Goal: Information Seeking & Learning: Learn about a topic

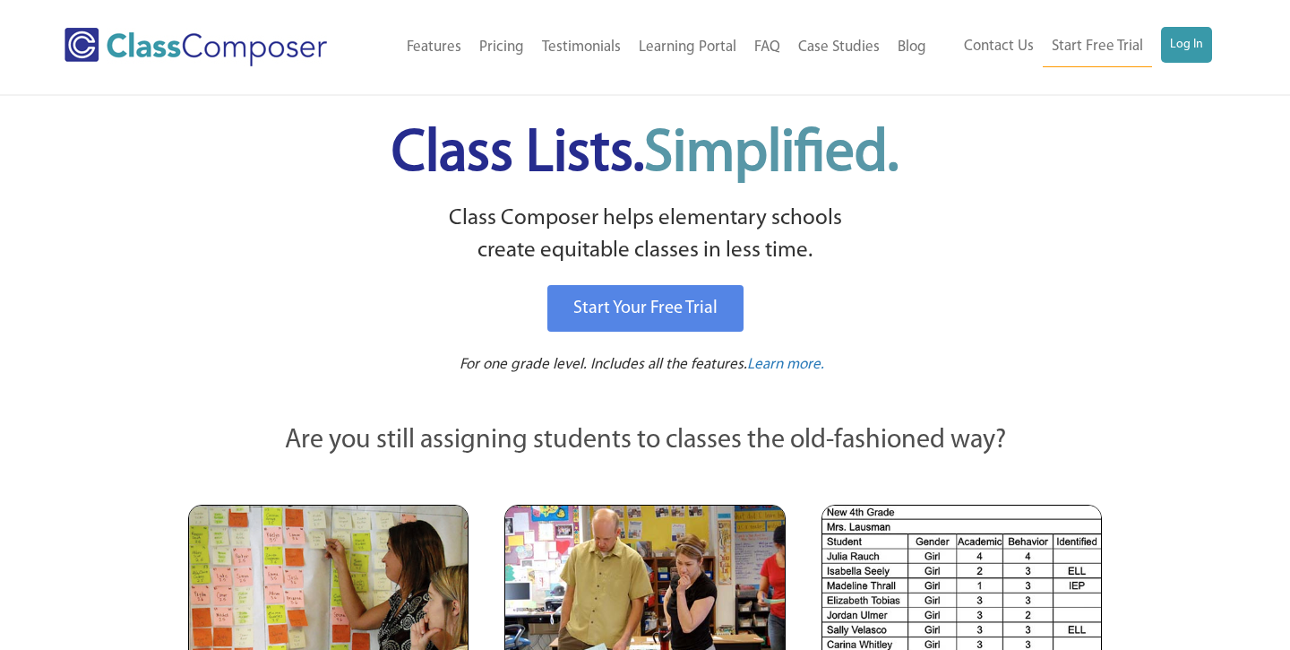
click at [1208, 49] on link "Log In" at bounding box center [1186, 45] width 51 height 36
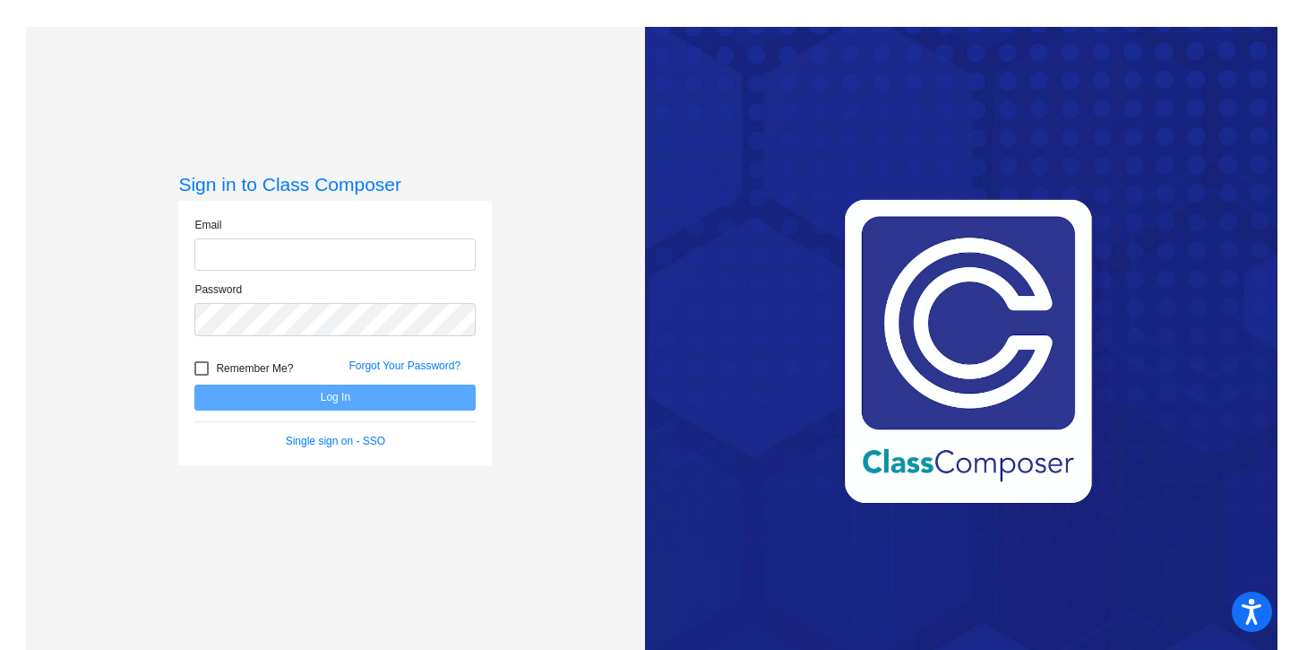
type input "[EMAIL_ADDRESS][DOMAIN_NAME]"
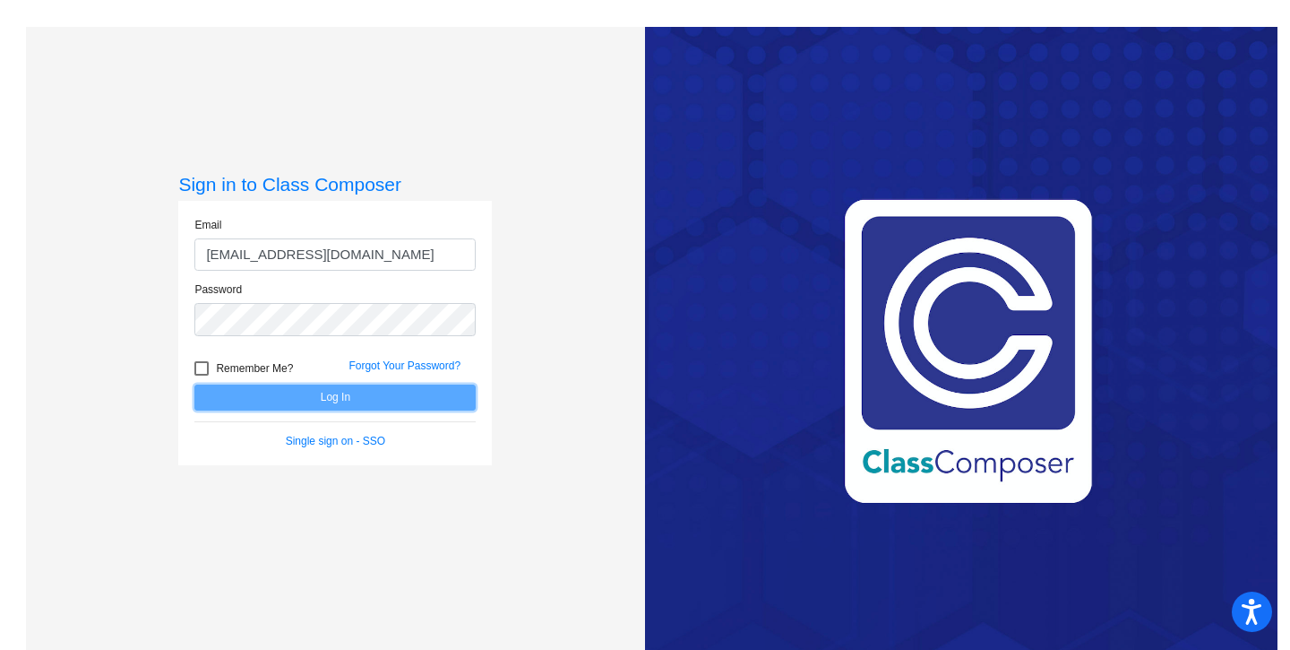
click at [319, 401] on button "Log In" at bounding box center [334, 397] width 281 height 26
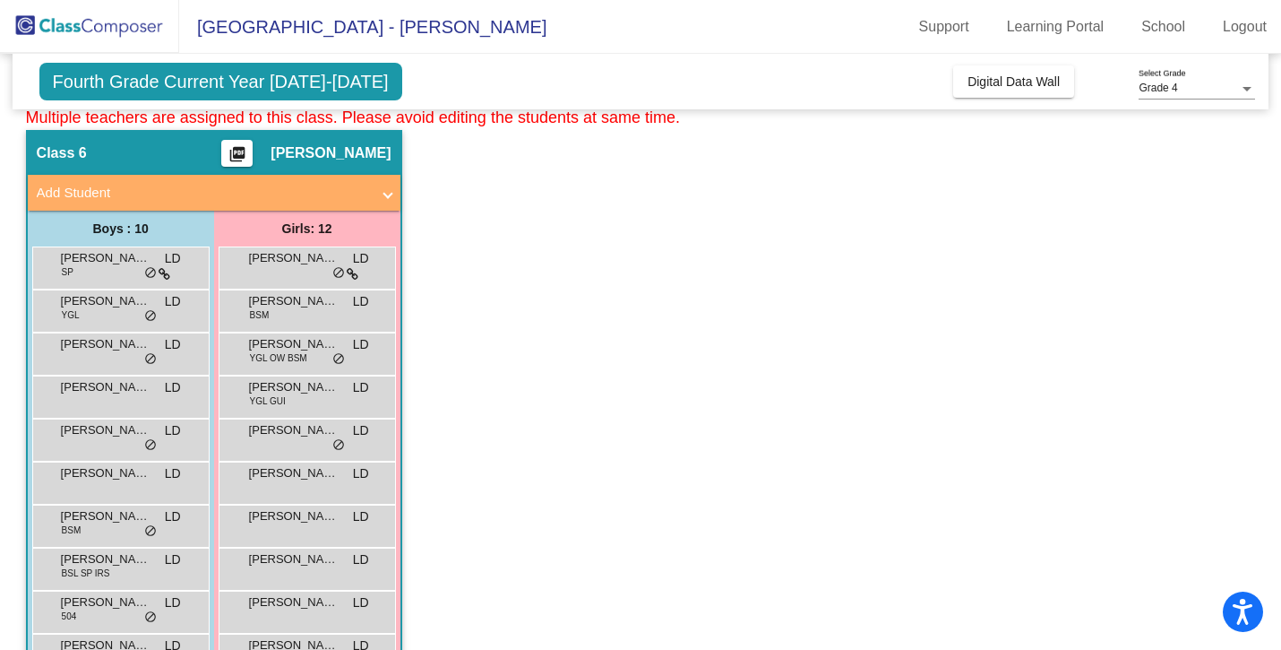
scroll to position [849, 0]
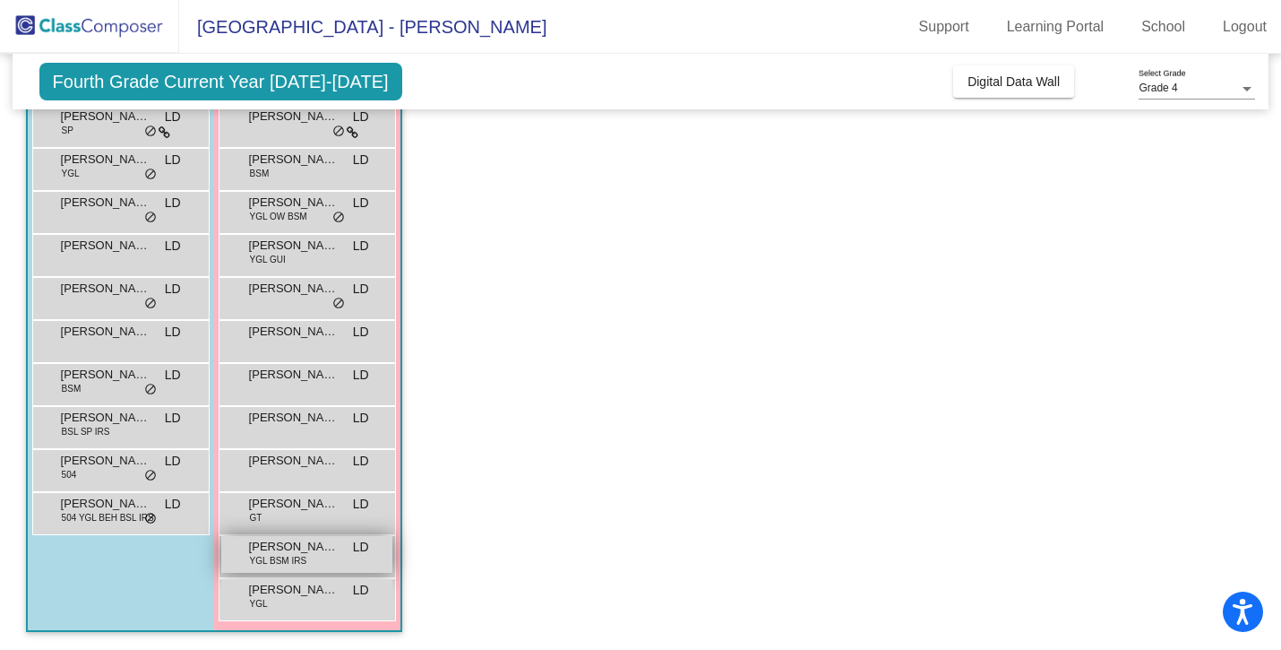
click at [261, 551] on span "[PERSON_NAME]" at bounding box center [294, 547] width 90 height 18
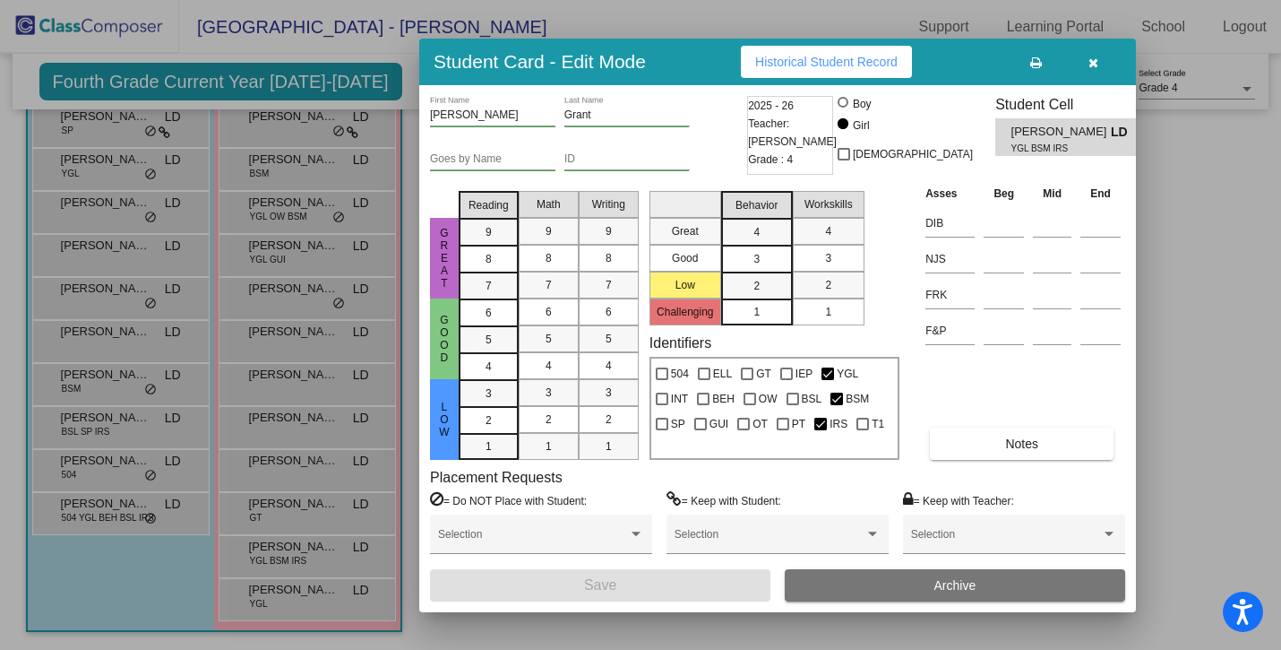
scroll to position [0, 0]
click at [805, 71] on button "Historical Student Record" at bounding box center [826, 62] width 171 height 32
click at [1095, 62] on icon "button" at bounding box center [1094, 62] width 10 height 13
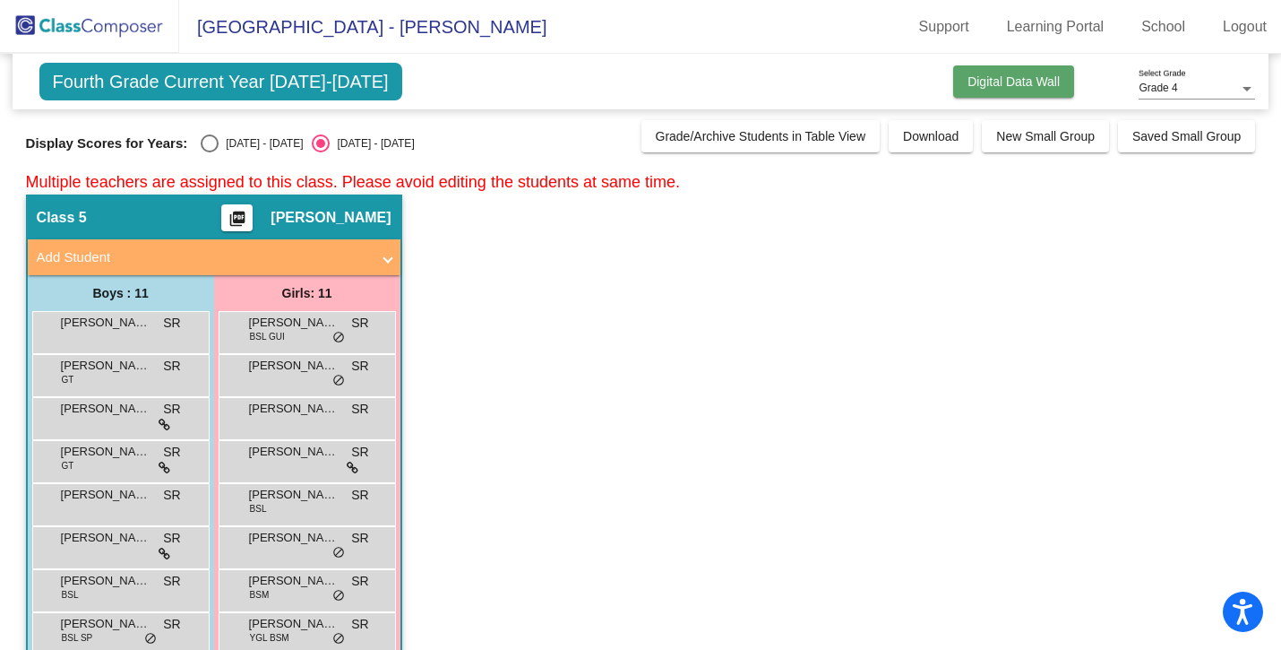
click at [1003, 82] on span "Digital Data Wall" at bounding box center [1014, 81] width 92 height 14
click at [912, 142] on span "Download" at bounding box center [931, 136] width 56 height 14
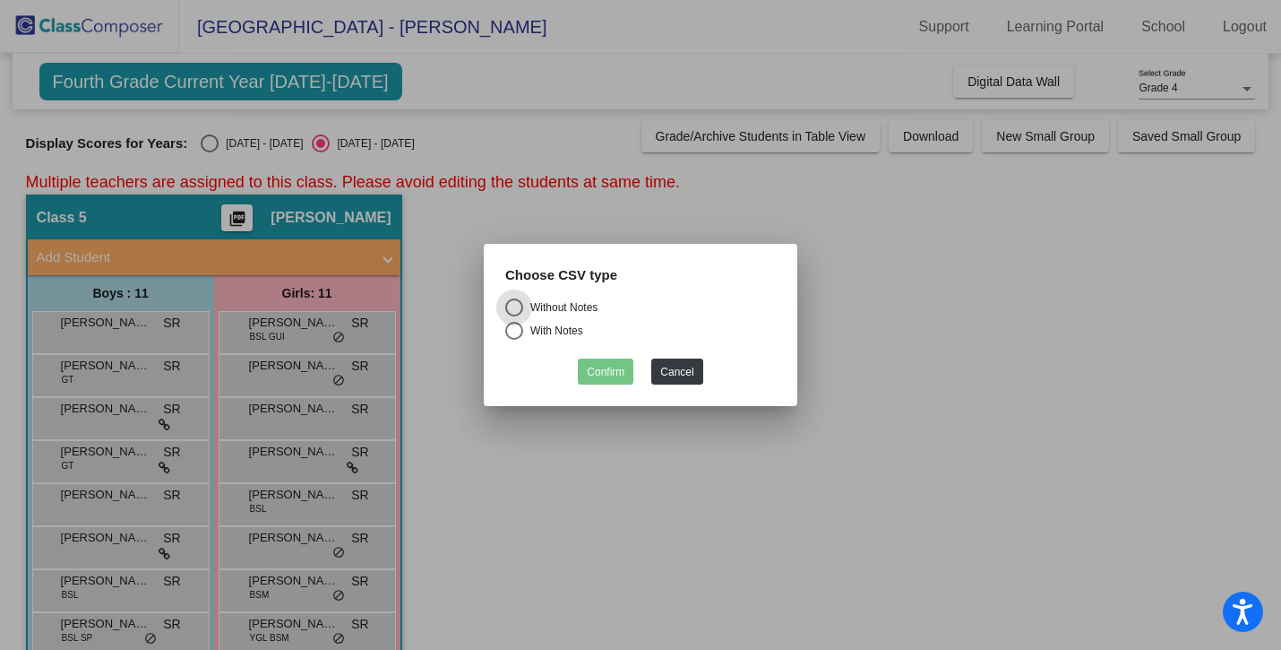
click at [575, 327] on div "With Notes" at bounding box center [553, 331] width 60 height 16
click at [514, 340] on input "With Notes" at bounding box center [513, 340] width 1 height 1
radio input "true"
click at [616, 368] on button "Confirm" at bounding box center [606, 371] width 56 height 26
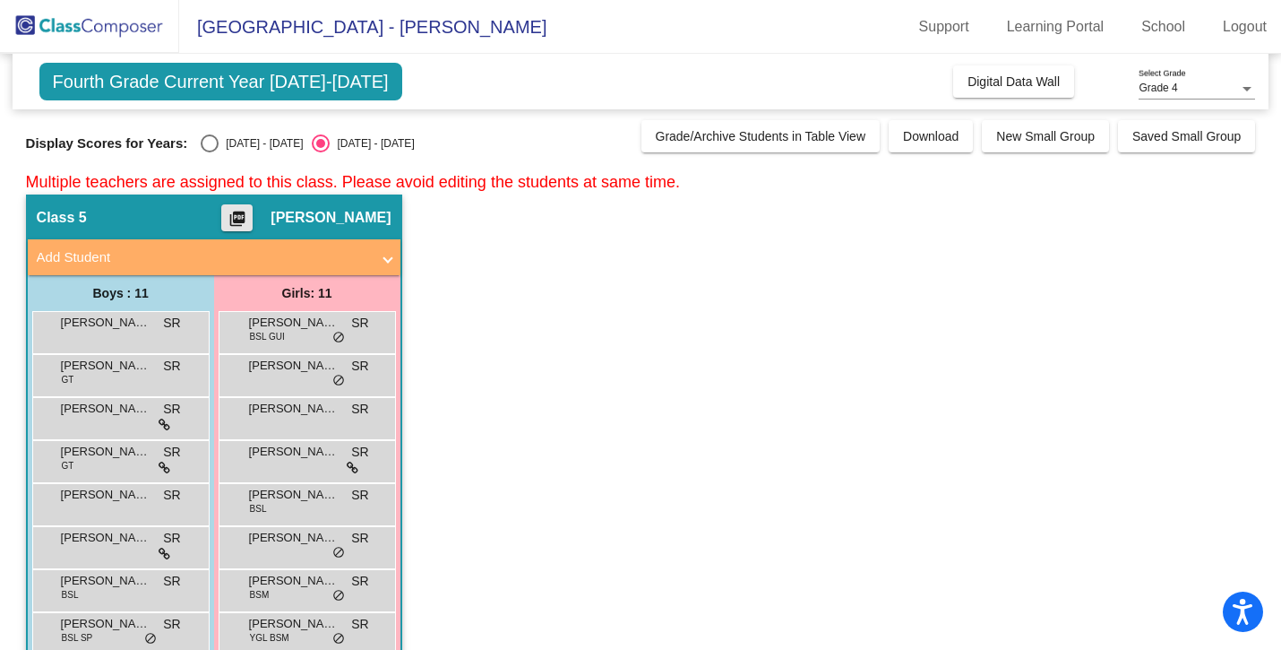
click at [234, 213] on mat-icon "picture_as_pdf" at bounding box center [238, 222] width 22 height 25
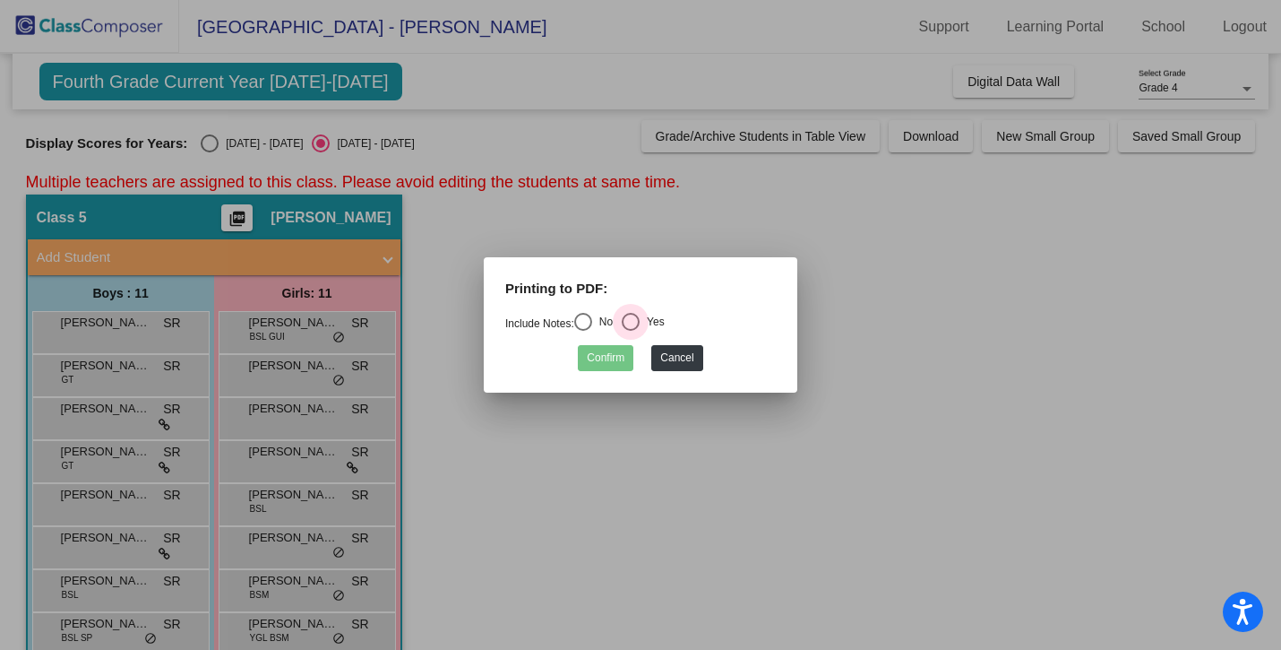
click at [634, 316] on div "Select an option" at bounding box center [631, 322] width 18 height 18
click at [631, 331] on input "Yes" at bounding box center [630, 331] width 1 height 1
radio input "true"
click at [605, 363] on button "Confirm" at bounding box center [606, 358] width 56 height 26
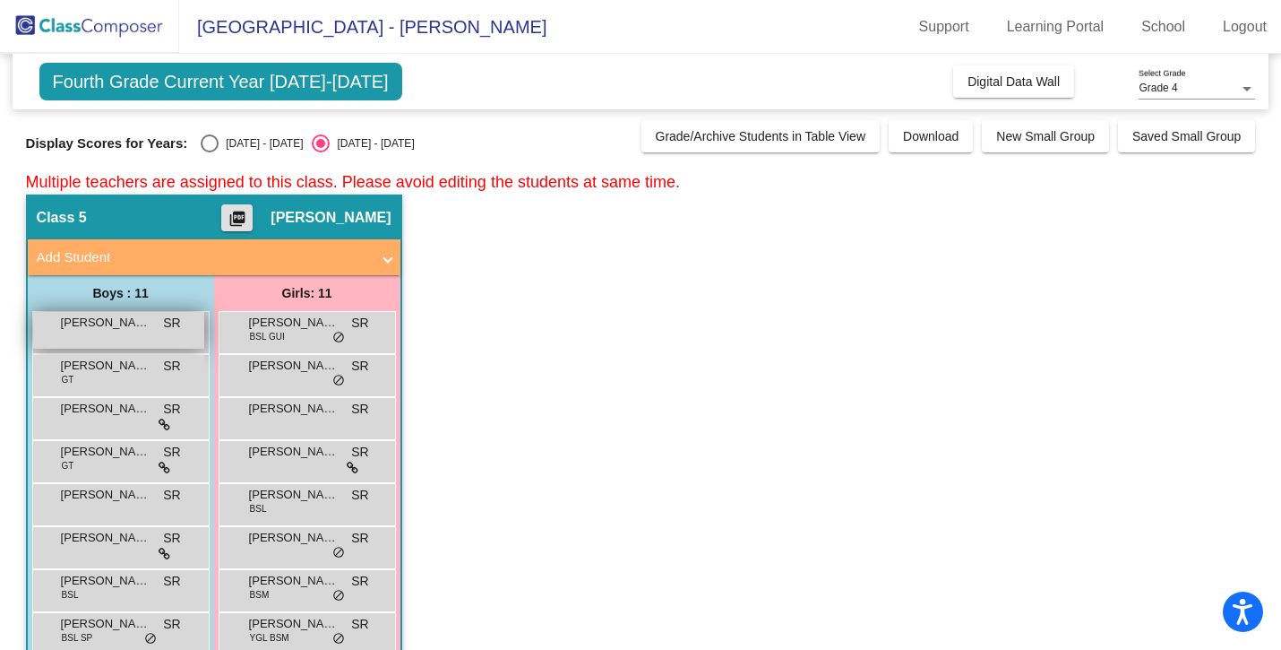
click at [107, 328] on span "[PERSON_NAME]" at bounding box center [106, 323] width 90 height 18
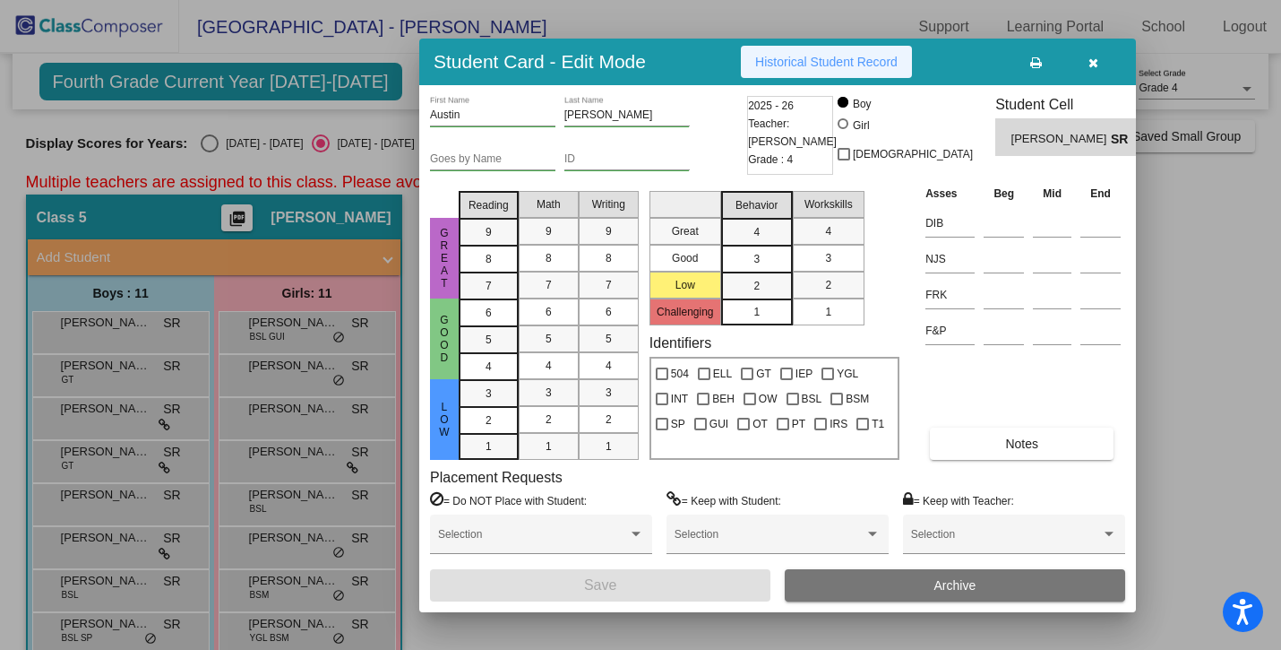
click at [804, 56] on span "Historical Student Record" at bounding box center [826, 62] width 142 height 14
click at [1099, 65] on button "button" at bounding box center [1093, 62] width 57 height 32
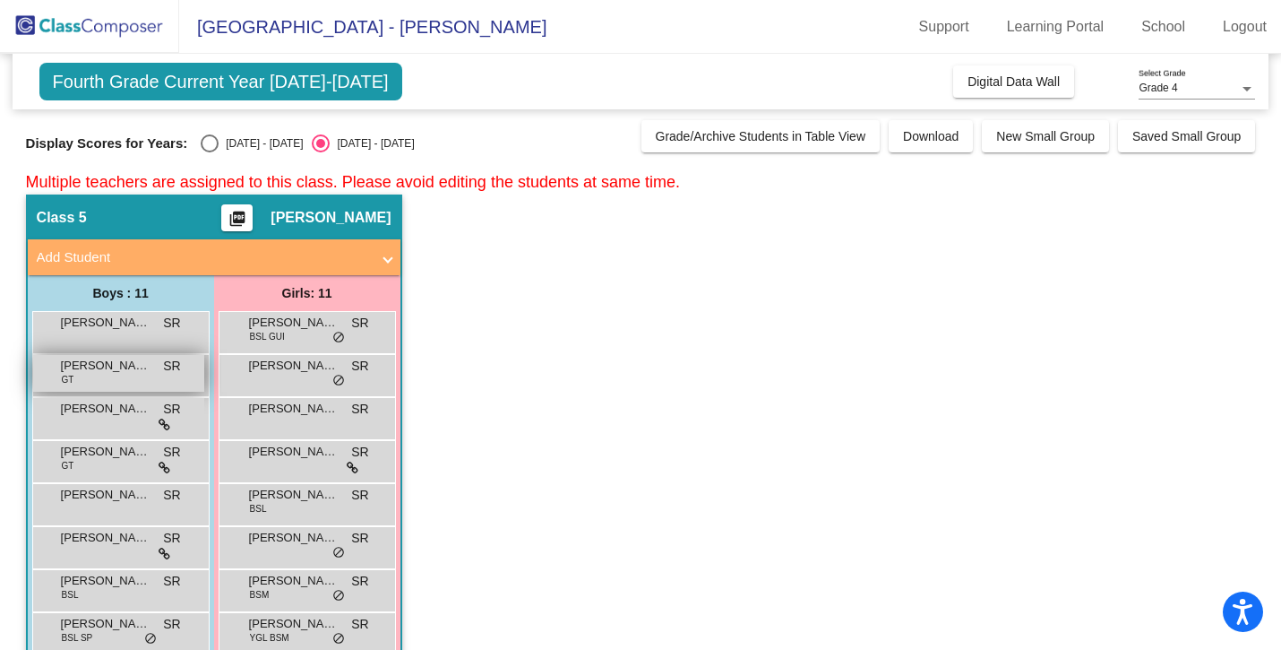
click at [107, 376] on div "[PERSON_NAME] [PERSON_NAME] lock do_not_disturb_alt" at bounding box center [118, 373] width 171 height 37
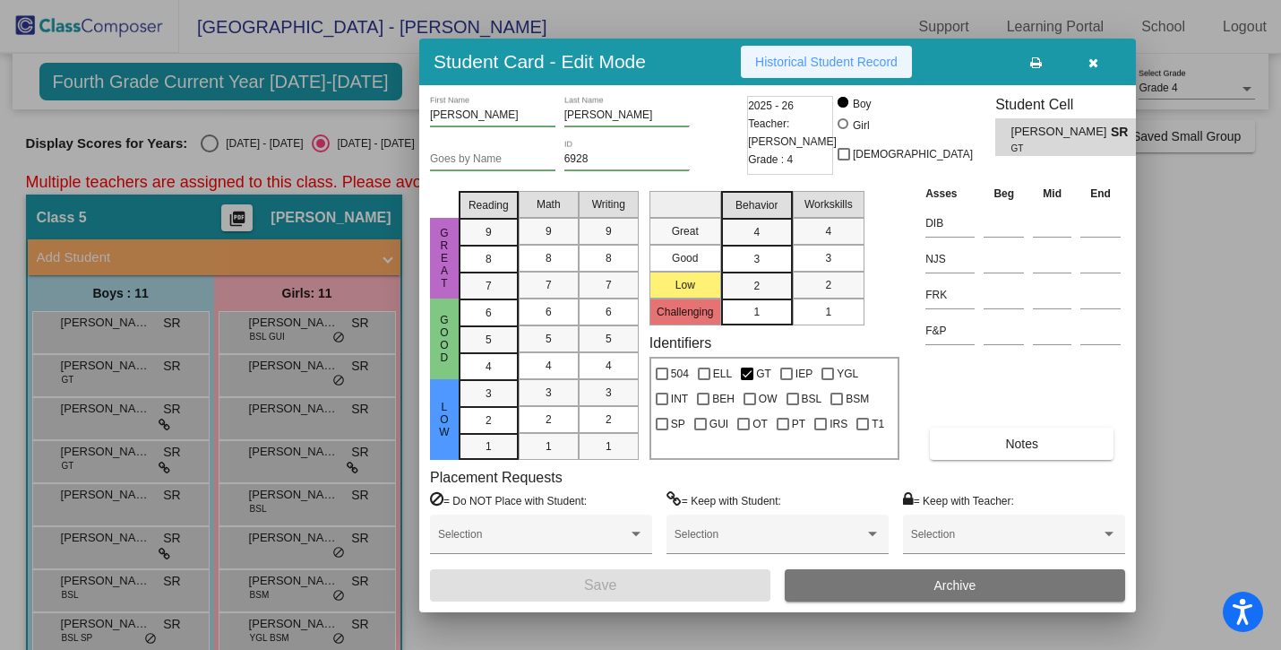
click at [835, 51] on button "Historical Student Record" at bounding box center [826, 62] width 171 height 32
click at [1101, 65] on button "button" at bounding box center [1093, 62] width 57 height 32
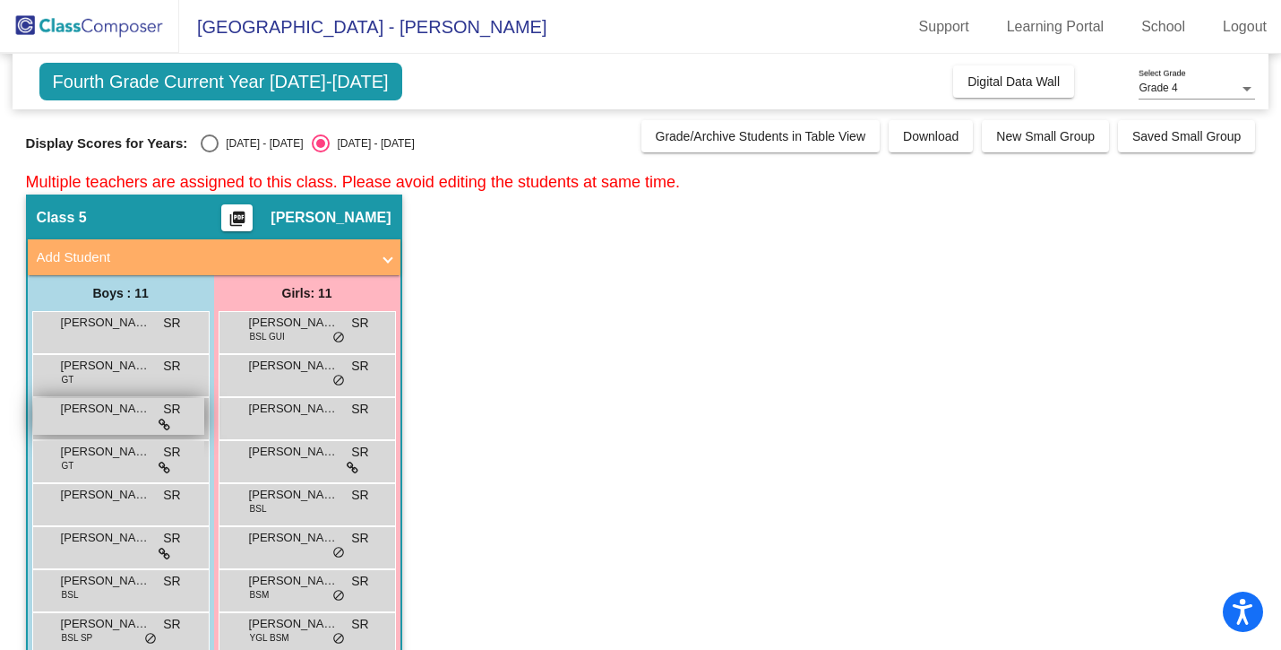
click at [122, 426] on div "[PERSON_NAME] lock do_not_disturb_alt" at bounding box center [118, 416] width 171 height 37
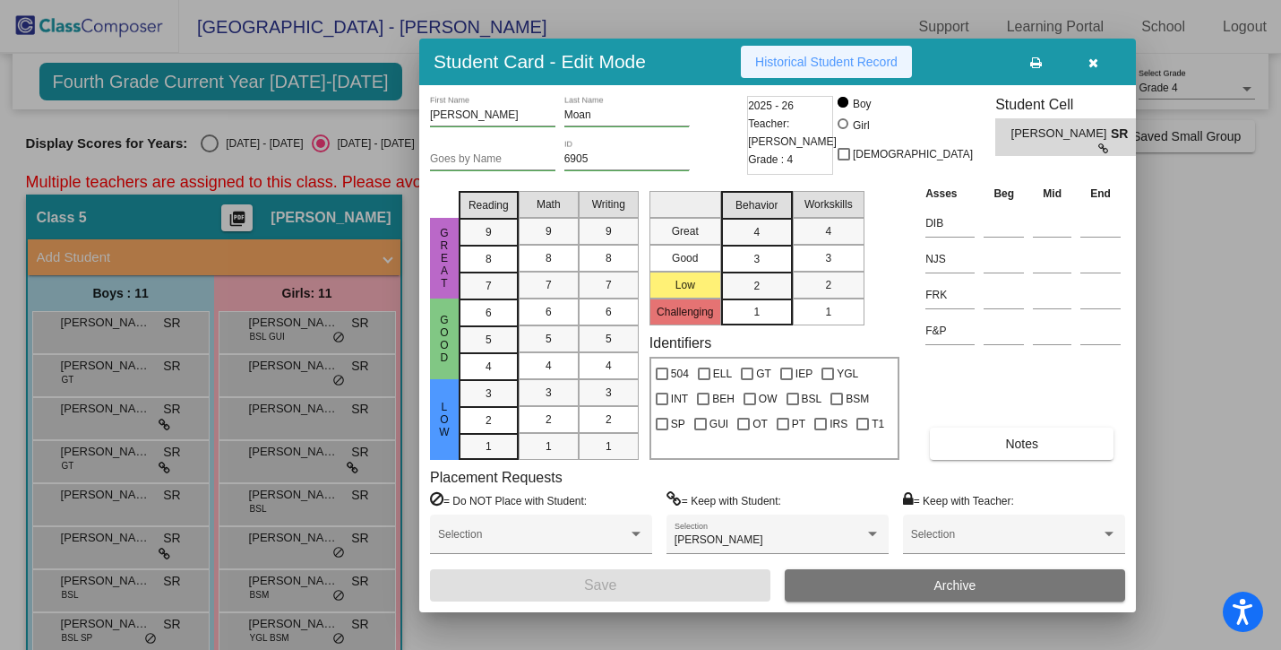
click at [788, 64] on span "Historical Student Record" at bounding box center [826, 62] width 142 height 14
click at [1106, 64] on button "button" at bounding box center [1093, 62] width 57 height 32
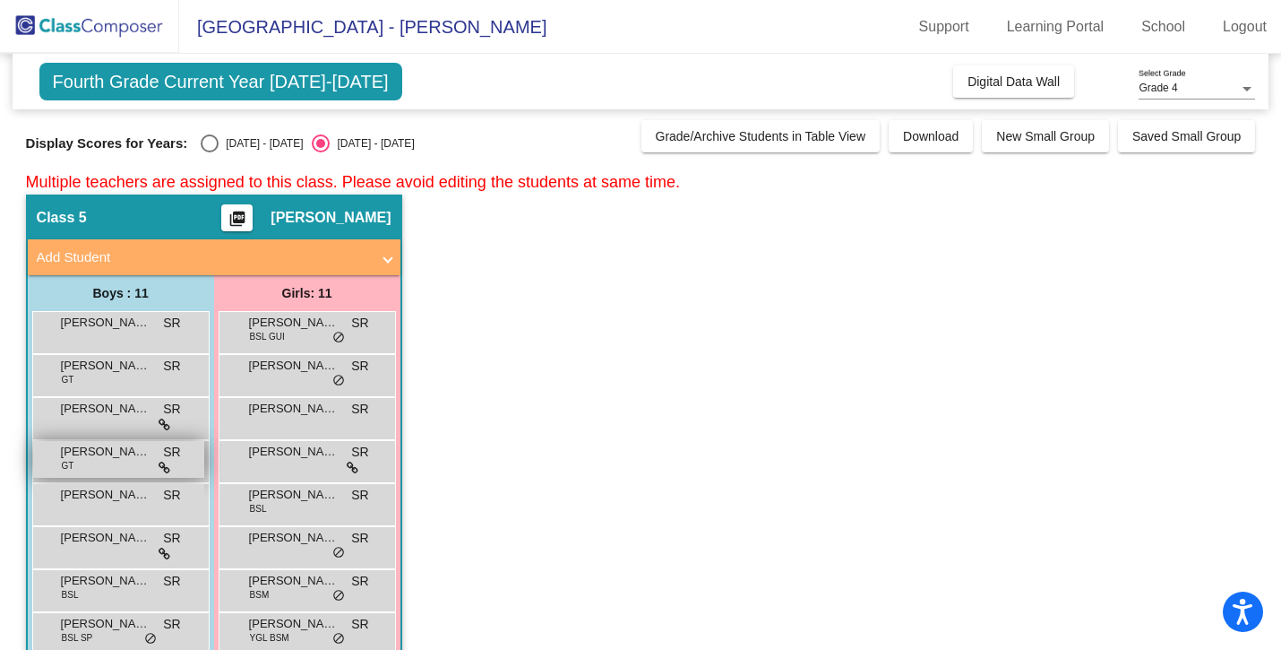
click at [103, 468] on div "[PERSON_NAME] Del [PERSON_NAME] SR lock do_not_disturb_alt" at bounding box center [118, 459] width 171 height 37
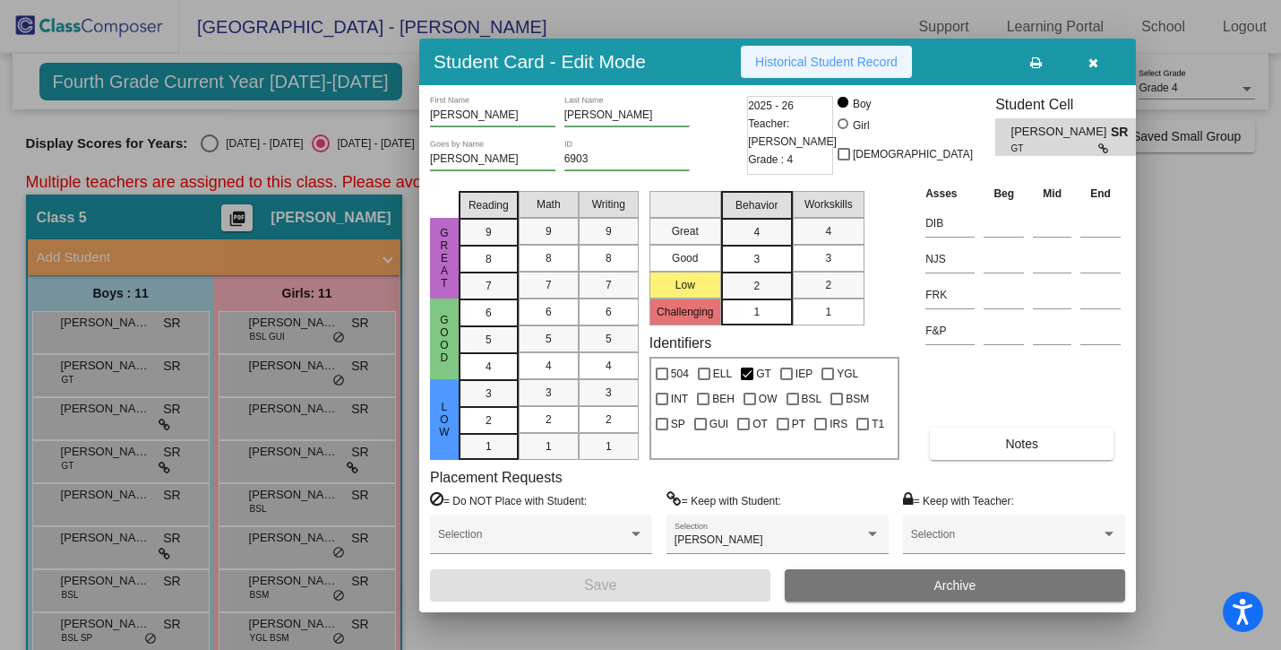
click at [822, 64] on span "Historical Student Record" at bounding box center [826, 62] width 142 height 14
click at [1113, 59] on button "button" at bounding box center [1093, 62] width 57 height 32
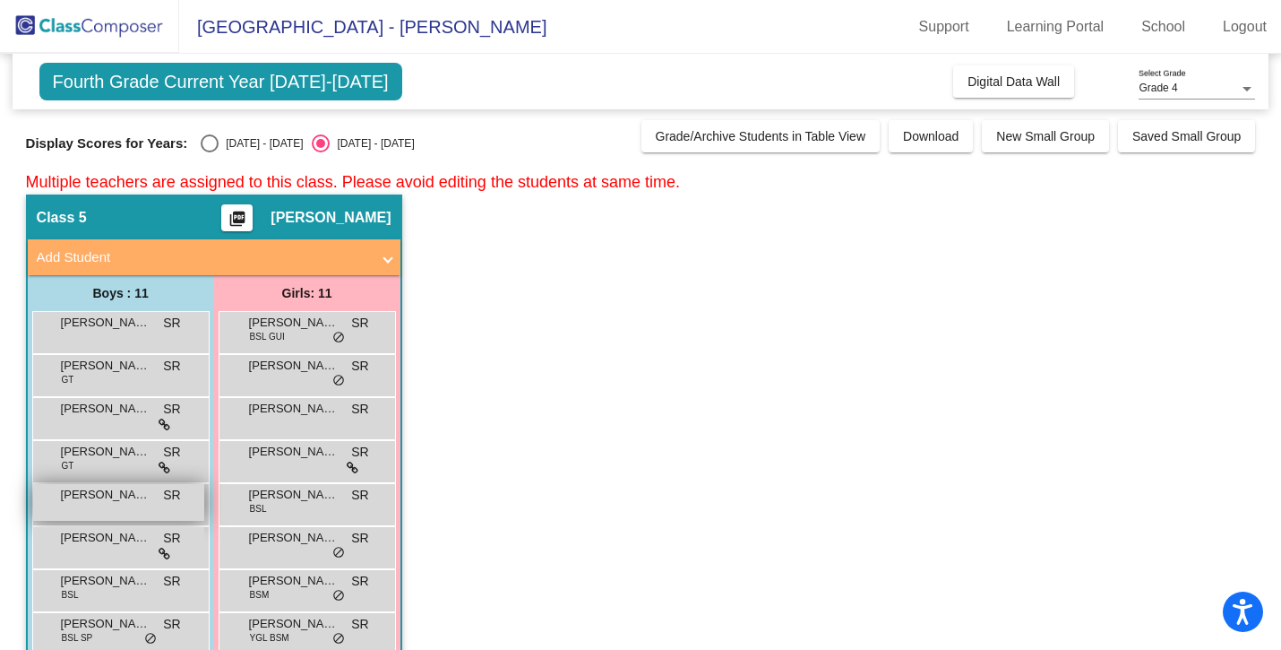
click at [83, 505] on div "[PERSON_NAME] lock do_not_disturb_alt" at bounding box center [118, 502] width 171 height 37
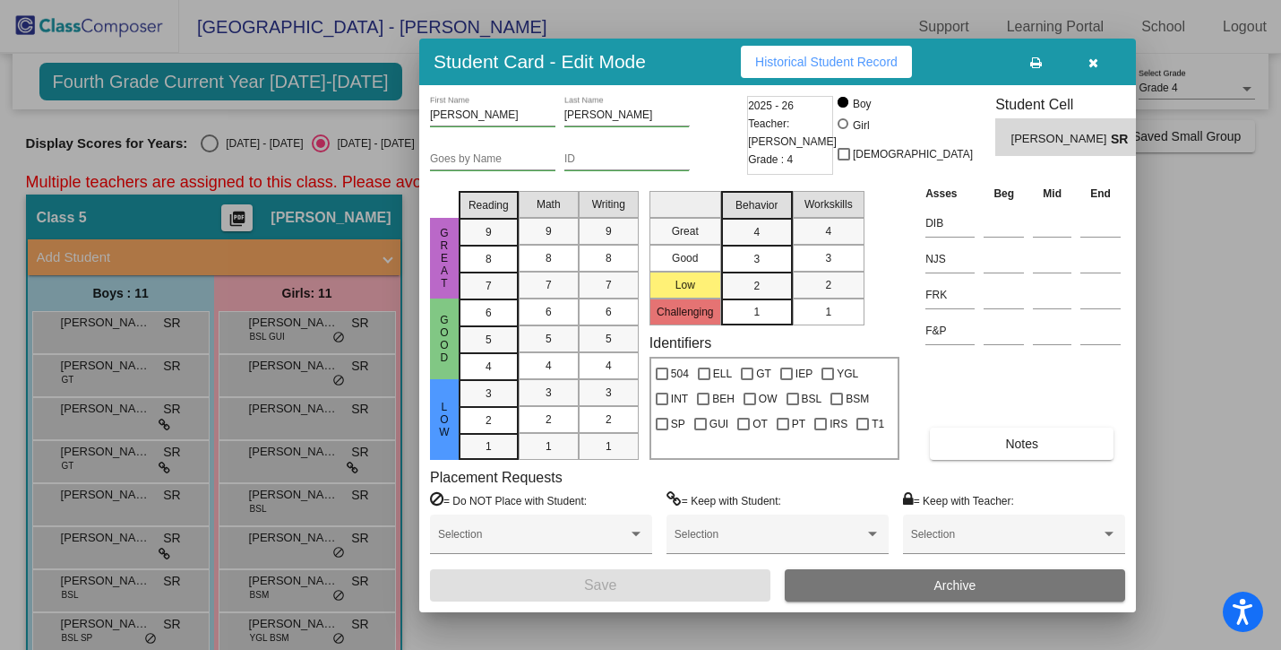
click at [824, 60] on span "Historical Student Record" at bounding box center [826, 62] width 142 height 14
click at [1089, 64] on icon "button" at bounding box center [1094, 62] width 10 height 13
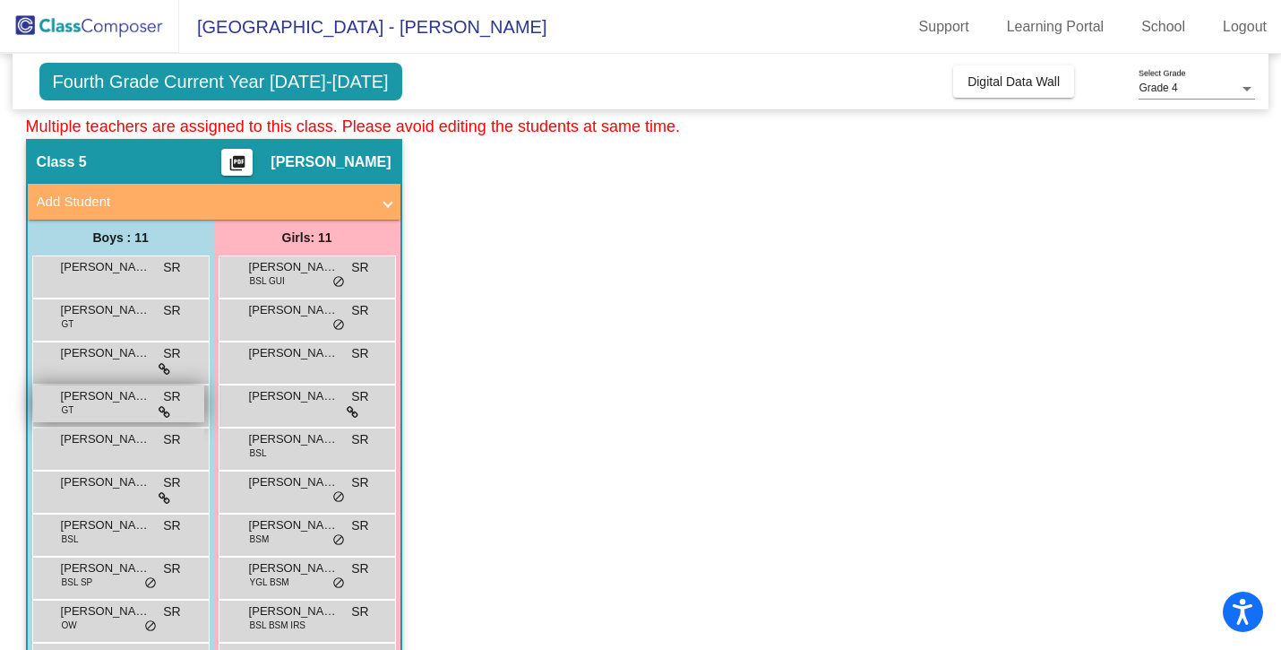
scroll to position [95, 0]
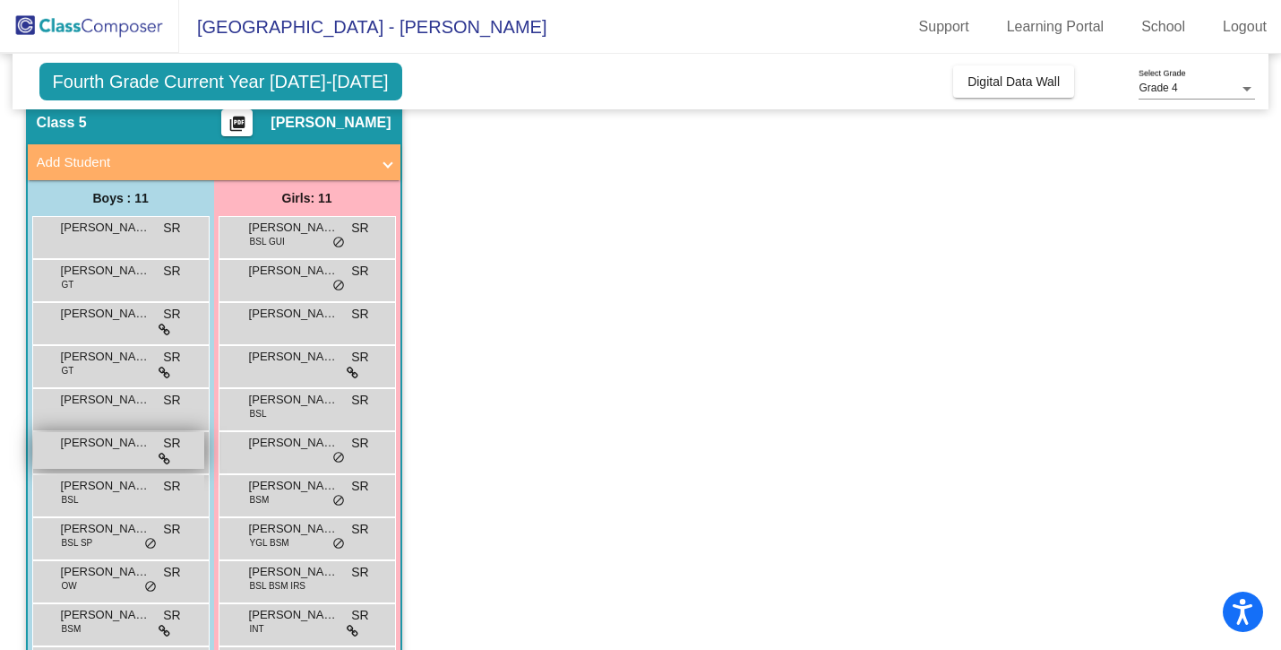
click at [92, 441] on span "[PERSON_NAME]" at bounding box center [106, 443] width 90 height 18
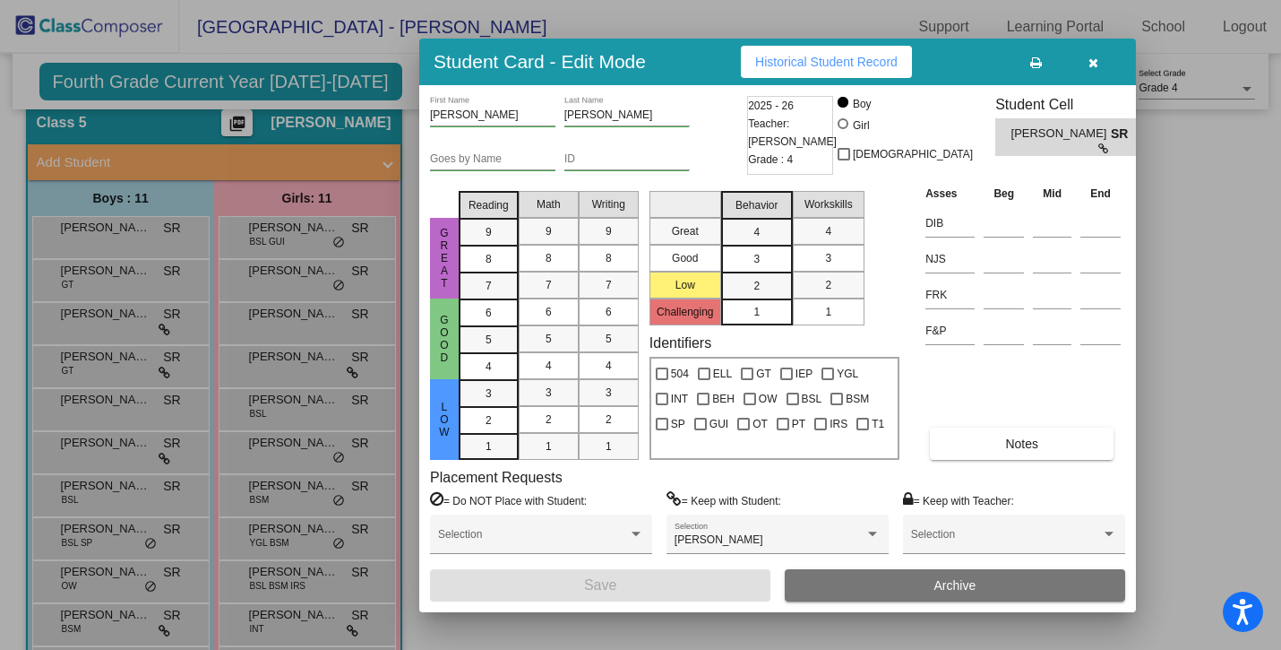
click at [811, 65] on span "Historical Student Record" at bounding box center [826, 62] width 142 height 14
click at [1086, 72] on button "button" at bounding box center [1093, 62] width 57 height 32
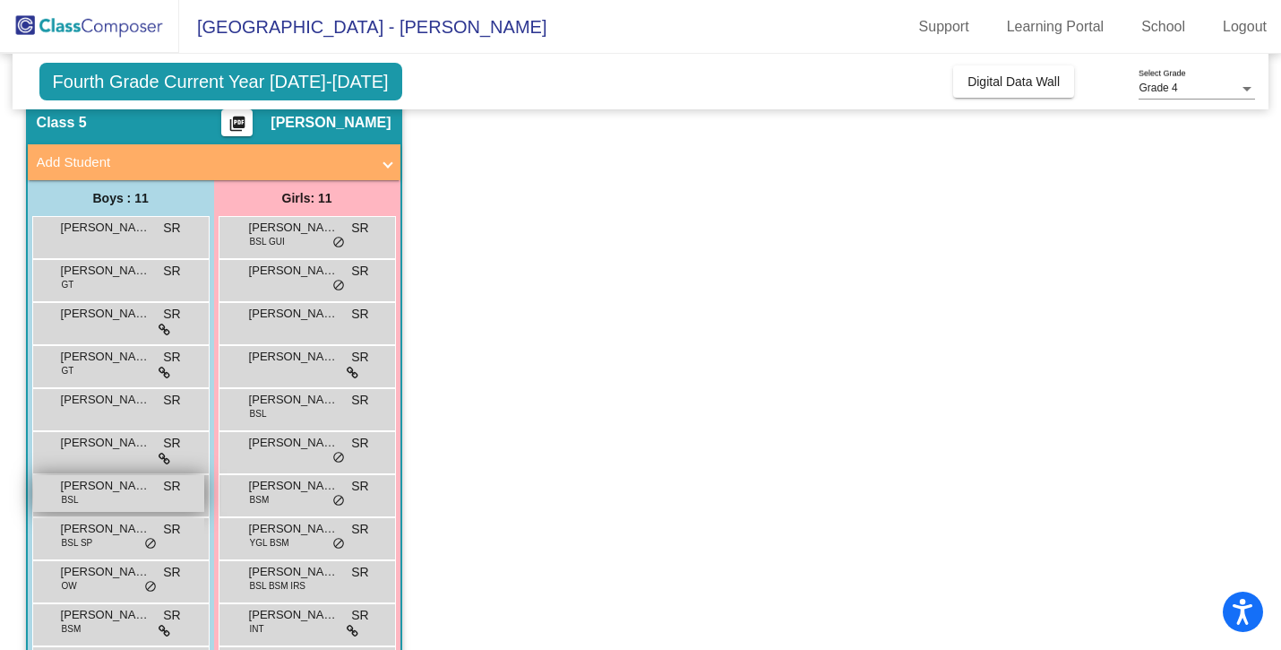
click at [82, 495] on div "[PERSON_NAME] BSL SR lock do_not_disturb_alt" at bounding box center [118, 493] width 171 height 37
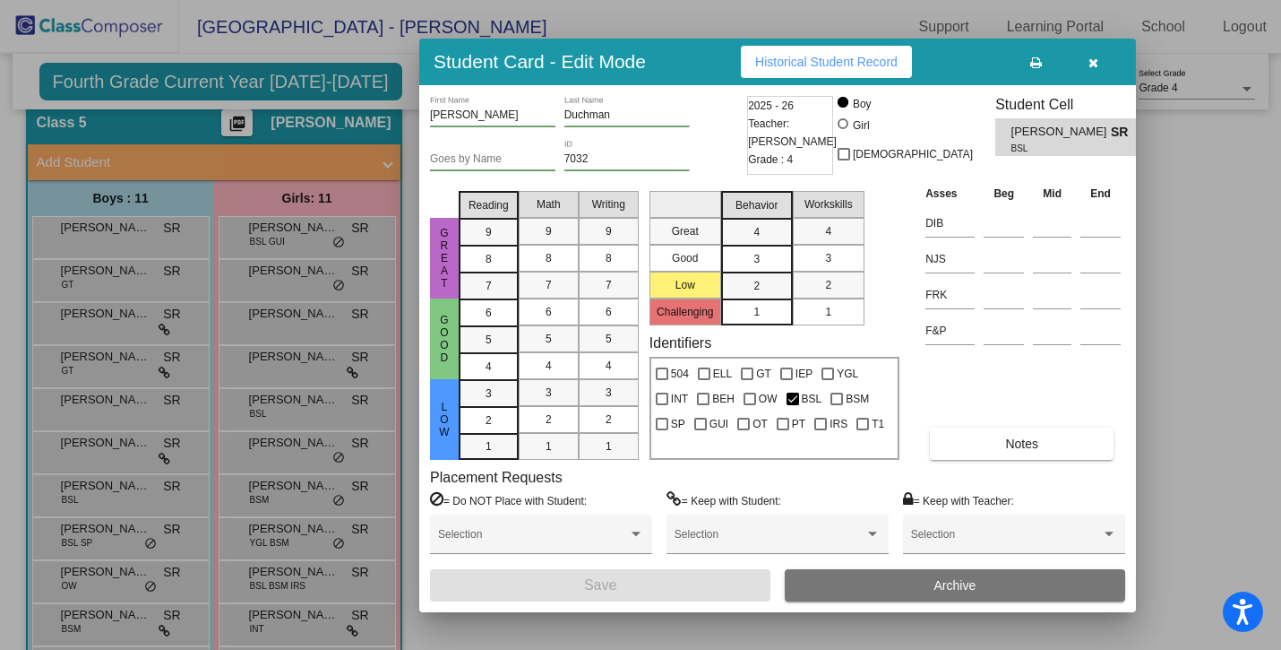
click at [815, 56] on span "Historical Student Record" at bounding box center [826, 62] width 142 height 14
click at [1095, 75] on button "button" at bounding box center [1093, 62] width 57 height 32
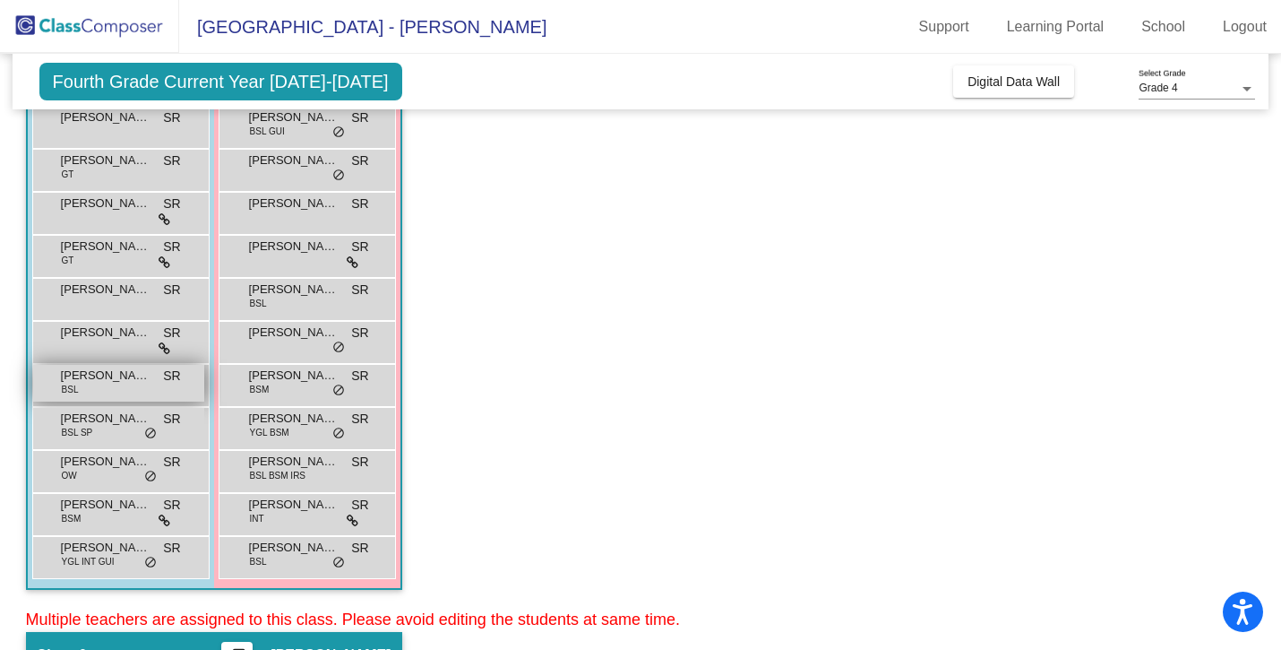
scroll to position [206, 0]
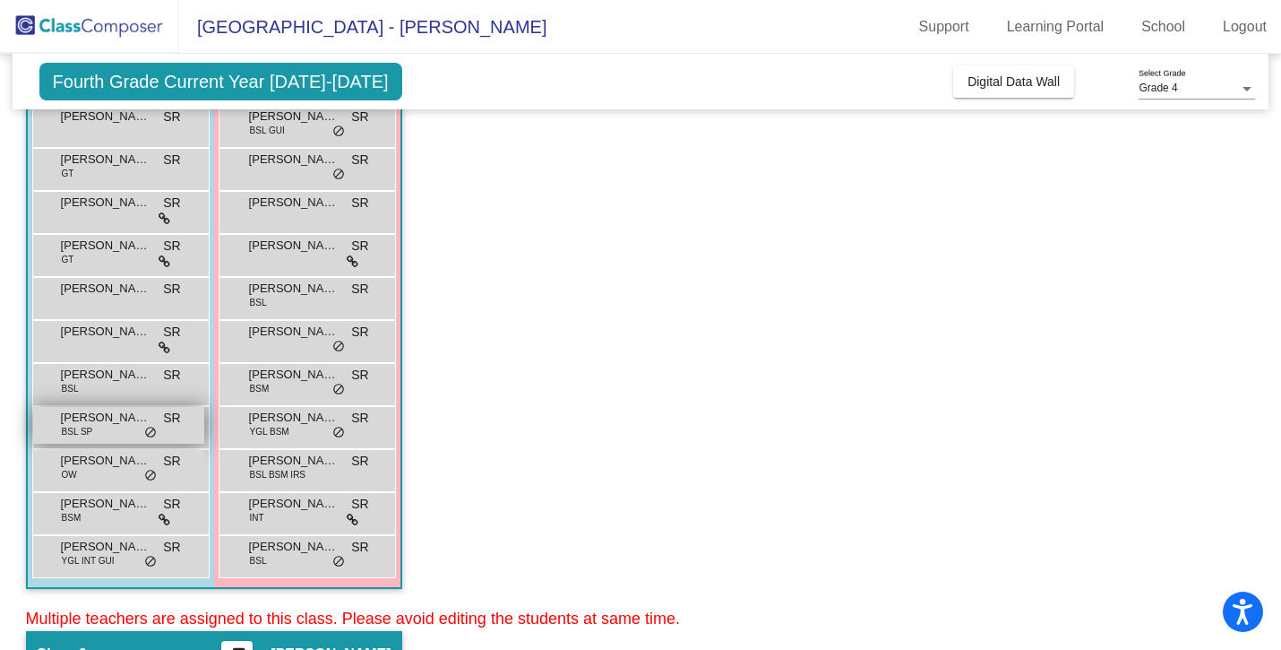
click at [91, 425] on span "BSL SP" at bounding box center [77, 431] width 31 height 13
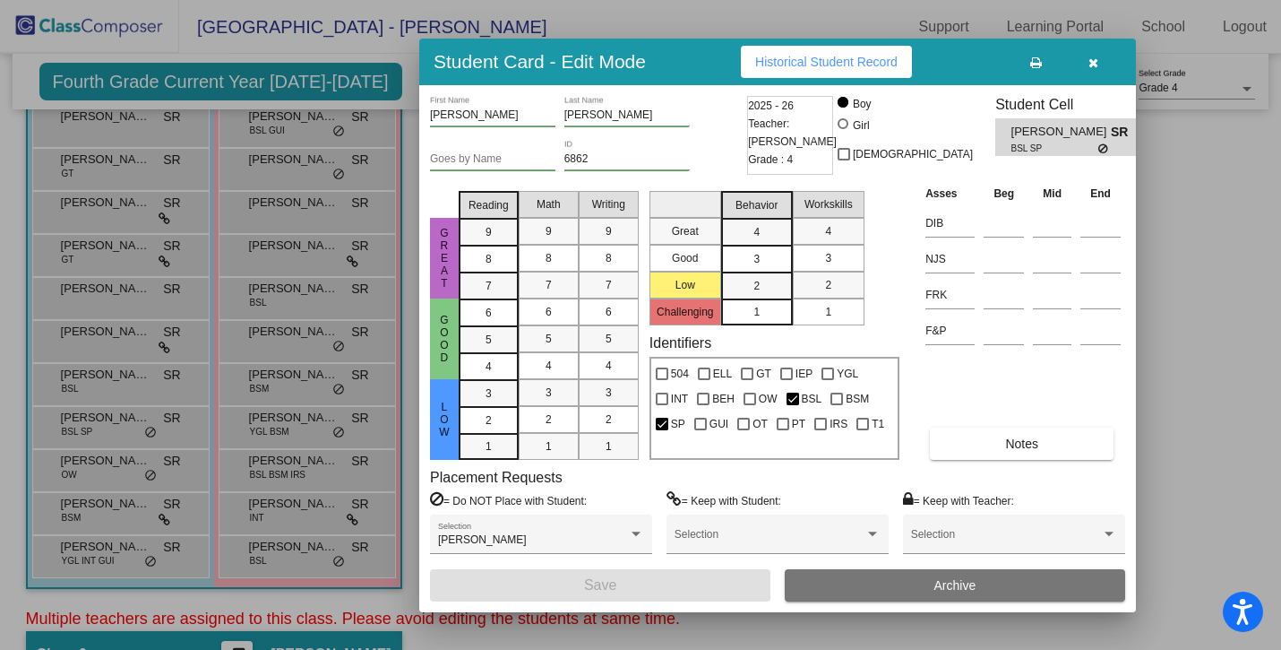
click at [826, 70] on button "Historical Student Record" at bounding box center [826, 62] width 171 height 32
click at [1085, 66] on button "button" at bounding box center [1093, 62] width 57 height 32
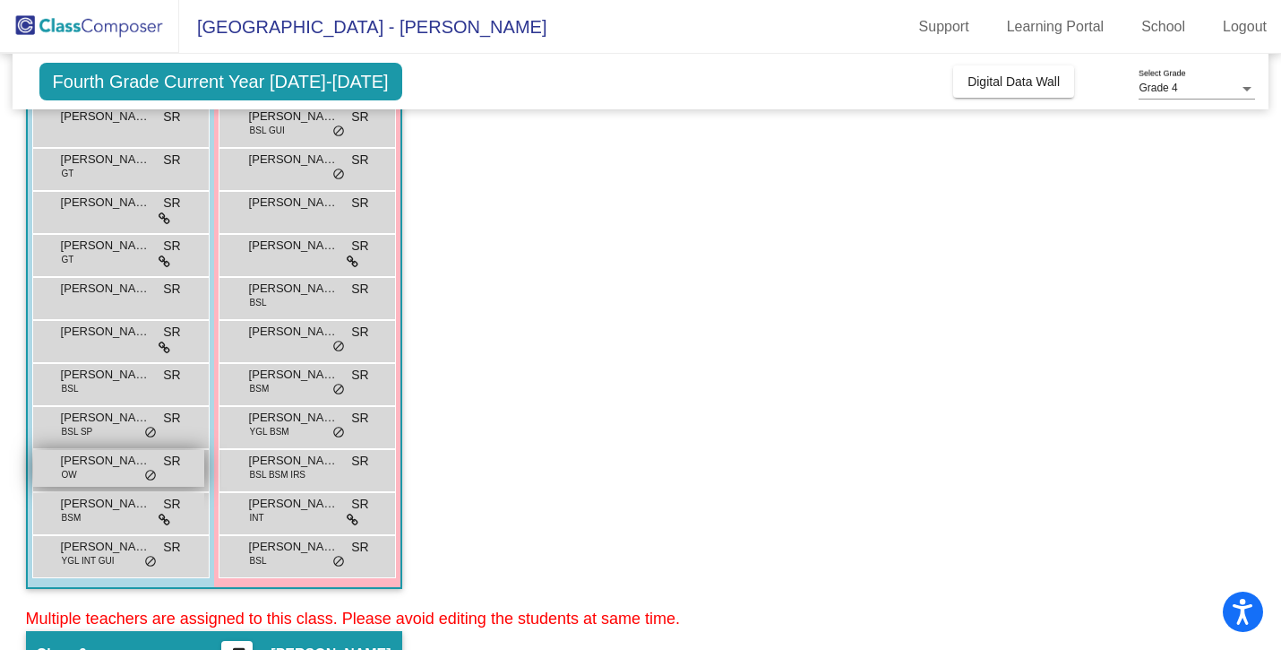
click at [101, 467] on span "[PERSON_NAME]" at bounding box center [106, 461] width 90 height 18
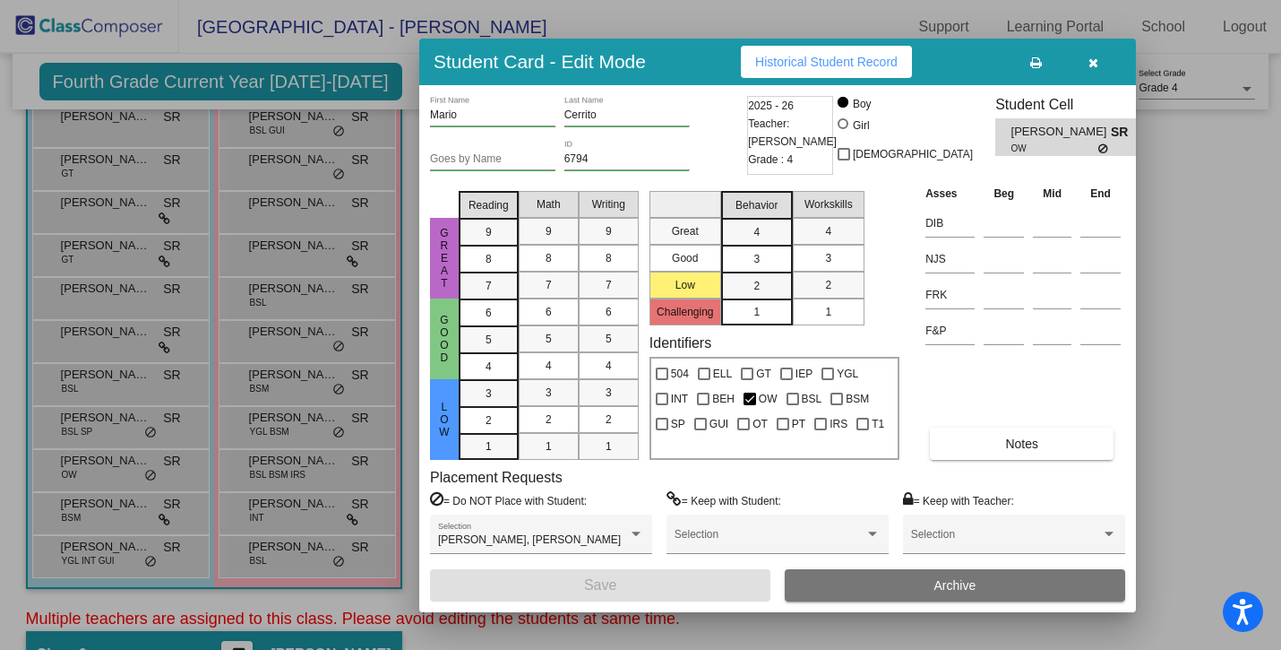
click at [817, 55] on span "Historical Student Record" at bounding box center [826, 62] width 142 height 14
click at [1097, 53] on button "button" at bounding box center [1093, 62] width 57 height 32
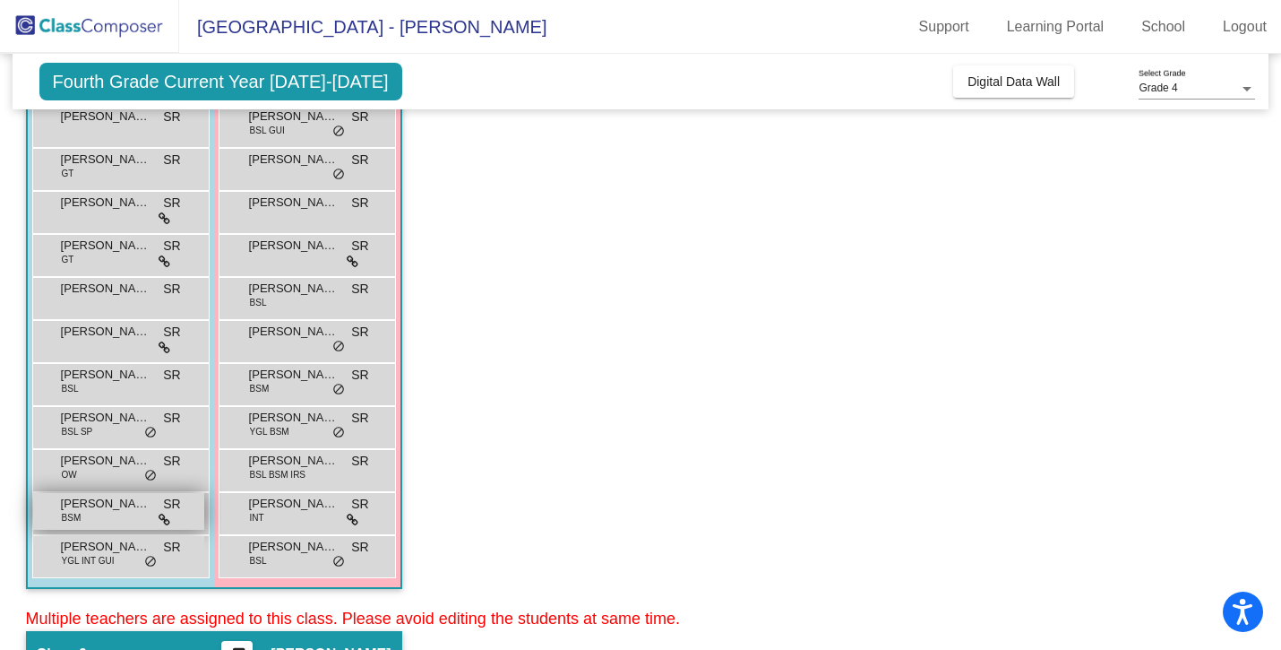
click at [93, 522] on div "[PERSON_NAME] BSM SR lock do_not_disturb_alt" at bounding box center [118, 511] width 171 height 37
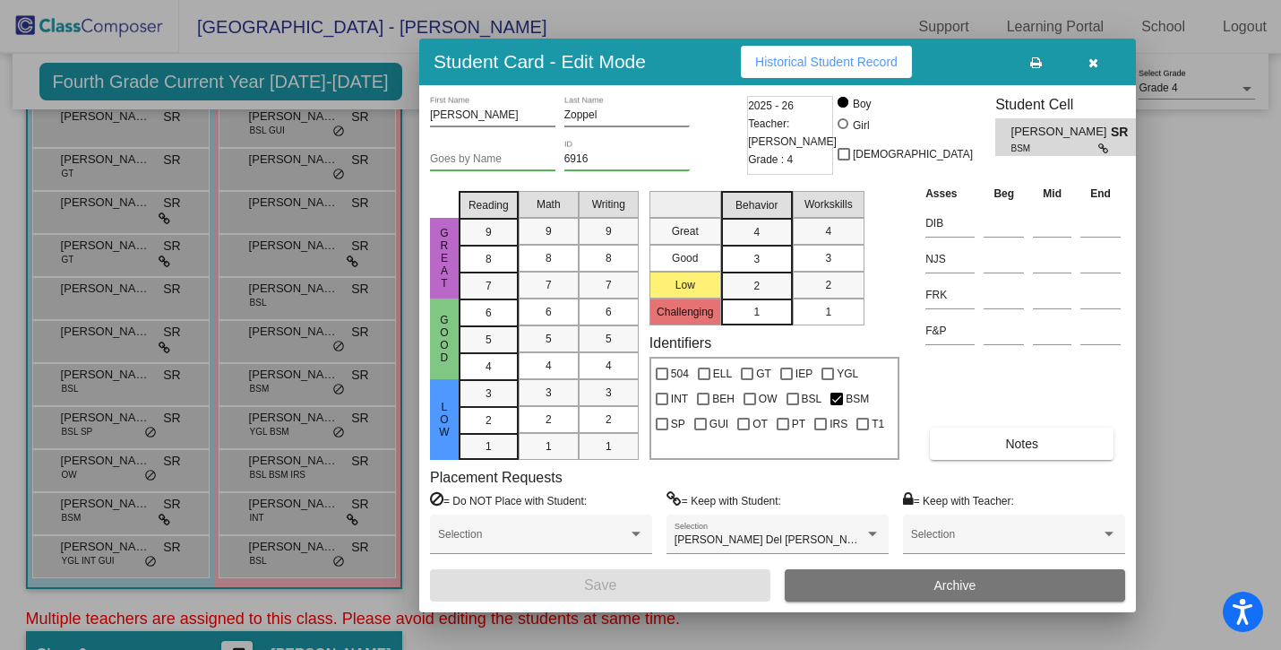
click at [795, 63] on span "Historical Student Record" at bounding box center [826, 62] width 142 height 14
click at [1082, 65] on button "button" at bounding box center [1093, 62] width 57 height 32
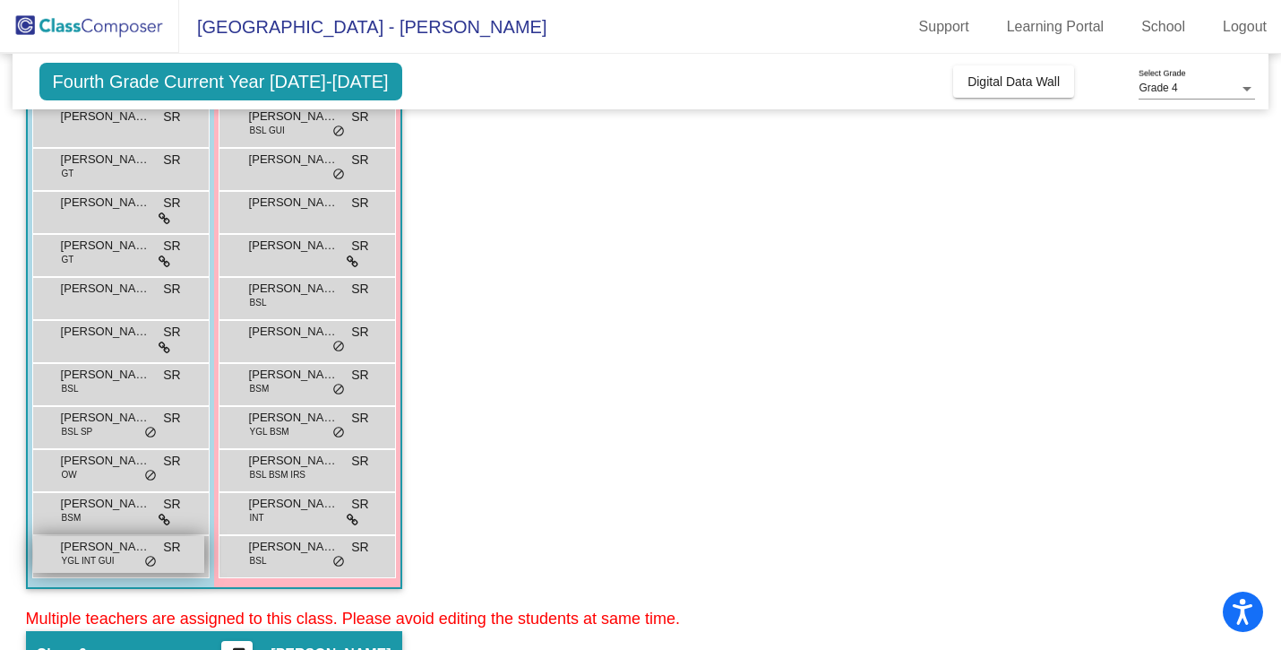
click at [82, 560] on span "YGL INT GUI" at bounding box center [88, 560] width 53 height 13
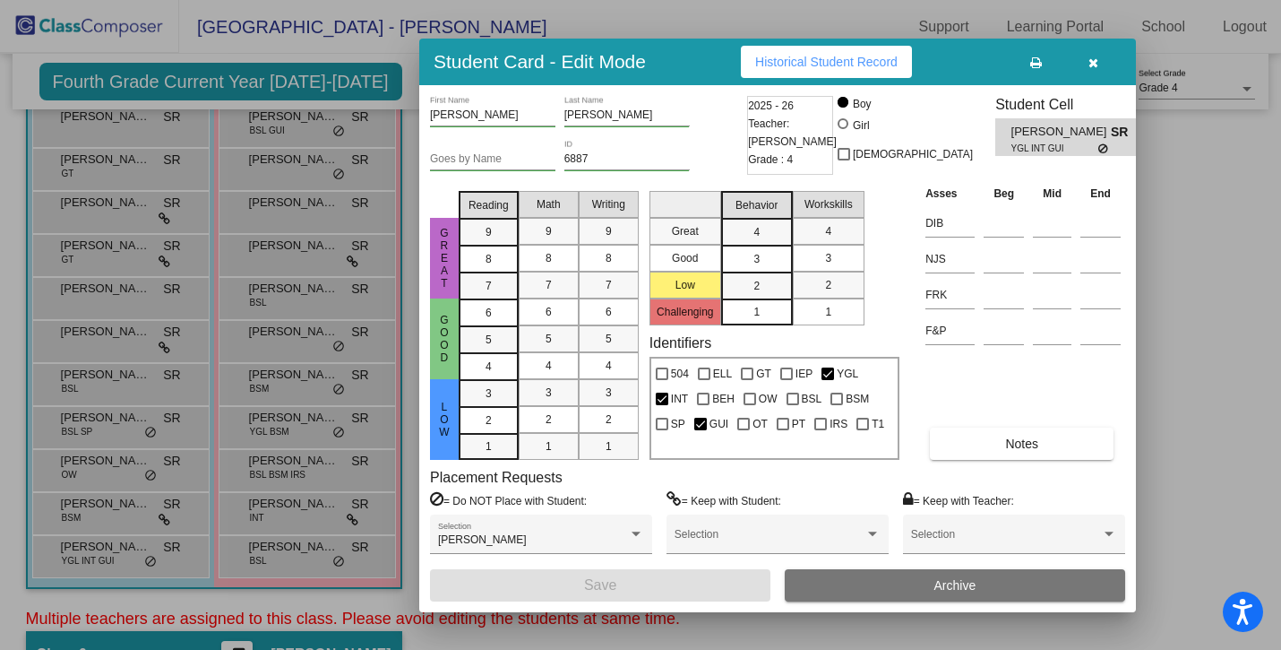
click at [814, 51] on button "Historical Student Record" at bounding box center [826, 62] width 171 height 32
click at [1084, 57] on button "button" at bounding box center [1093, 62] width 57 height 32
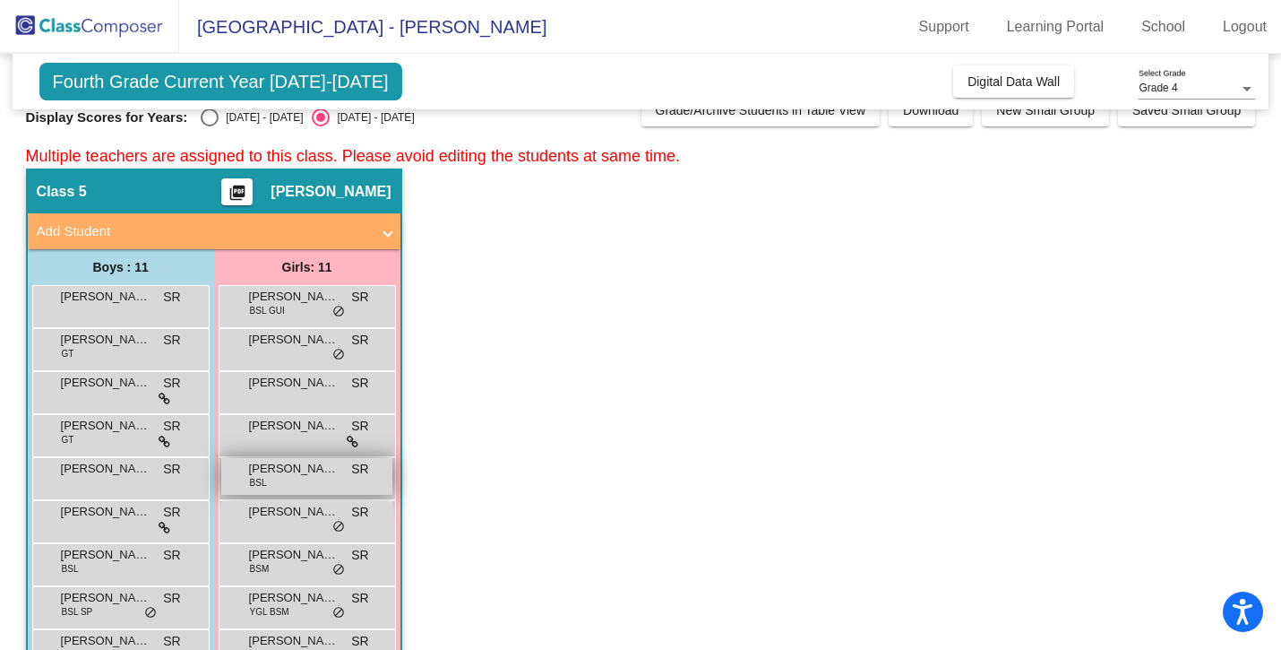
scroll to position [0, 0]
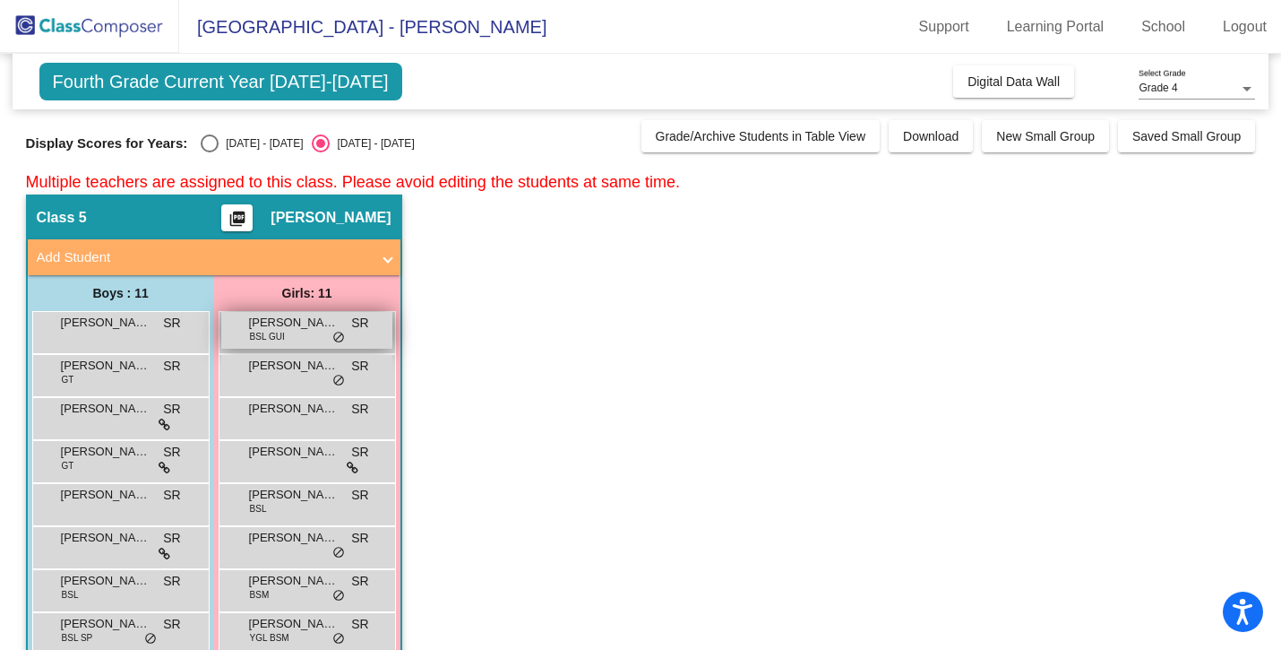
click at [283, 325] on span "[PERSON_NAME]" at bounding box center [294, 323] width 90 height 18
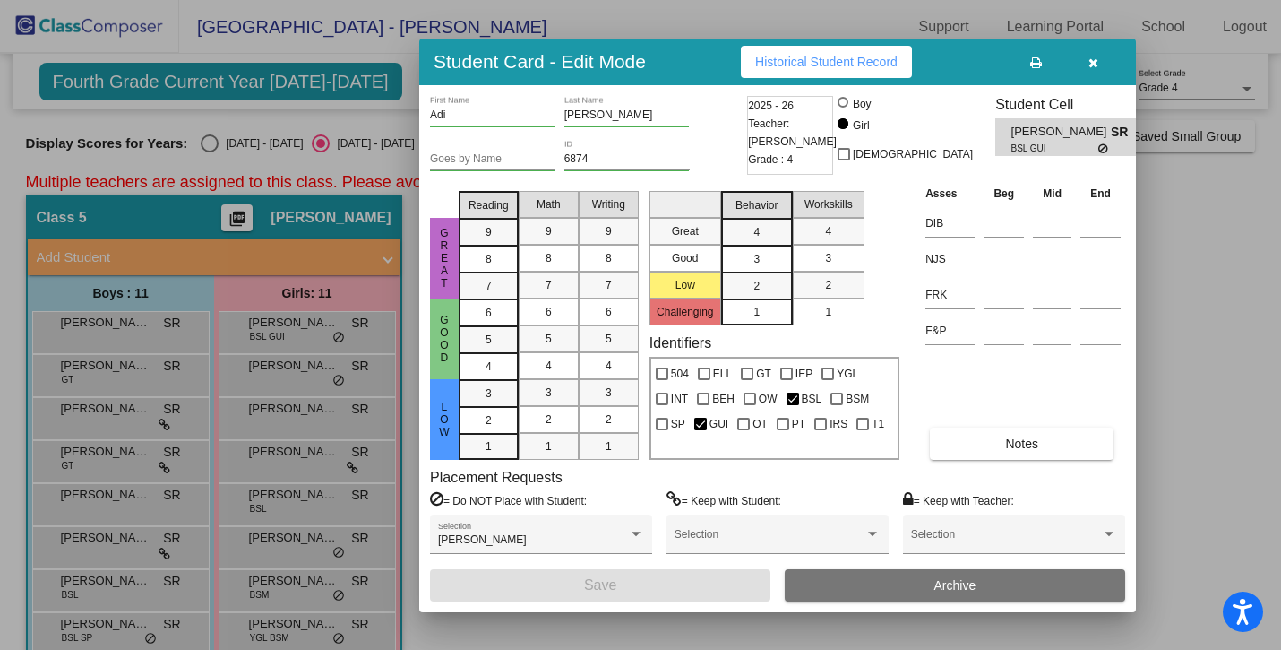
click at [843, 63] on span "Historical Student Record" at bounding box center [826, 62] width 142 height 14
click at [1096, 73] on button "button" at bounding box center [1093, 62] width 57 height 32
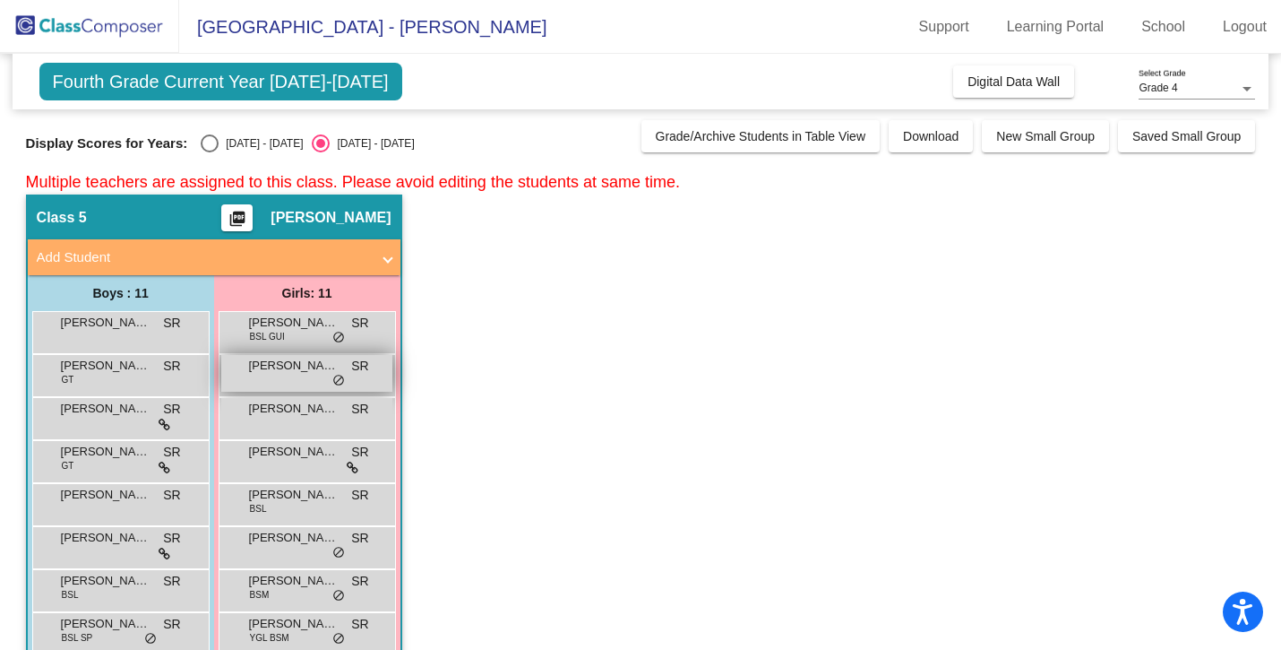
click at [272, 376] on div "[PERSON_NAME] lock do_not_disturb_alt" at bounding box center [306, 373] width 171 height 37
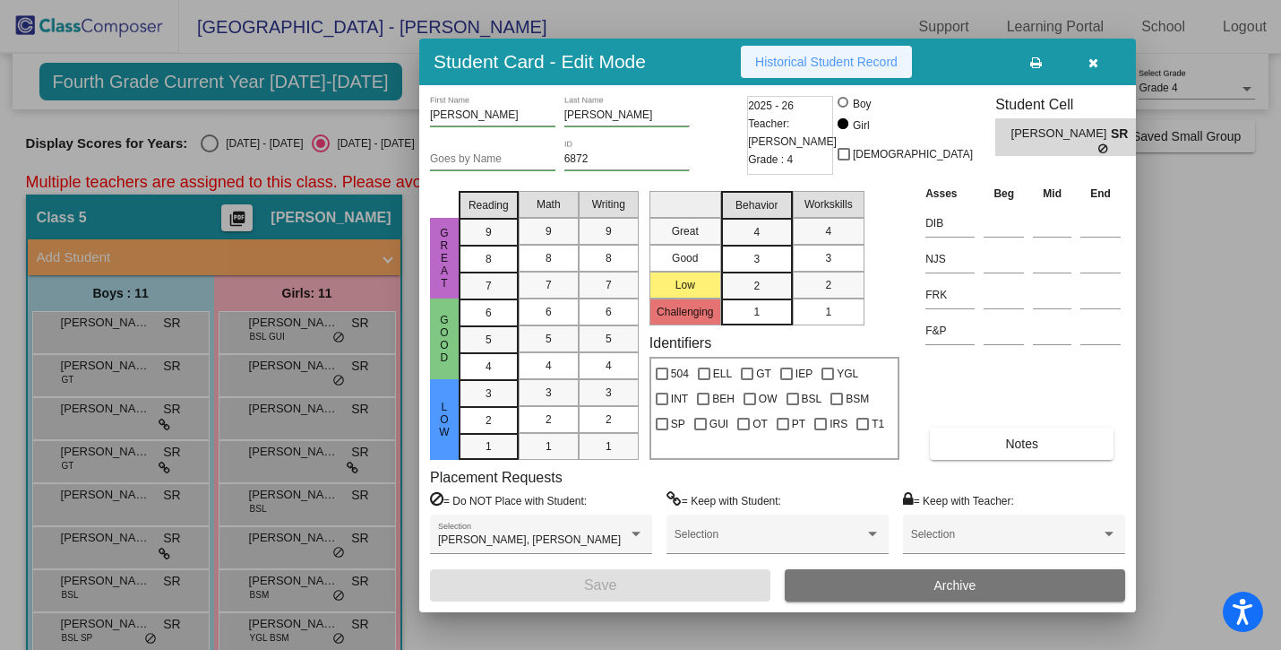
click at [841, 65] on span "Historical Student Record" at bounding box center [826, 62] width 142 height 14
click at [1097, 70] on button "button" at bounding box center [1093, 62] width 57 height 32
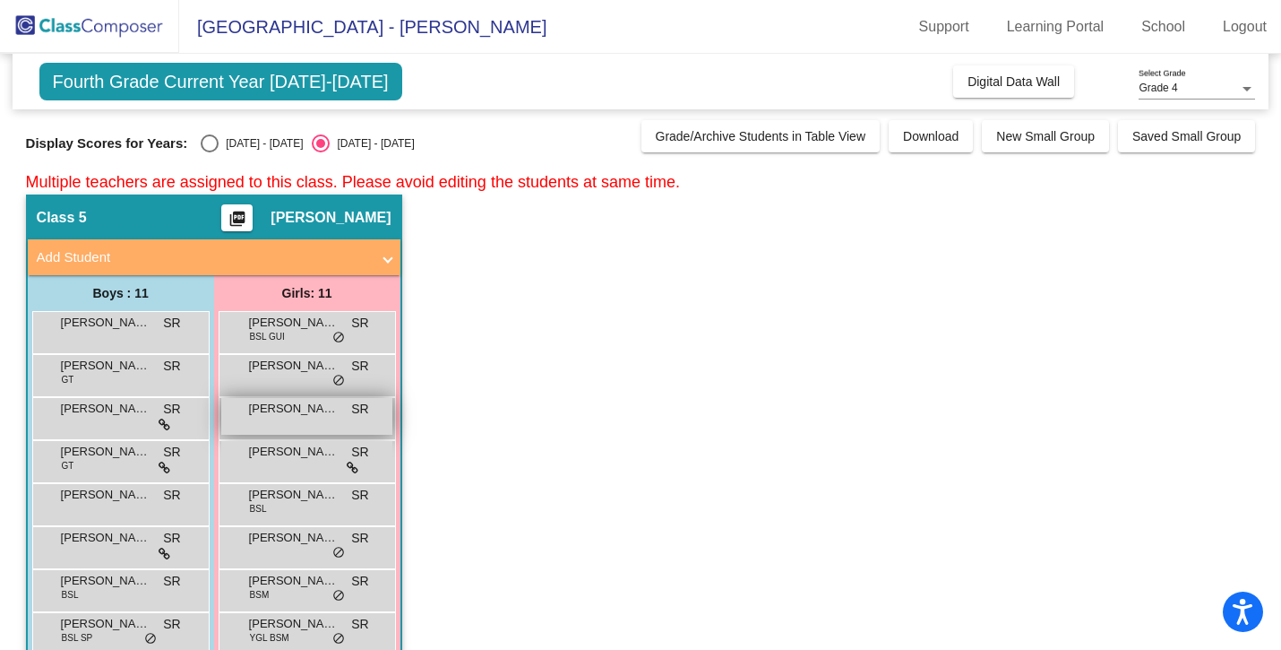
click at [252, 409] on span "[PERSON_NAME]" at bounding box center [294, 409] width 90 height 18
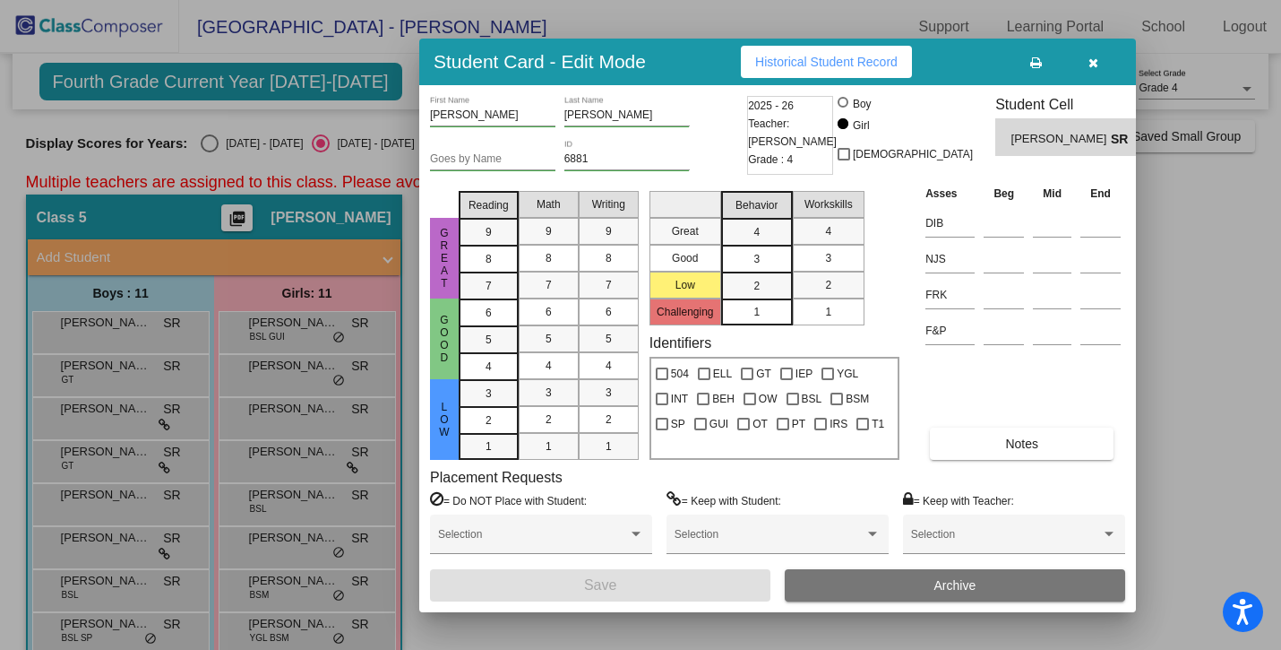
click at [793, 56] on span "Historical Student Record" at bounding box center [826, 62] width 142 height 14
click at [1087, 70] on button "button" at bounding box center [1093, 62] width 57 height 32
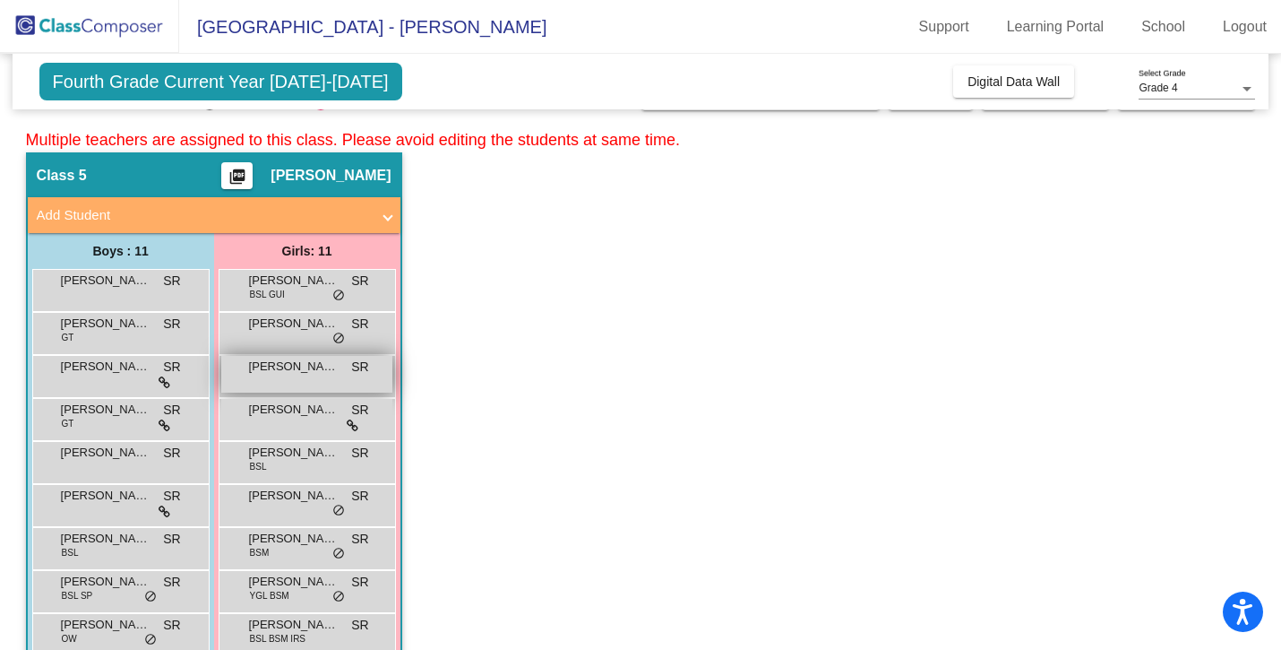
scroll to position [101, 0]
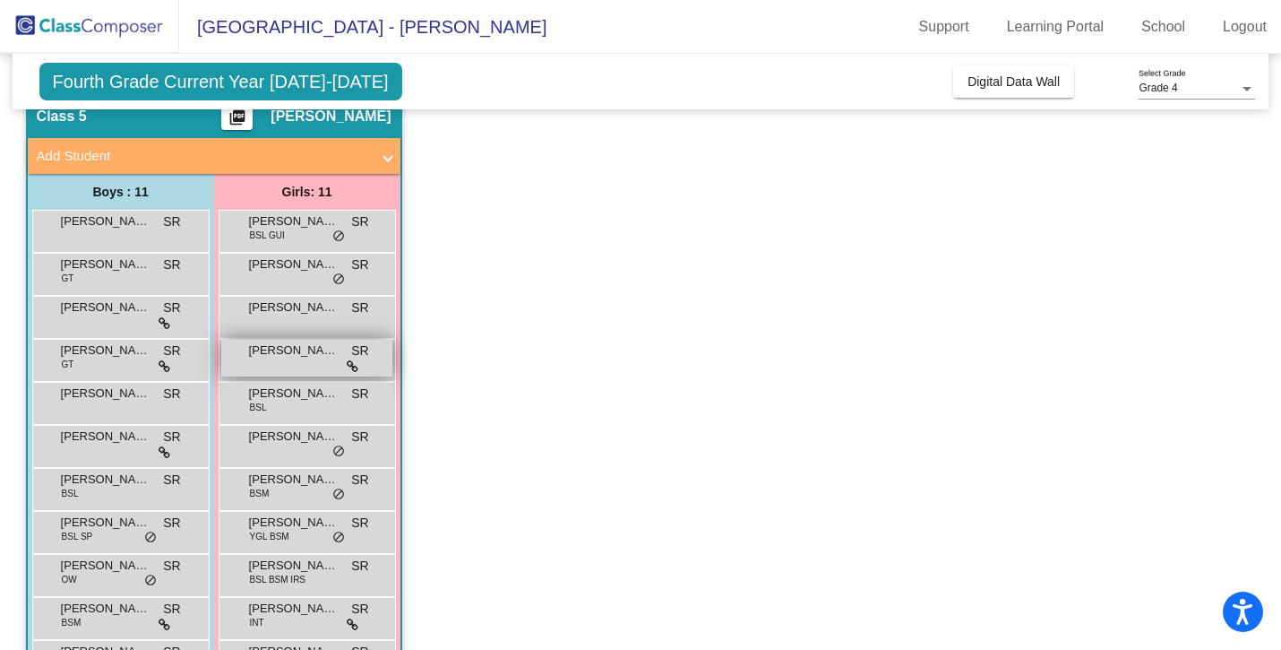
click at [297, 366] on div "[PERSON_NAME] lock do_not_disturb_alt" at bounding box center [306, 358] width 171 height 37
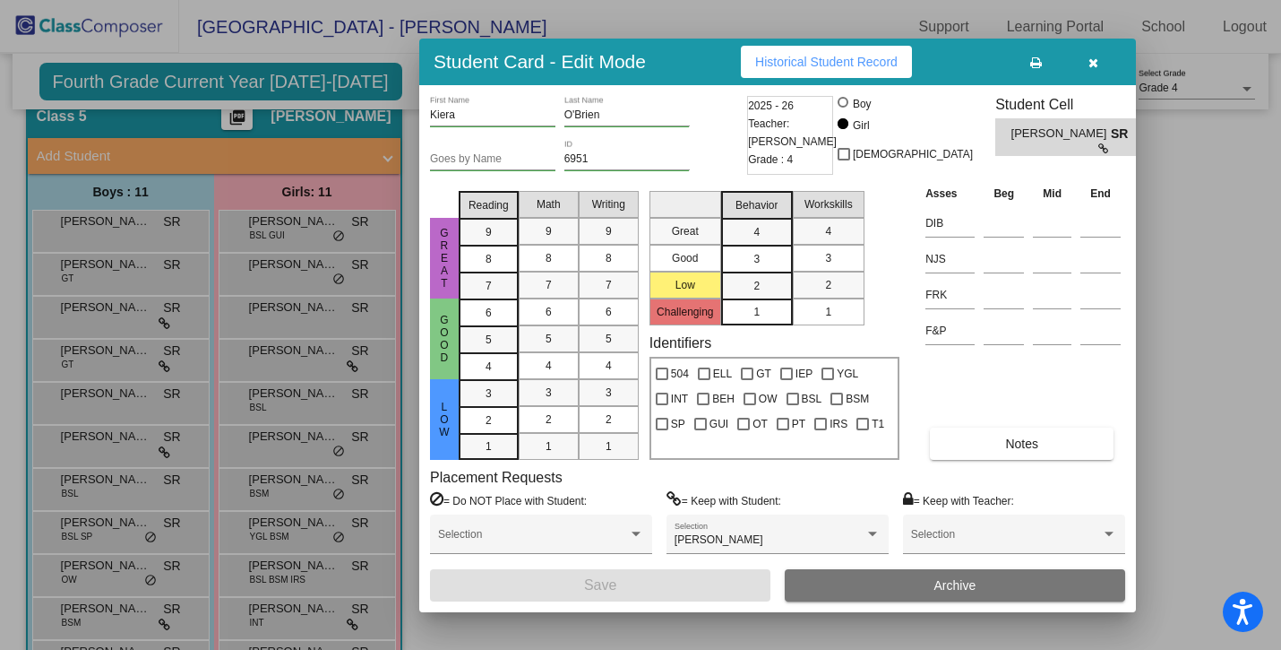
click at [850, 63] on span "Historical Student Record" at bounding box center [826, 62] width 142 height 14
click at [1107, 61] on button "button" at bounding box center [1093, 62] width 57 height 32
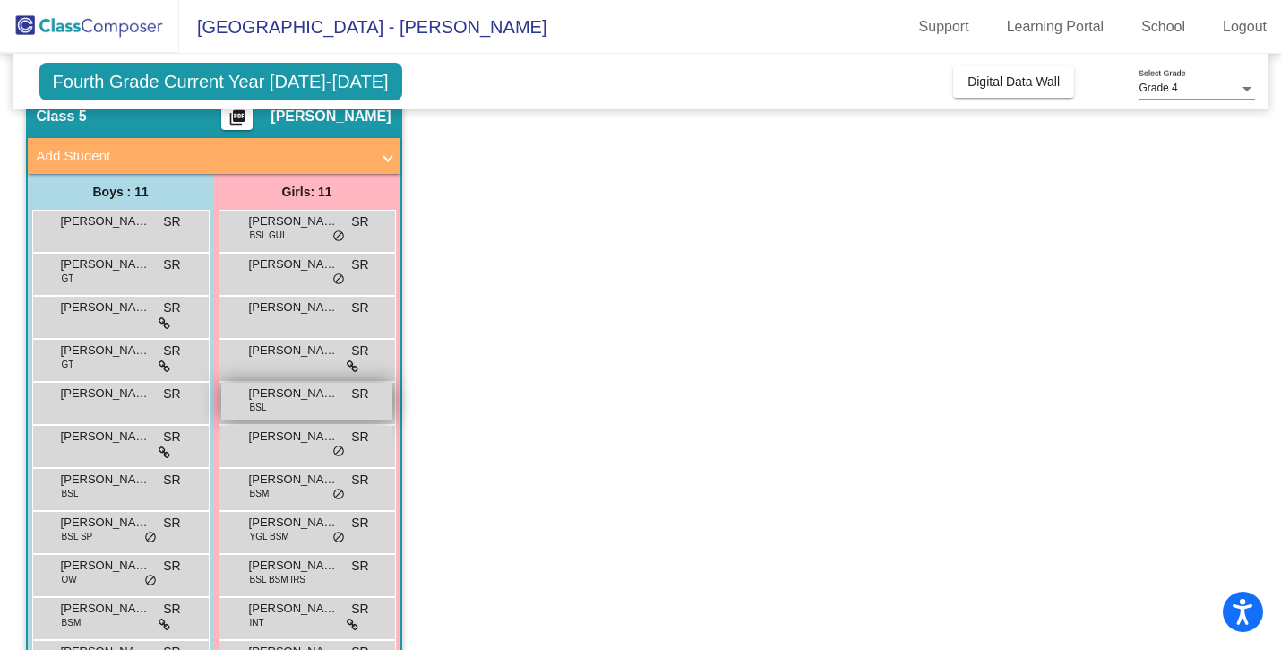
click at [285, 417] on div "[PERSON_NAME] BSL SR lock do_not_disturb_alt" at bounding box center [306, 401] width 171 height 37
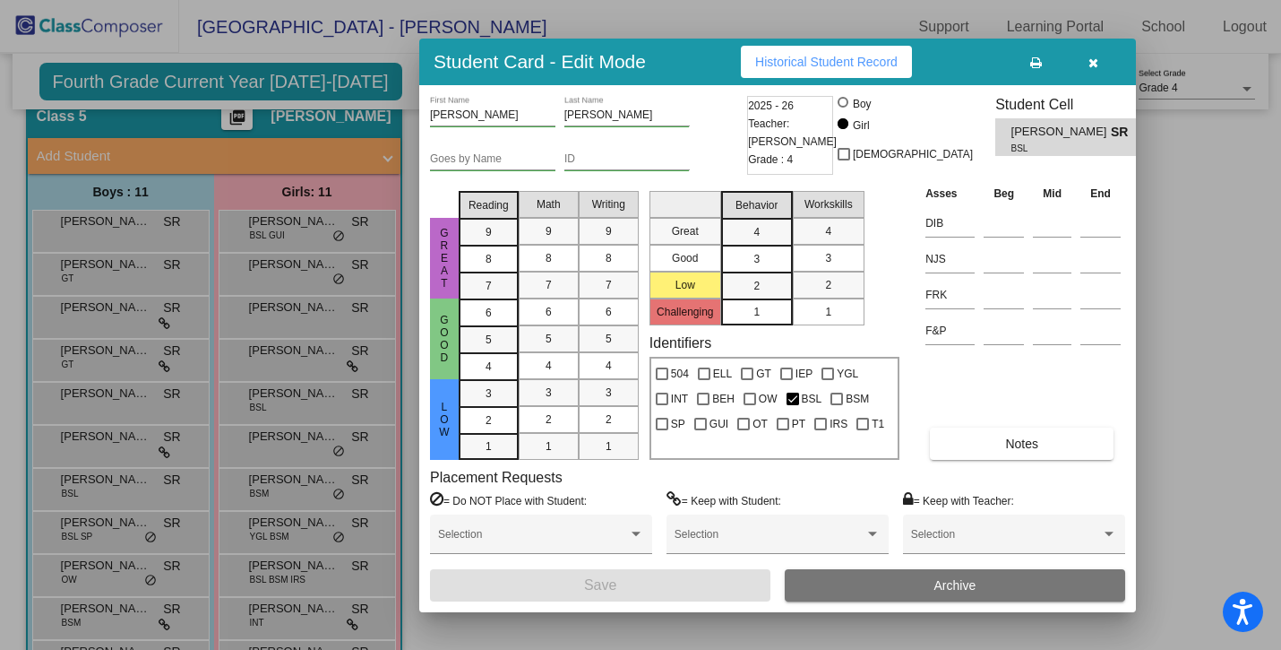
click at [824, 65] on span "Historical Student Record" at bounding box center [826, 62] width 142 height 14
click at [1093, 63] on icon "button" at bounding box center [1094, 62] width 10 height 13
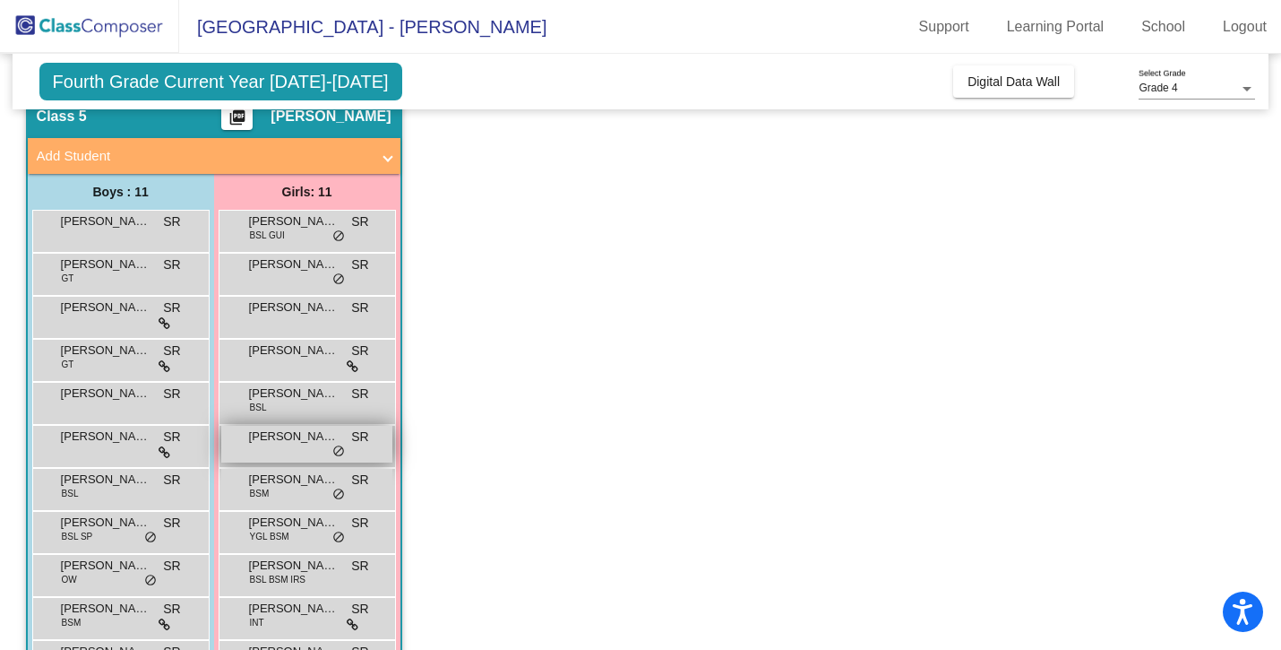
click at [286, 440] on span "[PERSON_NAME]" at bounding box center [294, 436] width 90 height 18
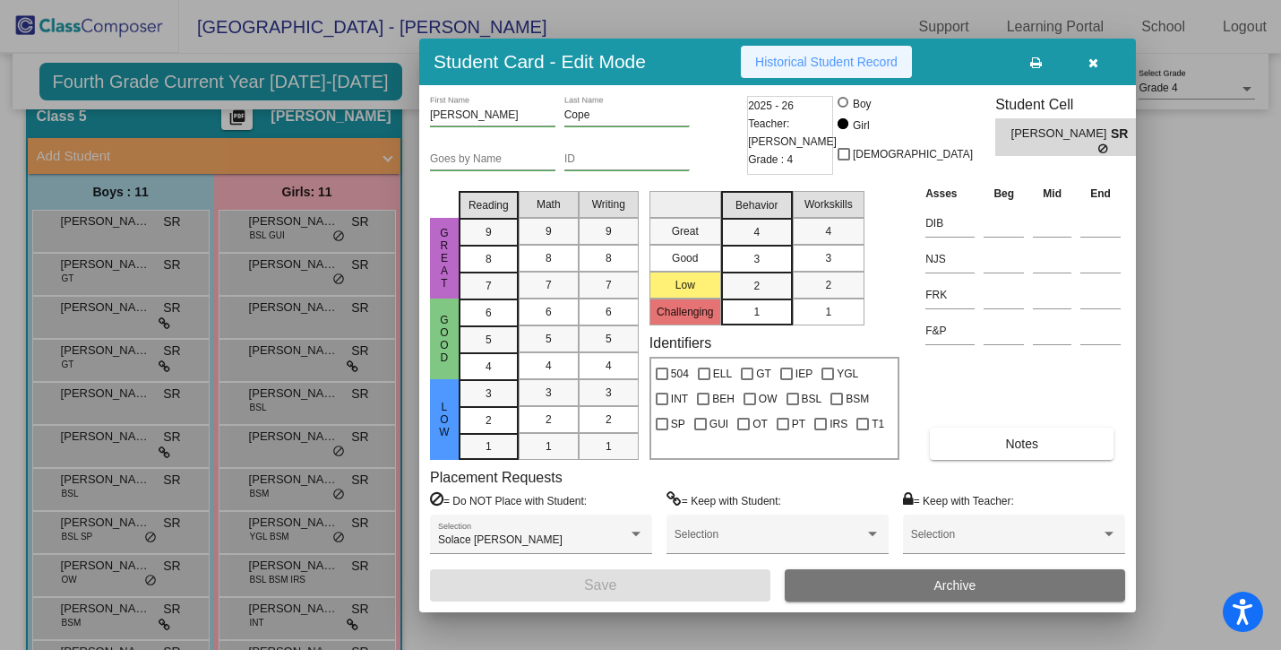
click at [777, 68] on button "Historical Student Record" at bounding box center [826, 62] width 171 height 32
click at [1089, 59] on icon "button" at bounding box center [1094, 62] width 10 height 13
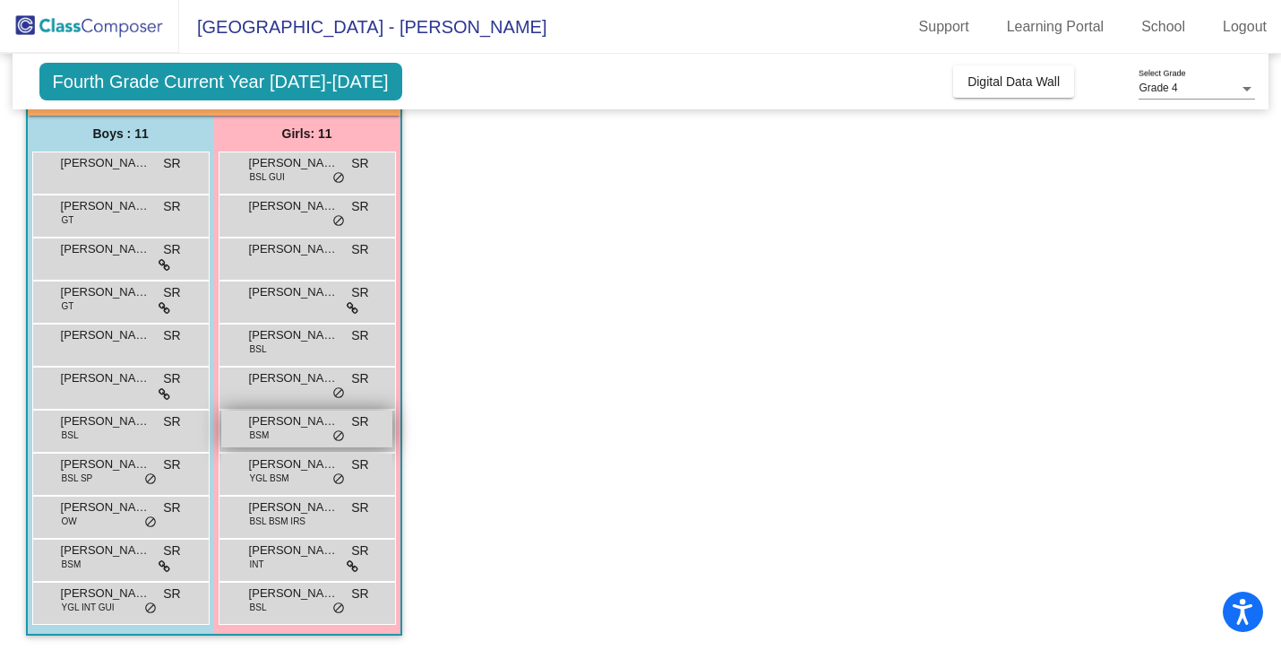
scroll to position [170, 0]
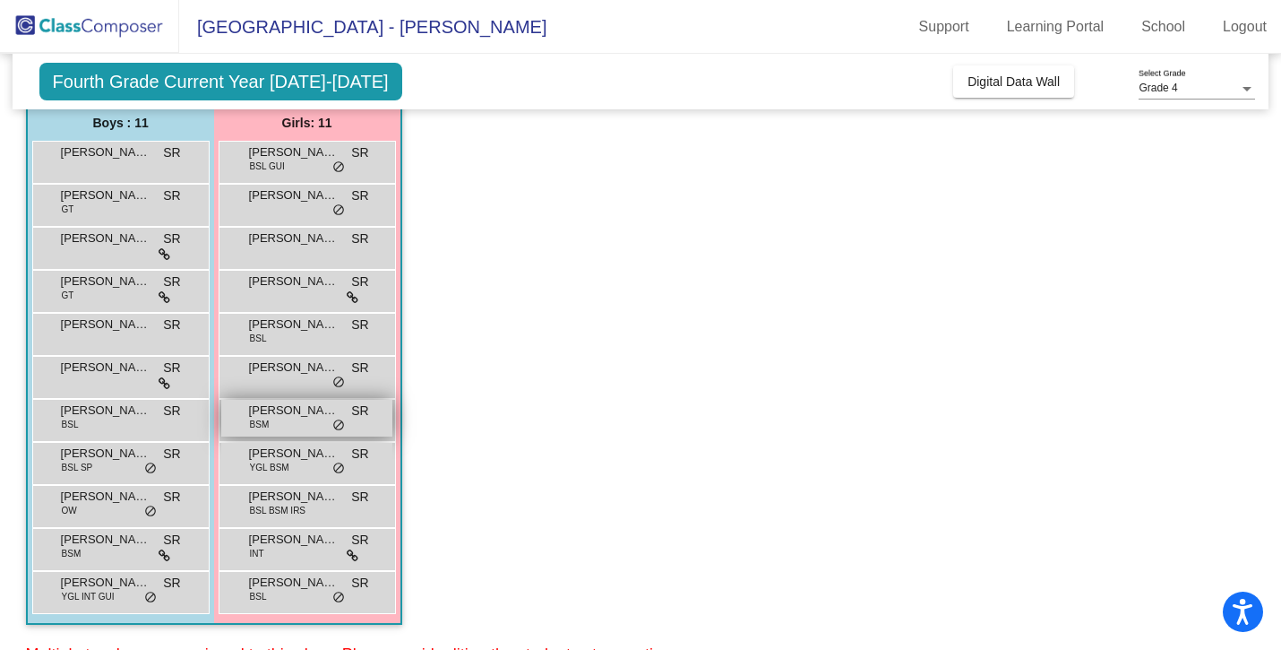
click at [279, 420] on div "[PERSON_NAME] BSM SR lock do_not_disturb_alt" at bounding box center [306, 418] width 171 height 37
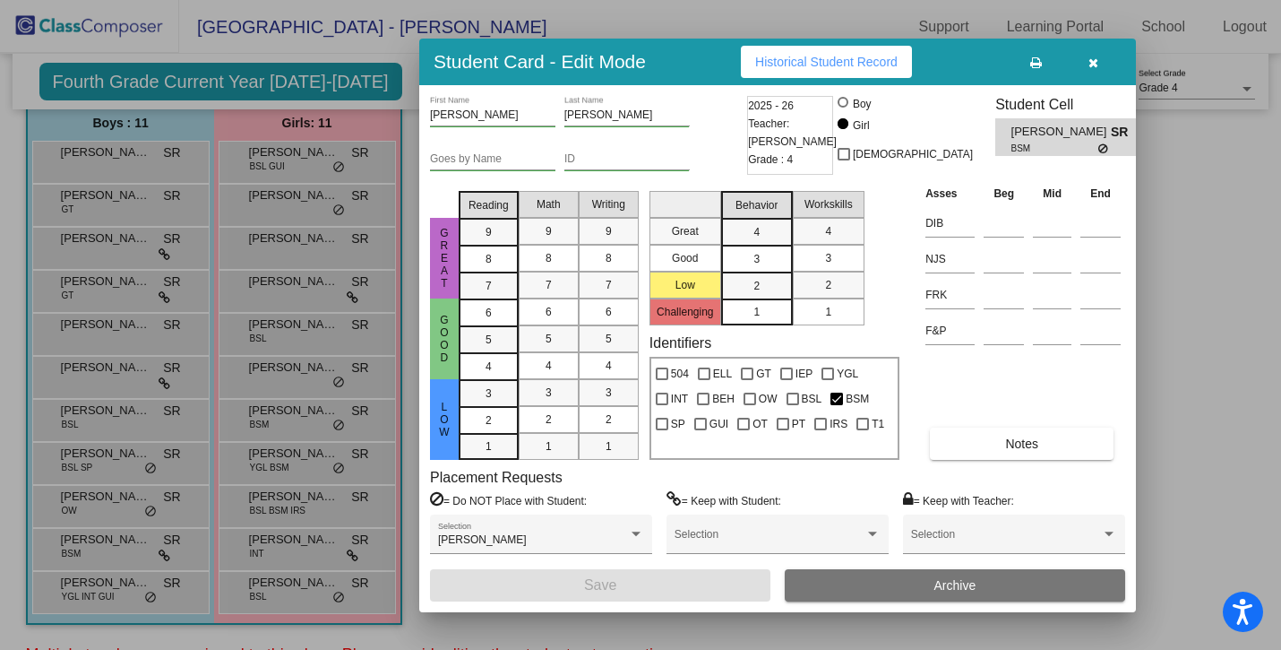
click at [782, 57] on span "Historical Student Record" at bounding box center [826, 62] width 142 height 14
click at [1081, 59] on button "button" at bounding box center [1093, 62] width 57 height 32
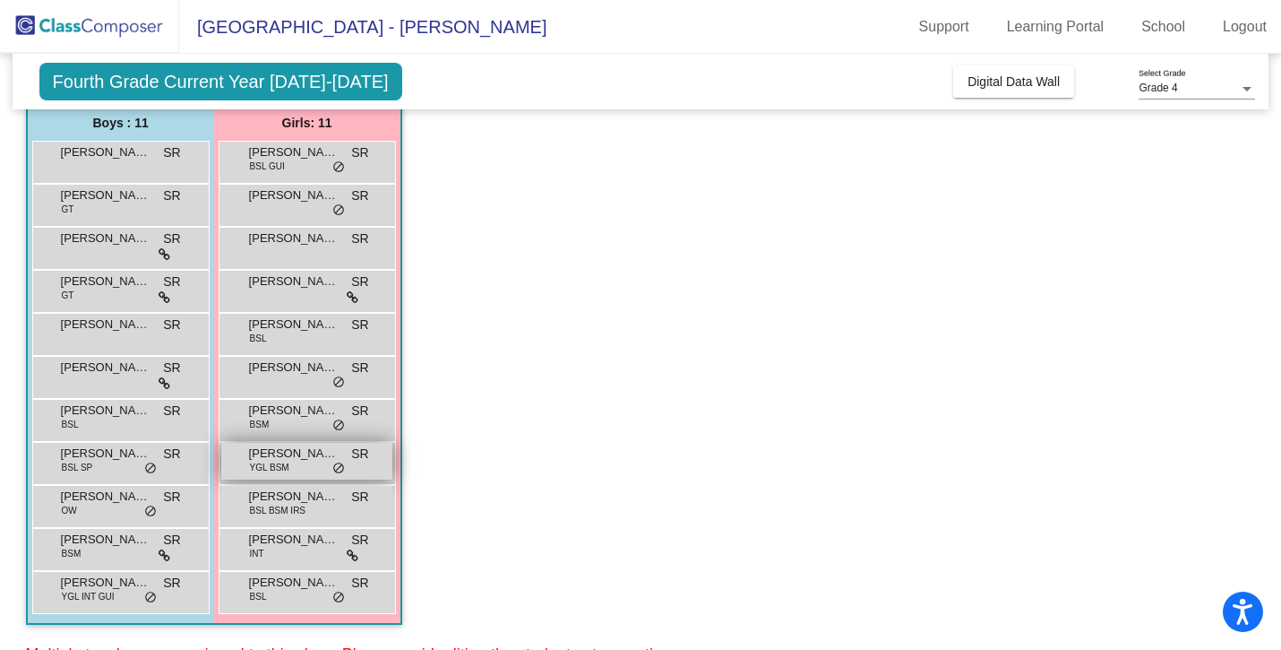
click at [264, 452] on span "[PERSON_NAME]" at bounding box center [294, 453] width 90 height 18
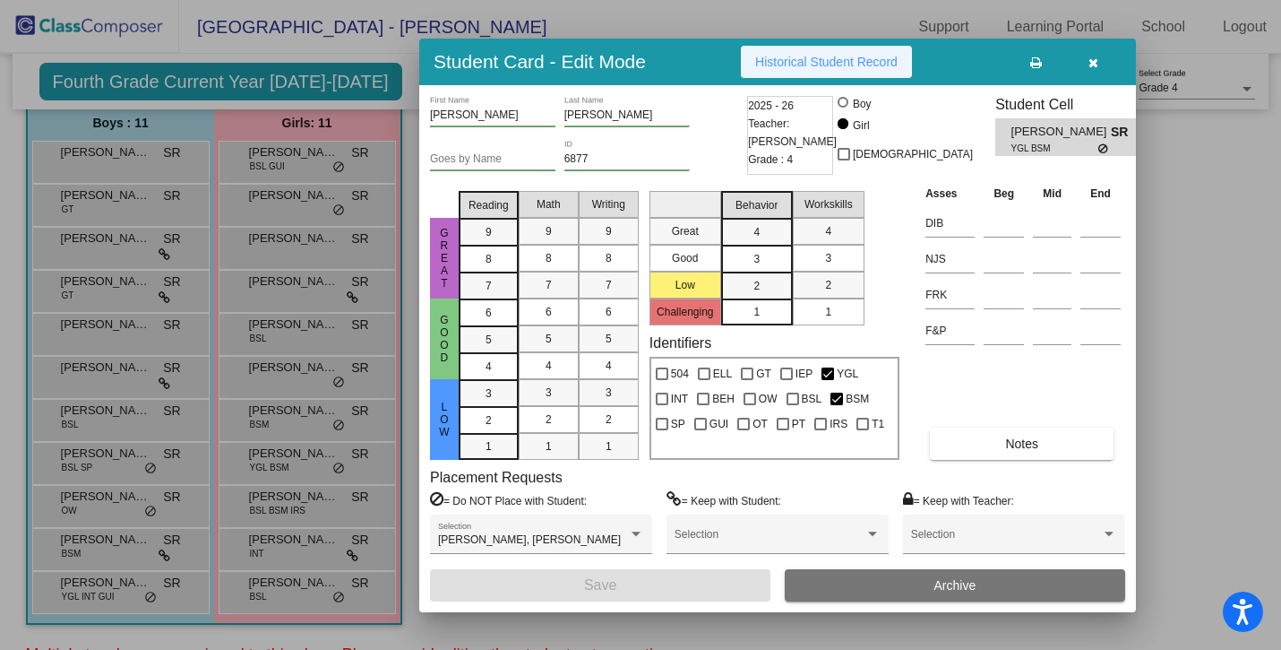
click at [781, 66] on span "Historical Student Record" at bounding box center [826, 62] width 142 height 14
click at [1092, 66] on icon "button" at bounding box center [1094, 62] width 10 height 13
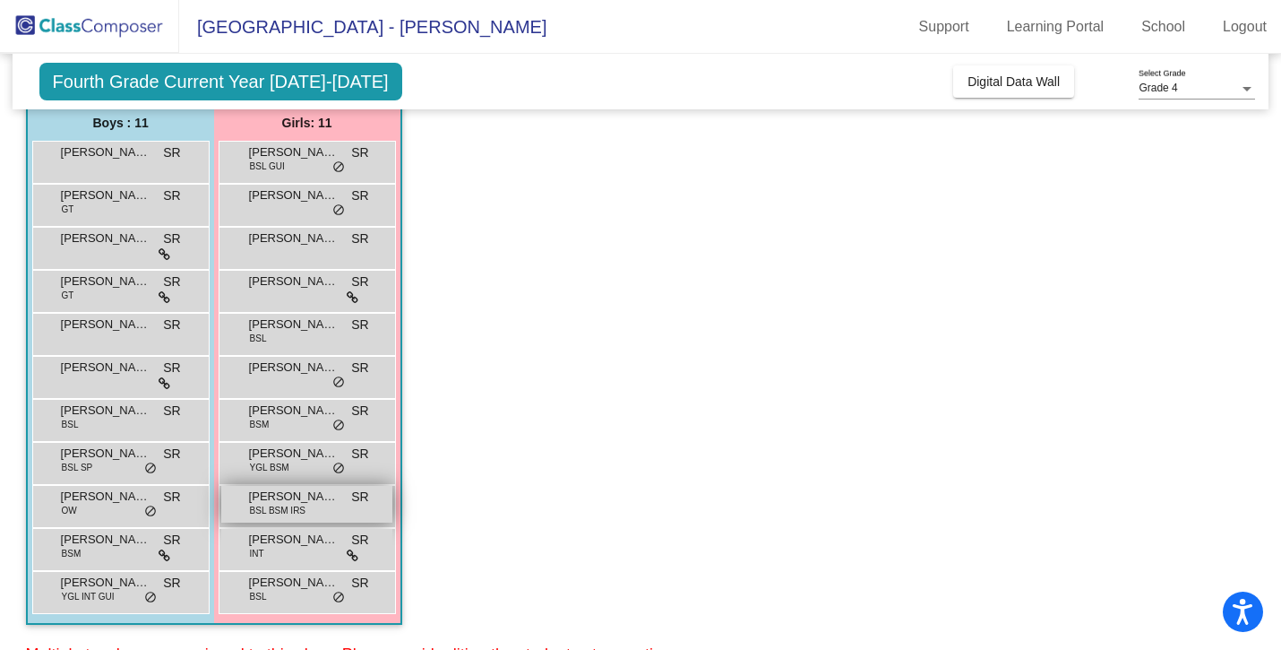
click at [302, 494] on span "[PERSON_NAME]" at bounding box center [294, 497] width 90 height 18
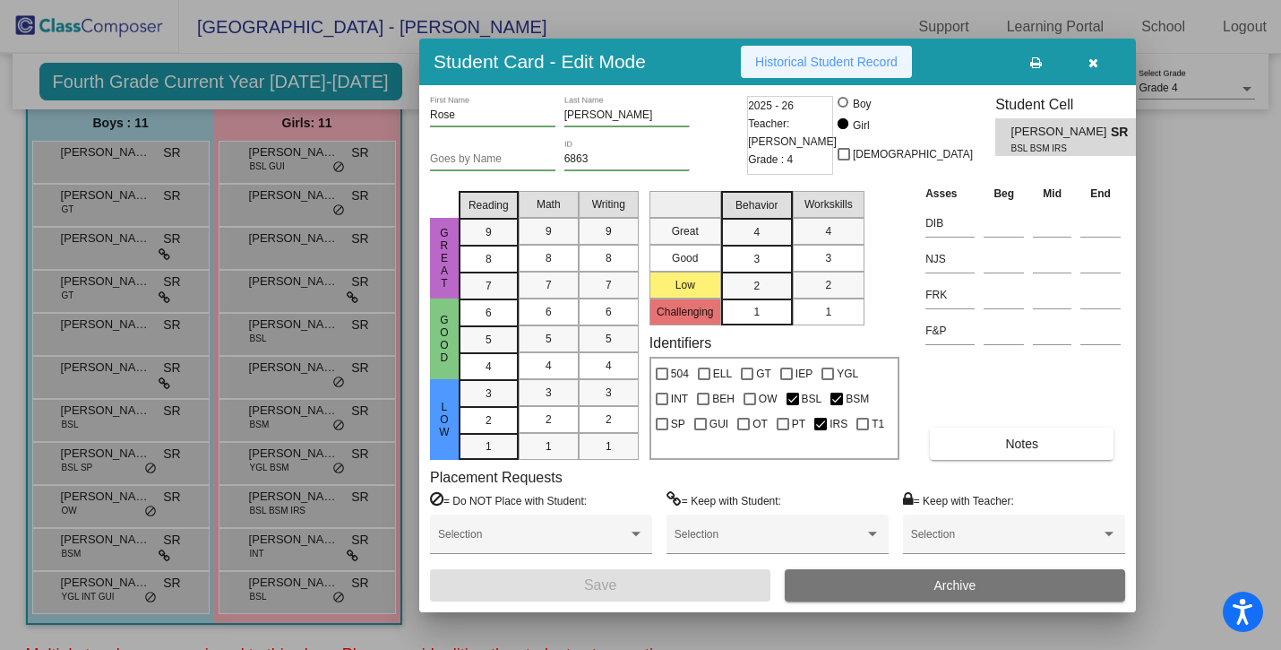
click at [791, 67] on span "Historical Student Record" at bounding box center [826, 62] width 142 height 14
click at [1081, 75] on button "button" at bounding box center [1093, 62] width 57 height 32
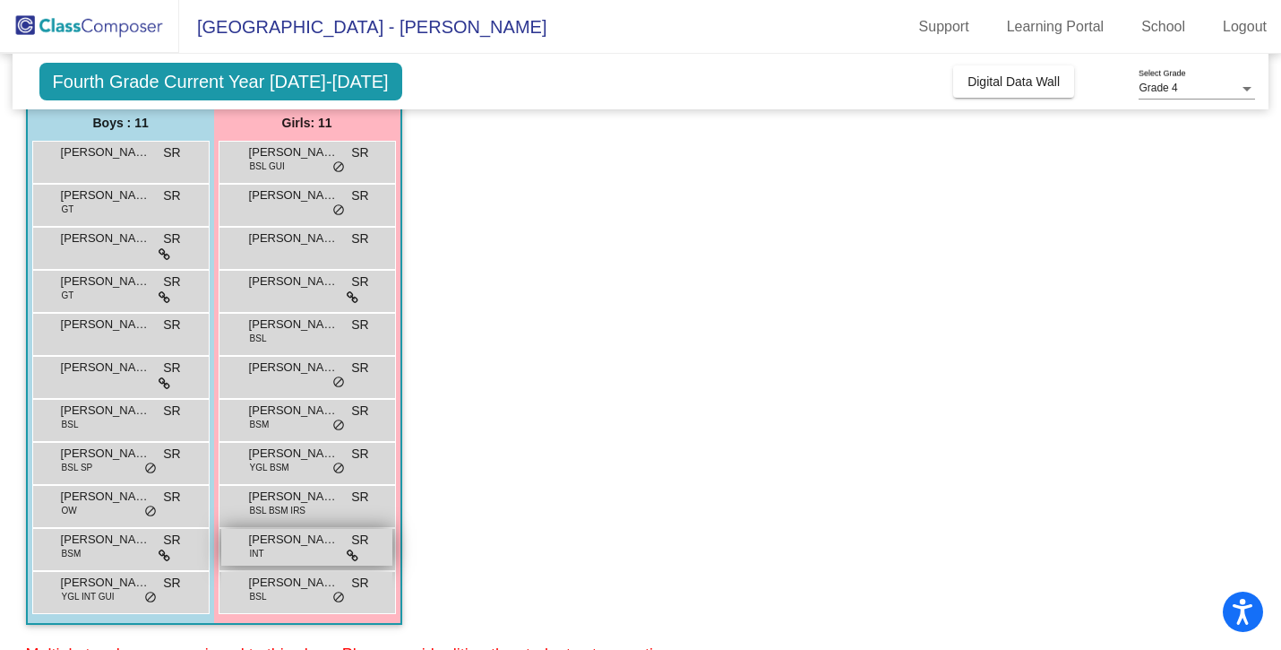
click at [296, 552] on div "[PERSON_NAME] INT SR lock do_not_disturb_alt" at bounding box center [306, 547] width 171 height 37
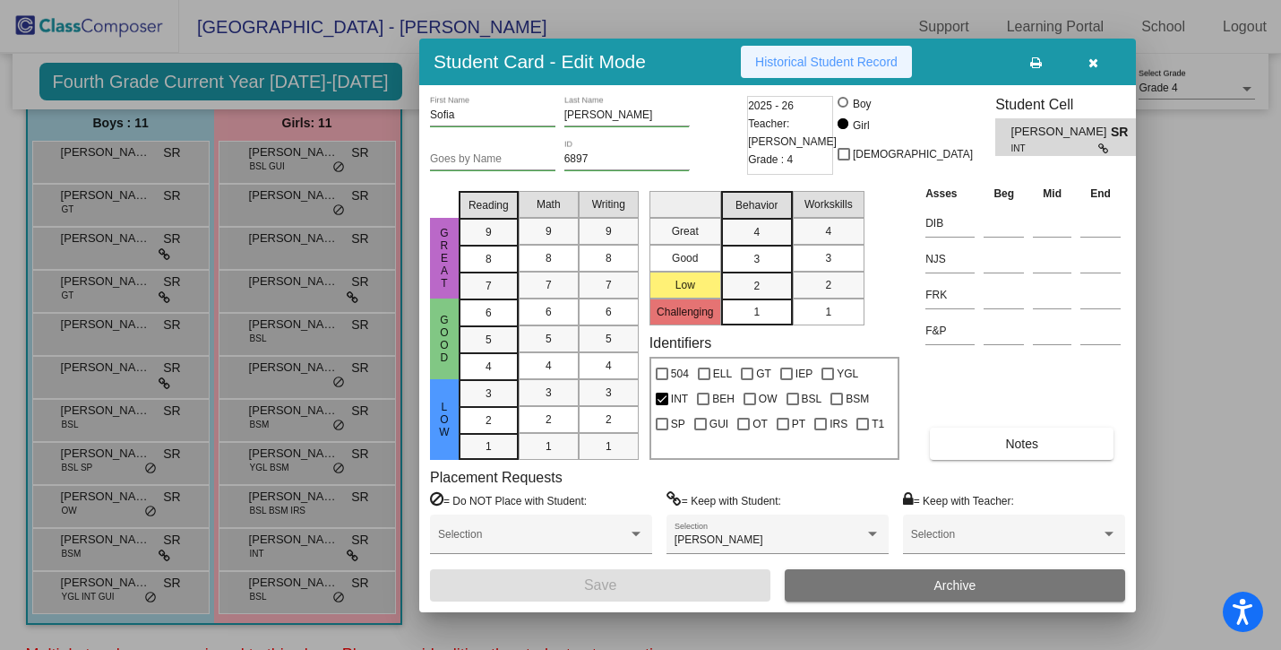
click at [772, 60] on span "Historical Student Record" at bounding box center [826, 62] width 142 height 14
click at [1100, 57] on button "button" at bounding box center [1093, 62] width 57 height 32
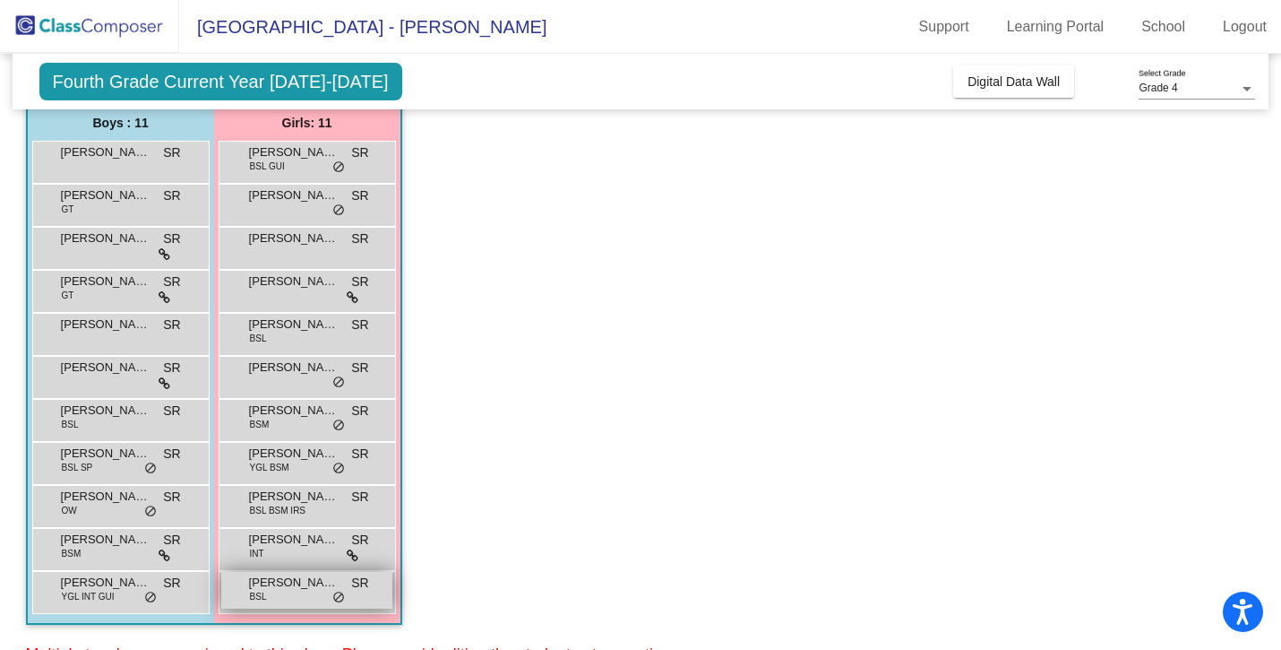
click at [275, 598] on div "[PERSON_NAME] BSL SR lock do_not_disturb_alt" at bounding box center [306, 590] width 171 height 37
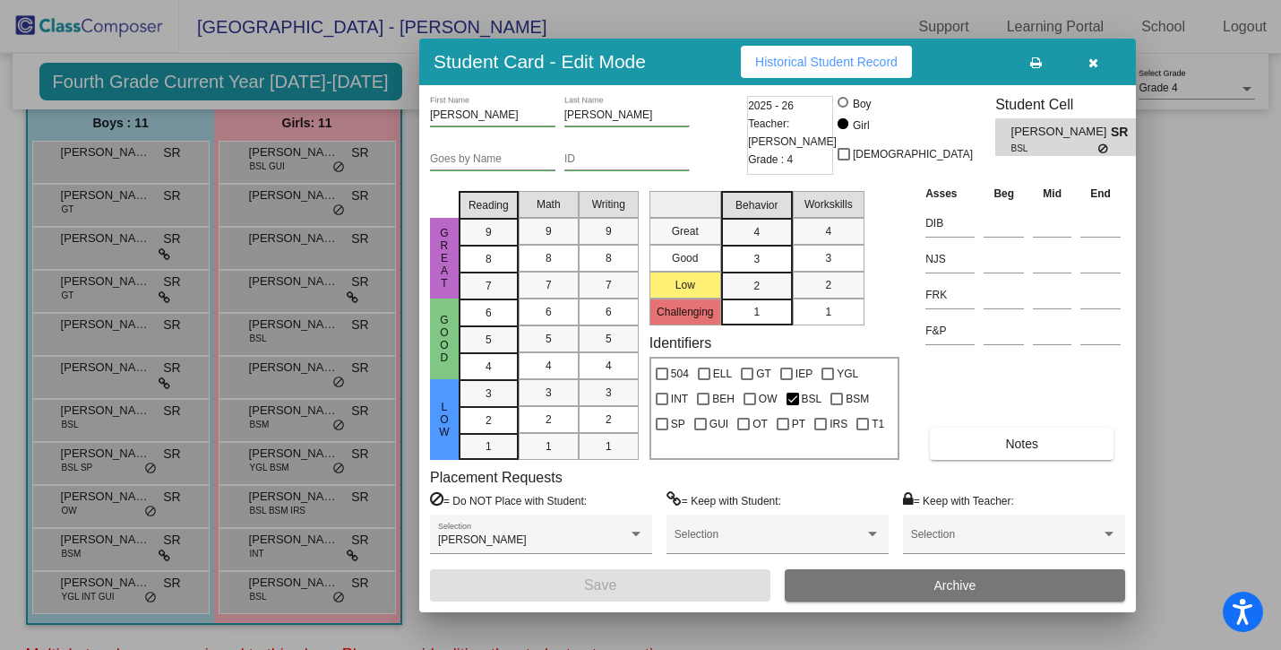
click at [818, 58] on span "Historical Student Record" at bounding box center [826, 62] width 142 height 14
click at [1086, 61] on button "button" at bounding box center [1093, 62] width 57 height 32
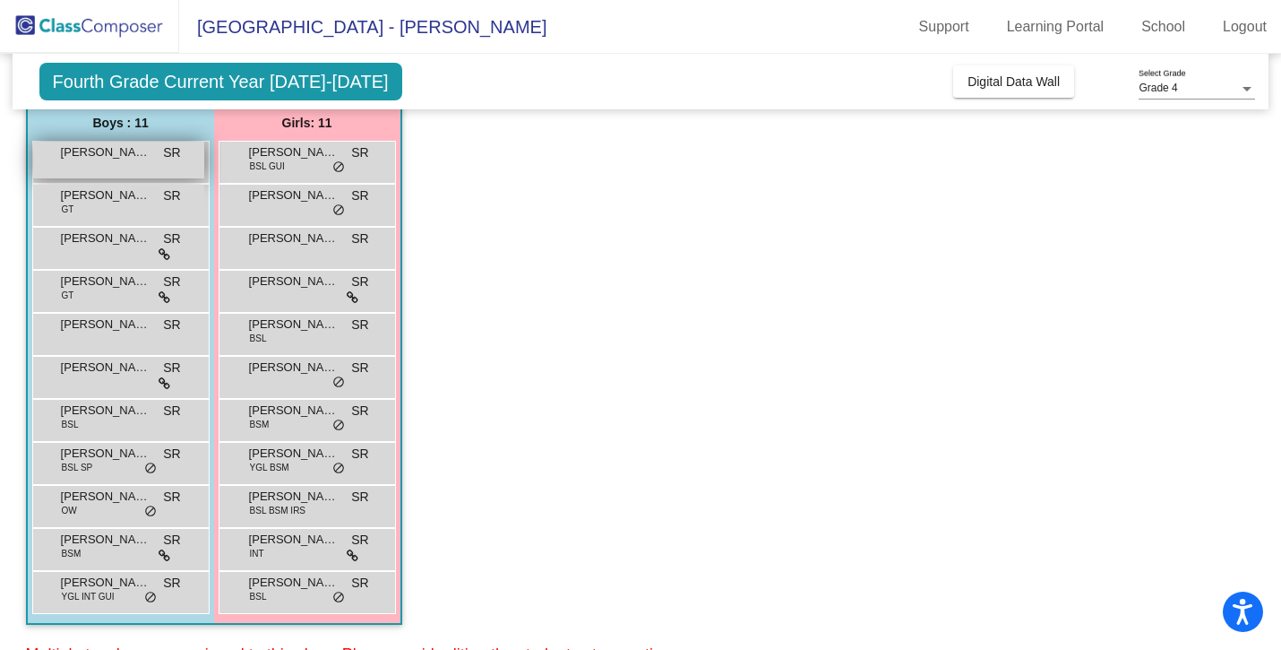
click at [137, 153] on span "[PERSON_NAME]" at bounding box center [106, 152] width 90 height 18
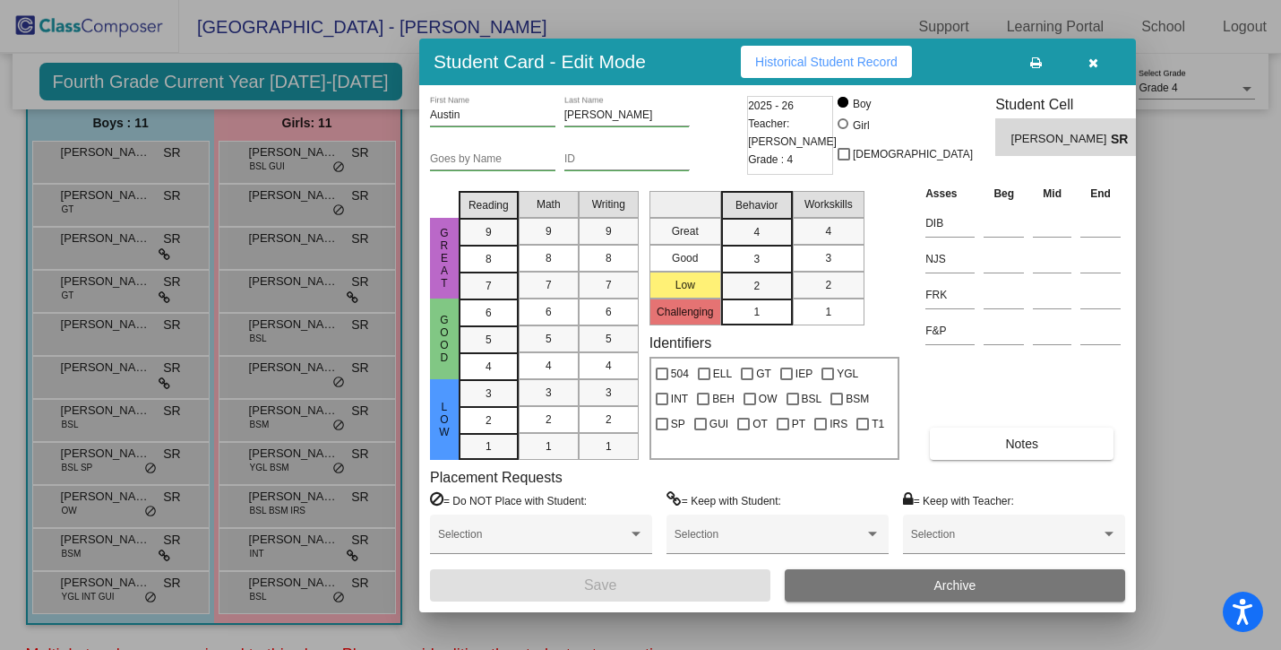
click at [835, 63] on span "Historical Student Record" at bounding box center [826, 62] width 142 height 14
click at [1092, 56] on icon "button" at bounding box center [1094, 62] width 10 height 13
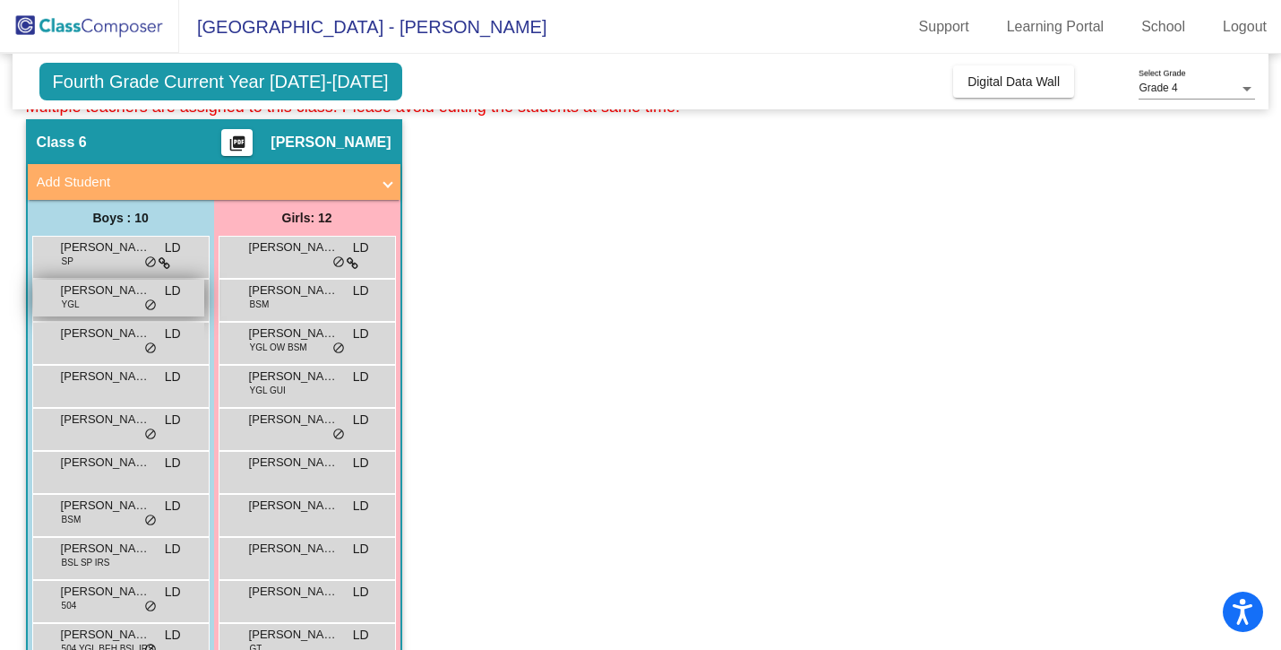
scroll to position [723, 0]
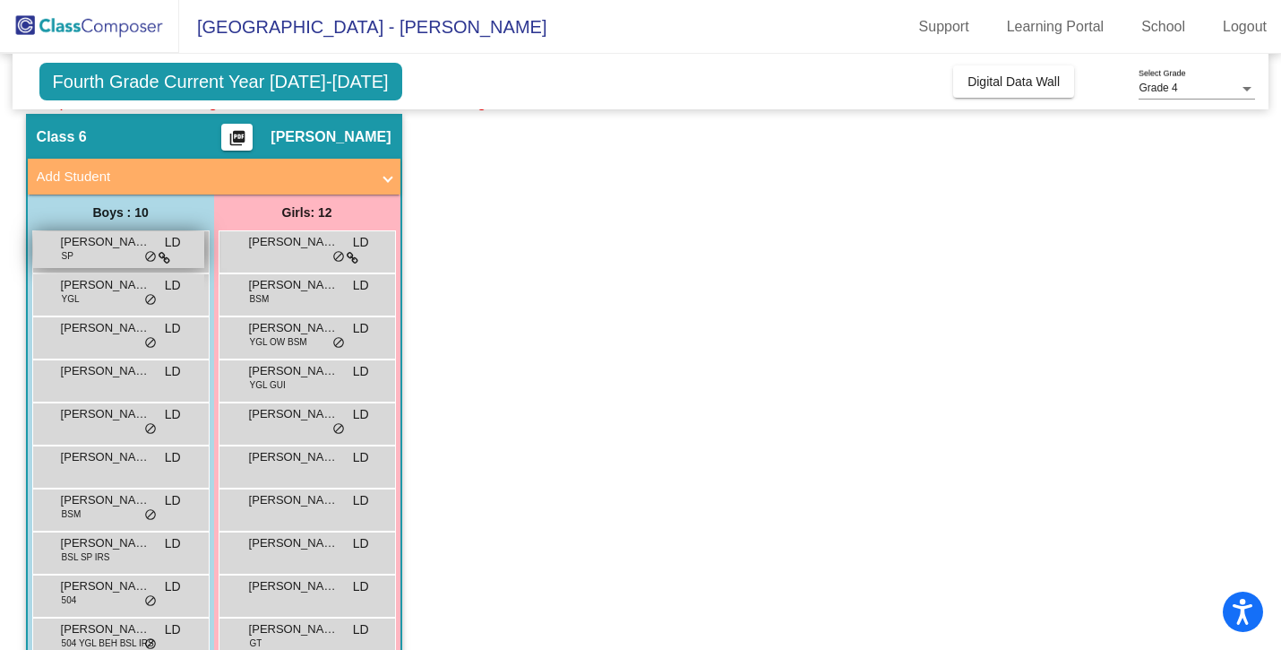
click at [108, 246] on span "[PERSON_NAME]" at bounding box center [106, 242] width 90 height 18
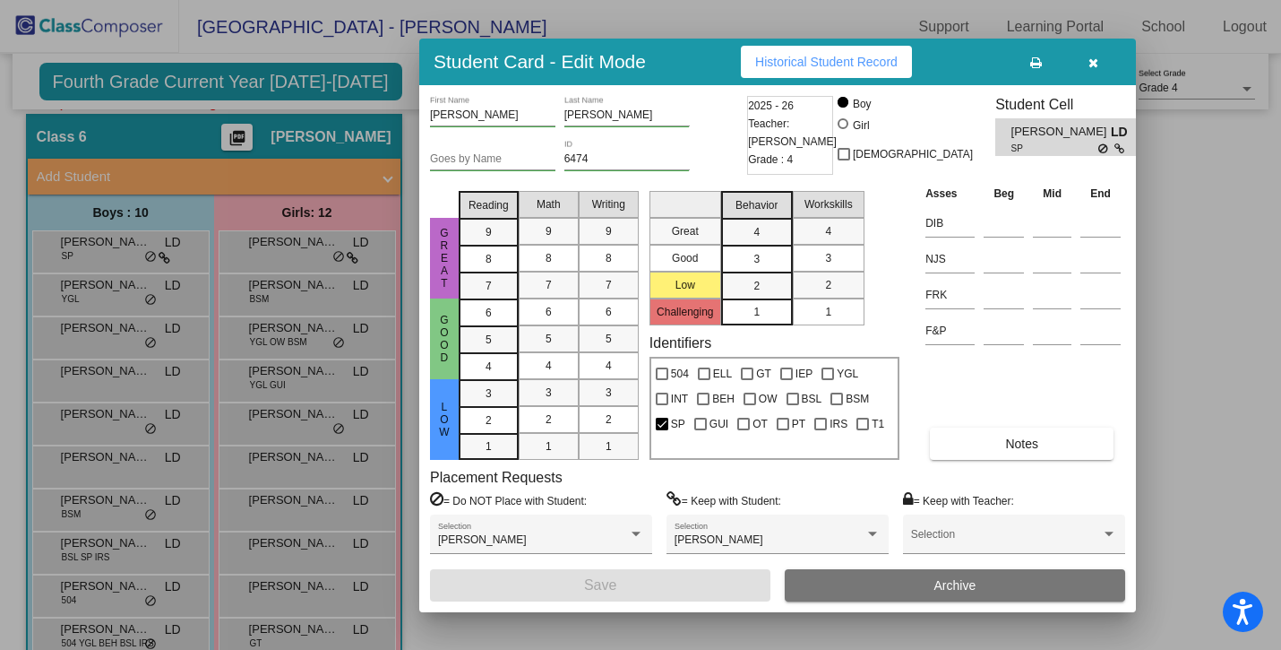
click at [810, 53] on button "Historical Student Record" at bounding box center [826, 62] width 171 height 32
click at [1092, 56] on span "button" at bounding box center [1094, 62] width 10 height 14
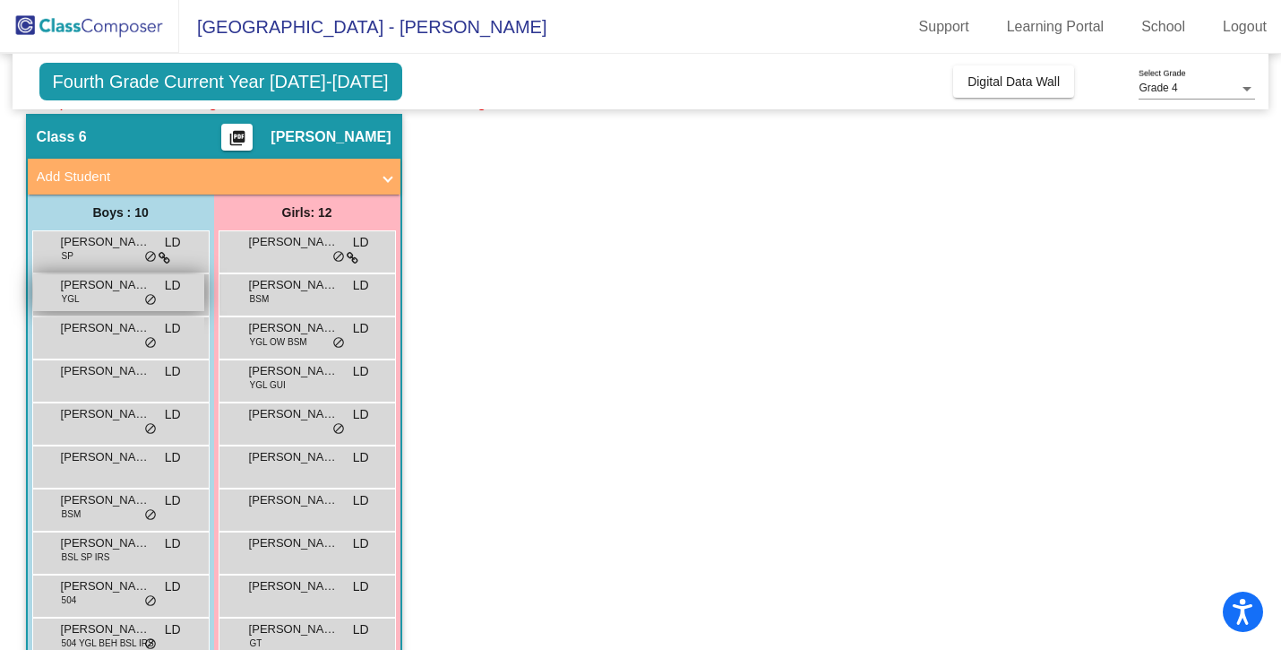
click at [115, 289] on span "[PERSON_NAME]" at bounding box center [106, 285] width 90 height 18
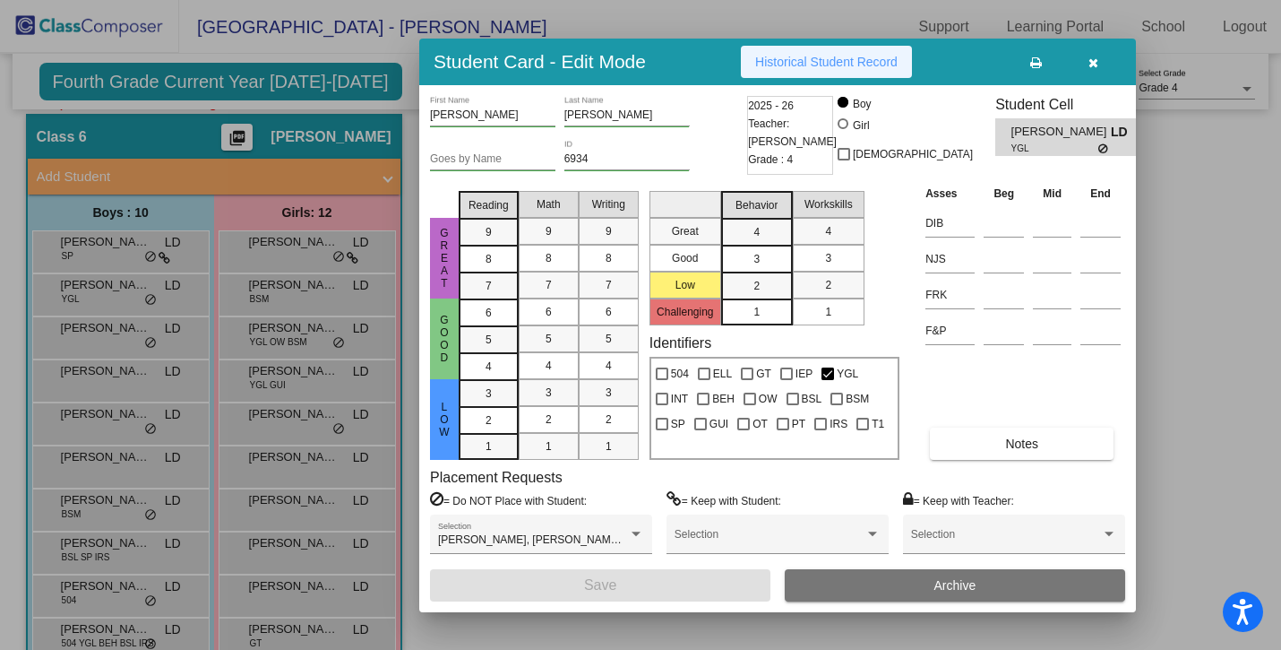
click at [810, 55] on span "Historical Student Record" at bounding box center [826, 62] width 142 height 14
click at [1090, 64] on icon "button" at bounding box center [1094, 62] width 10 height 13
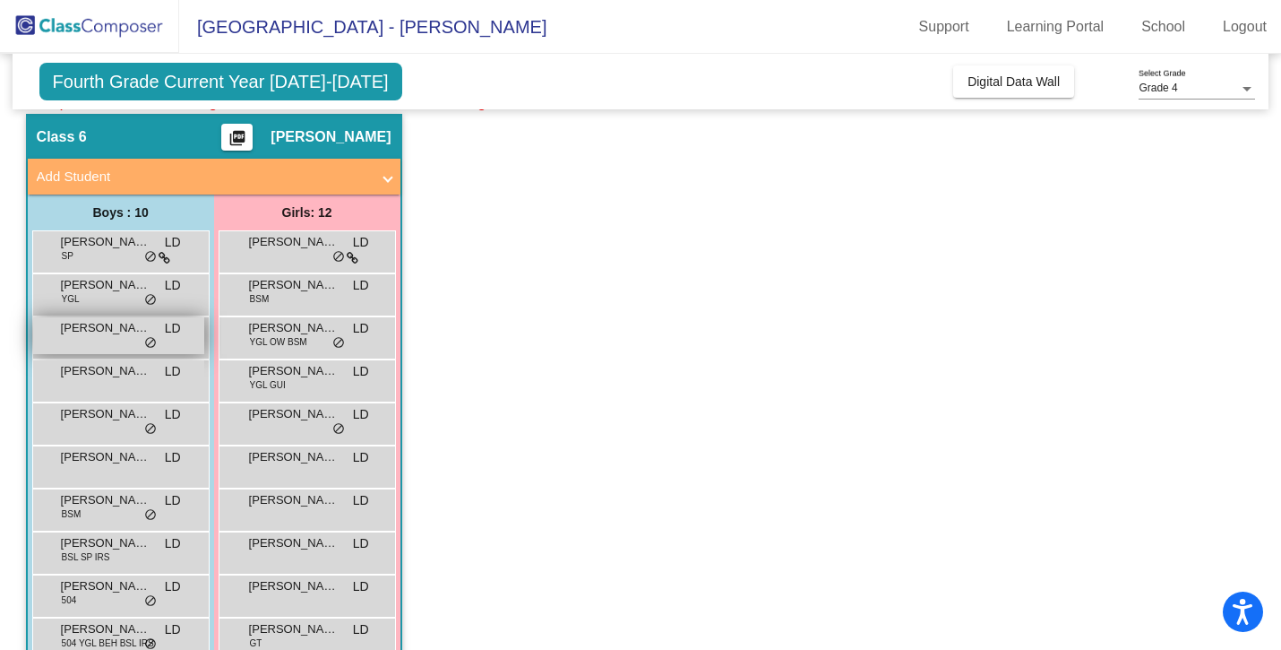
click at [108, 346] on div "[PERSON_NAME] [PERSON_NAME] lock do_not_disturb_alt" at bounding box center [118, 335] width 171 height 37
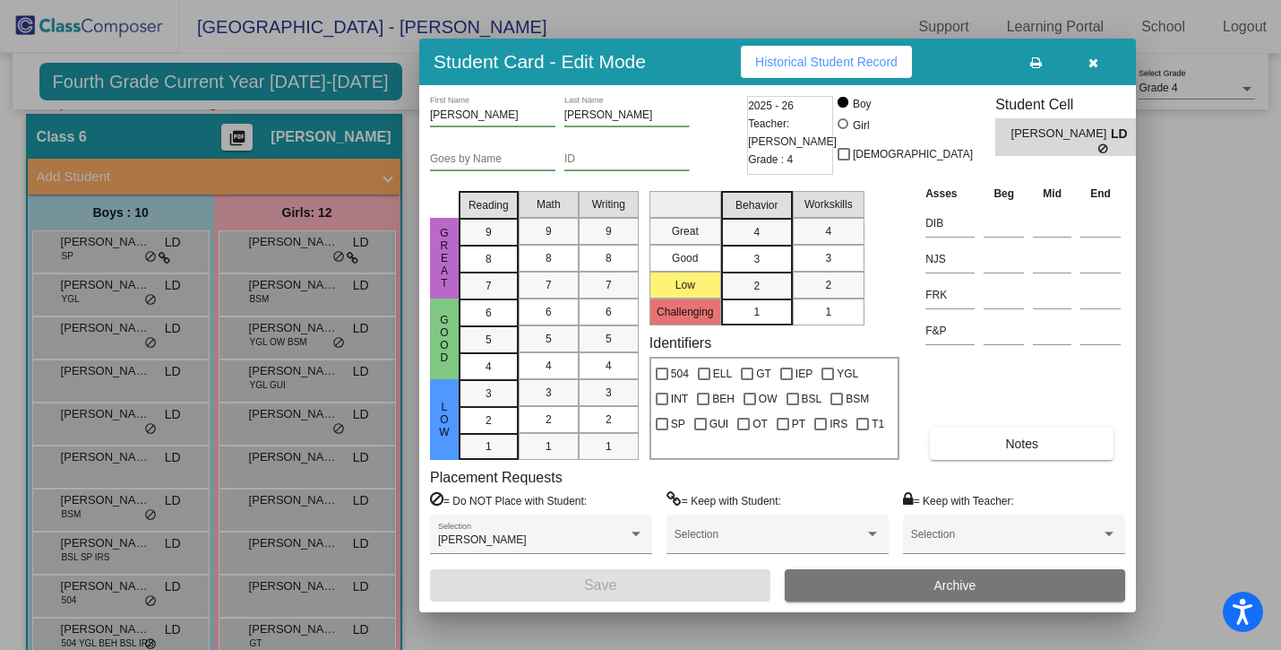
click at [776, 65] on span "Historical Student Record" at bounding box center [826, 62] width 142 height 14
click at [1091, 77] on div "Student Card - Edit Mode Historical Student Record" at bounding box center [777, 62] width 717 height 47
click at [1086, 70] on button "button" at bounding box center [1093, 62] width 57 height 32
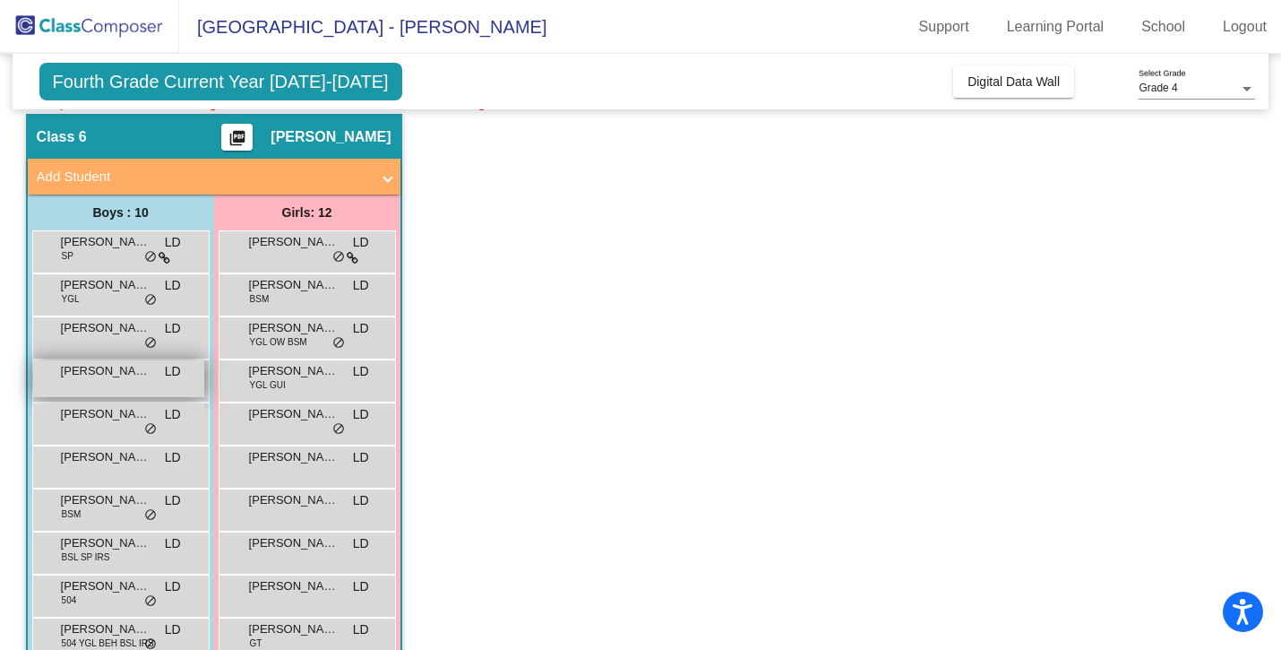
click at [125, 376] on span "[PERSON_NAME]" at bounding box center [106, 371] width 90 height 18
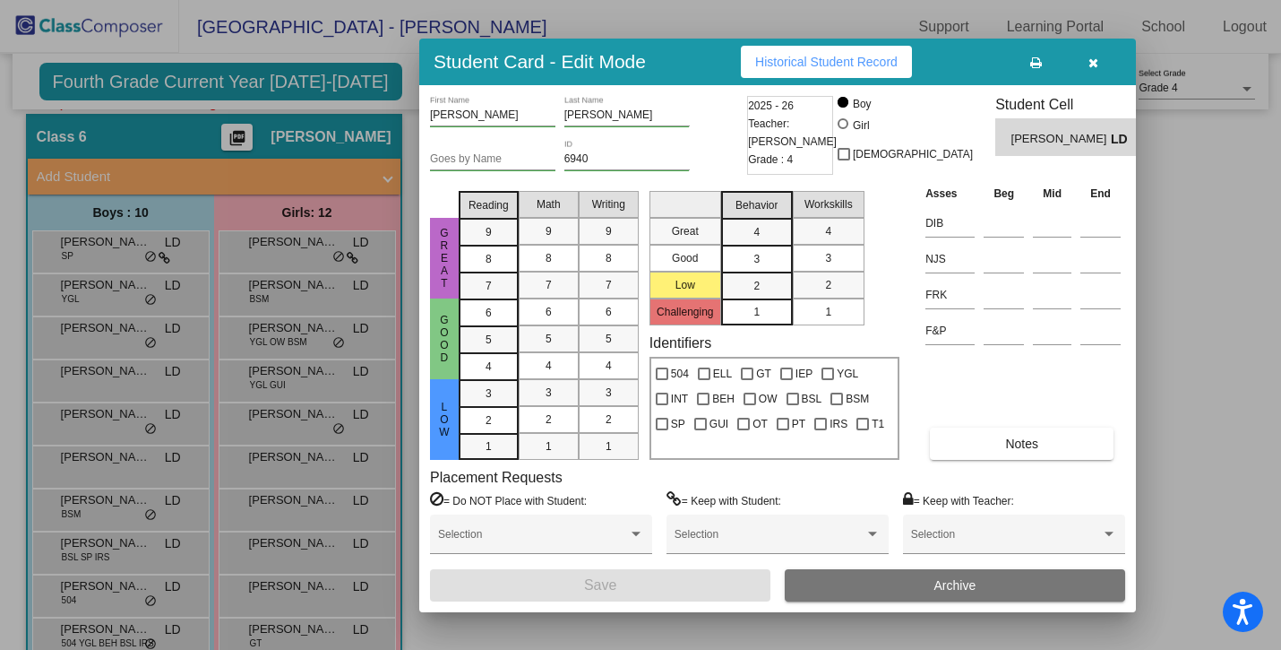
click at [802, 70] on button "Historical Student Record" at bounding box center [826, 62] width 171 height 32
click at [1089, 58] on icon "button" at bounding box center [1094, 62] width 10 height 13
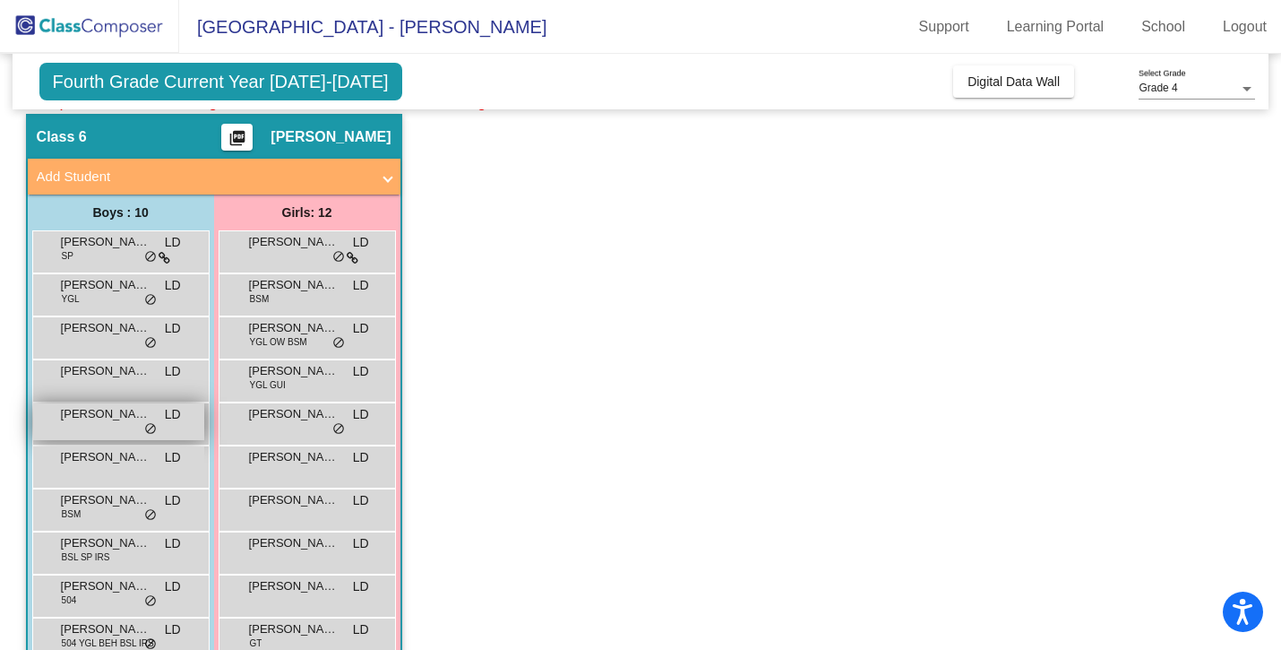
click at [83, 423] on div "[PERSON_NAME] [PERSON_NAME] lock do_not_disturb_alt" at bounding box center [118, 421] width 171 height 37
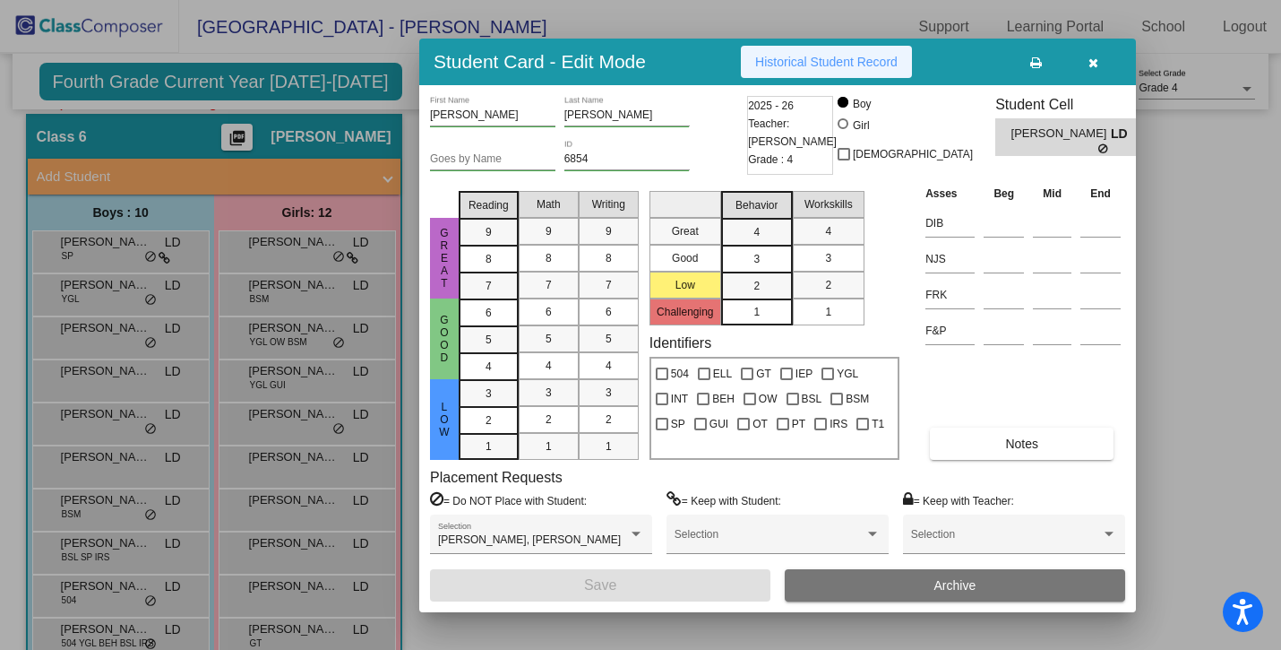
click at [823, 68] on span "Historical Student Record" at bounding box center [826, 62] width 142 height 14
click at [1092, 55] on span "button" at bounding box center [1094, 62] width 10 height 14
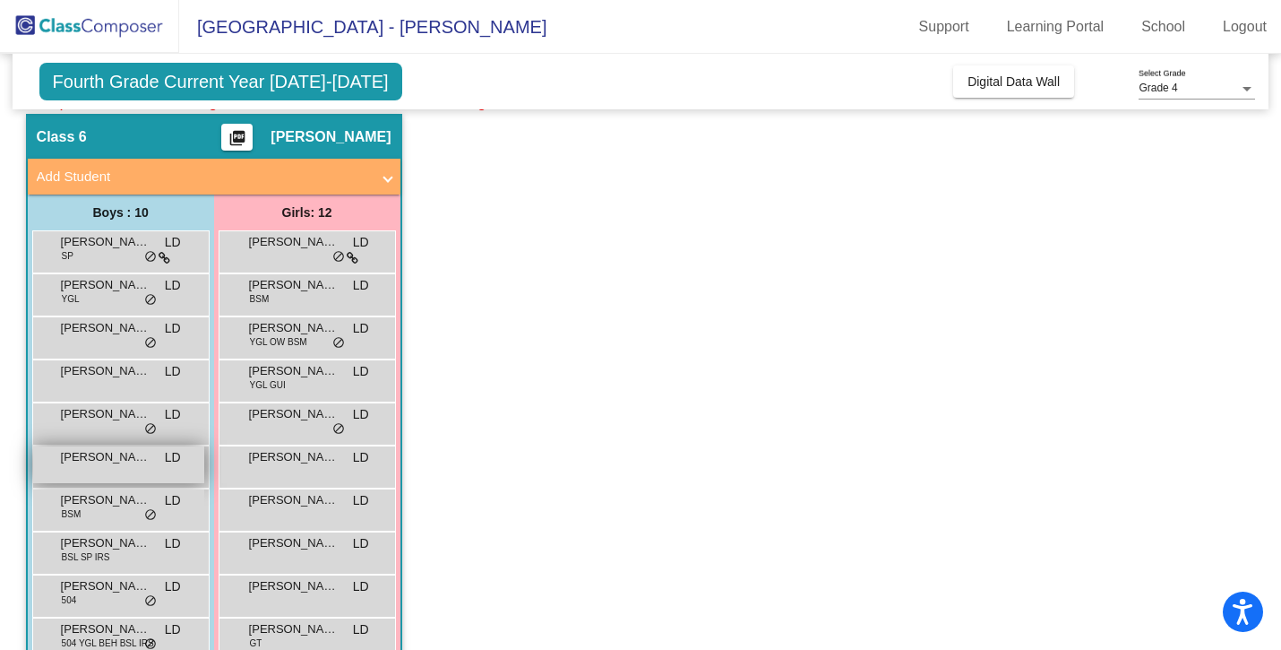
click at [83, 472] on div "[PERSON_NAME] LD lock do_not_disturb_alt" at bounding box center [118, 464] width 171 height 37
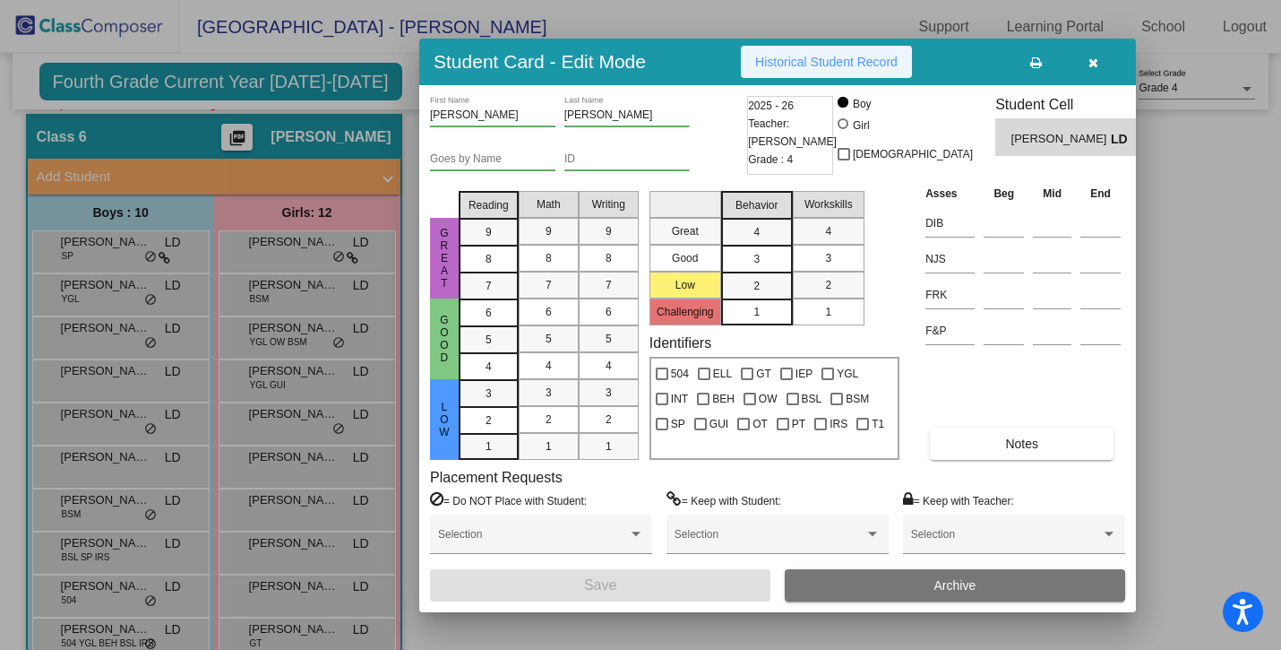
click at [803, 58] on span "Historical Student Record" at bounding box center [826, 62] width 142 height 14
click at [1094, 68] on icon "button" at bounding box center [1094, 62] width 10 height 13
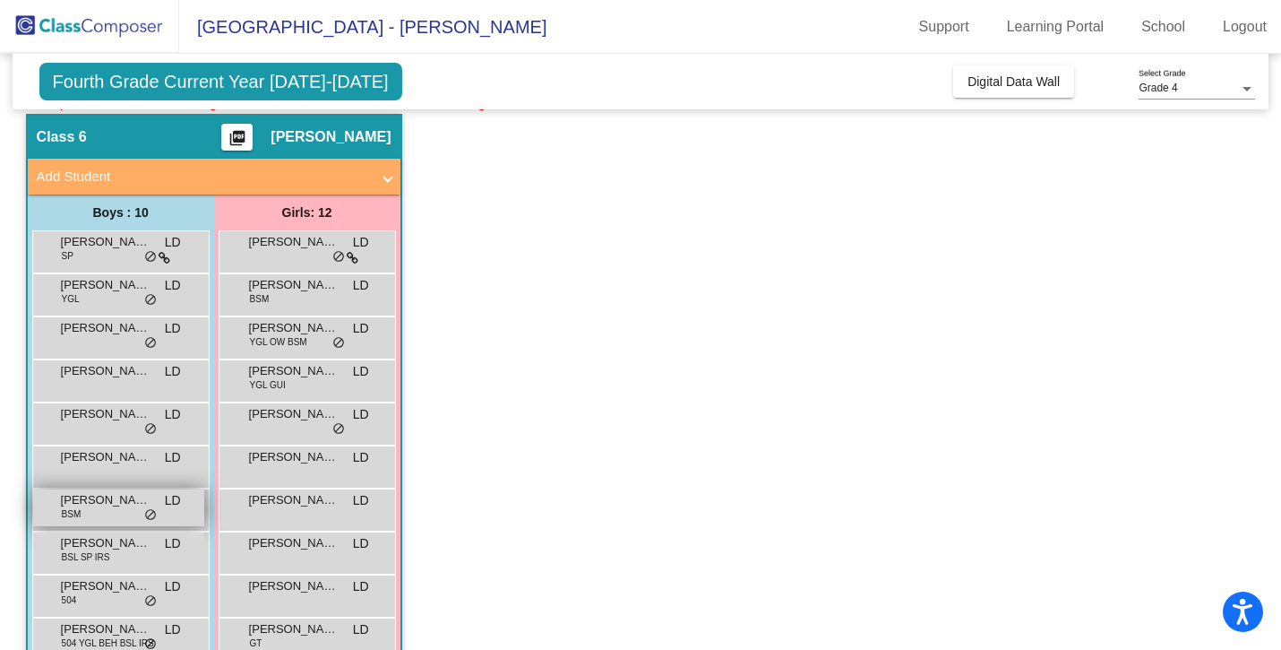
click at [91, 498] on span "[PERSON_NAME]" at bounding box center [106, 500] width 90 height 18
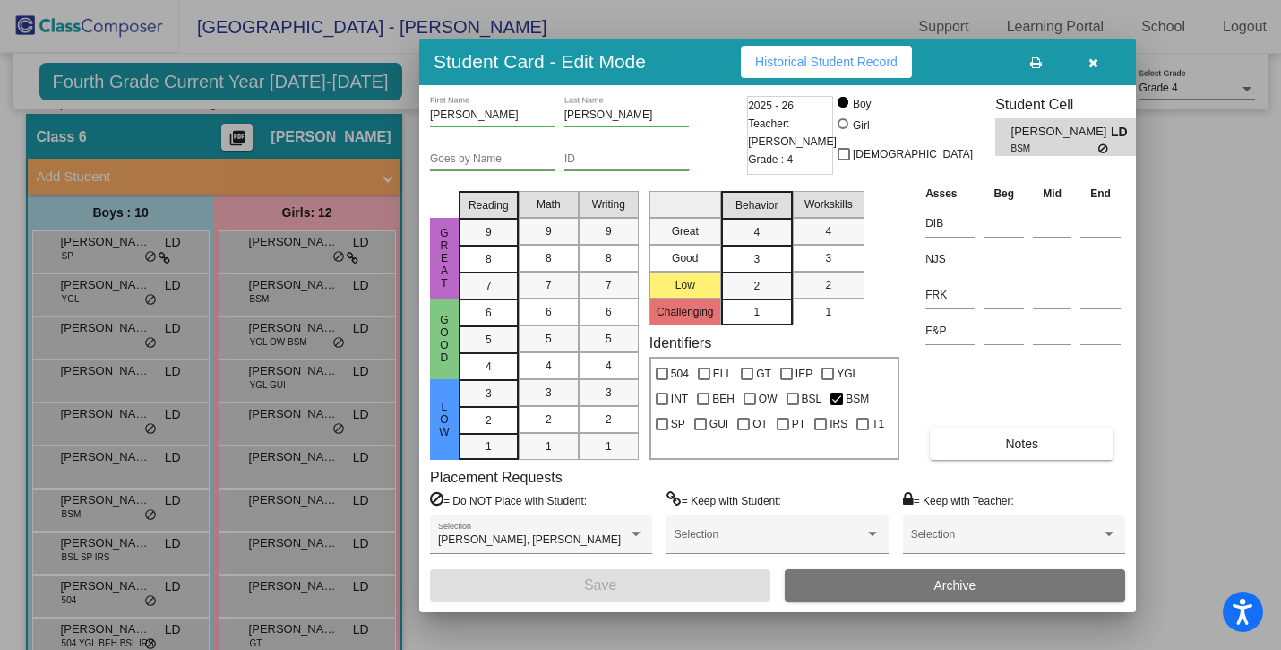
click at [776, 74] on button "Historical Student Record" at bounding box center [826, 62] width 171 height 32
click at [1087, 65] on button "button" at bounding box center [1093, 62] width 57 height 32
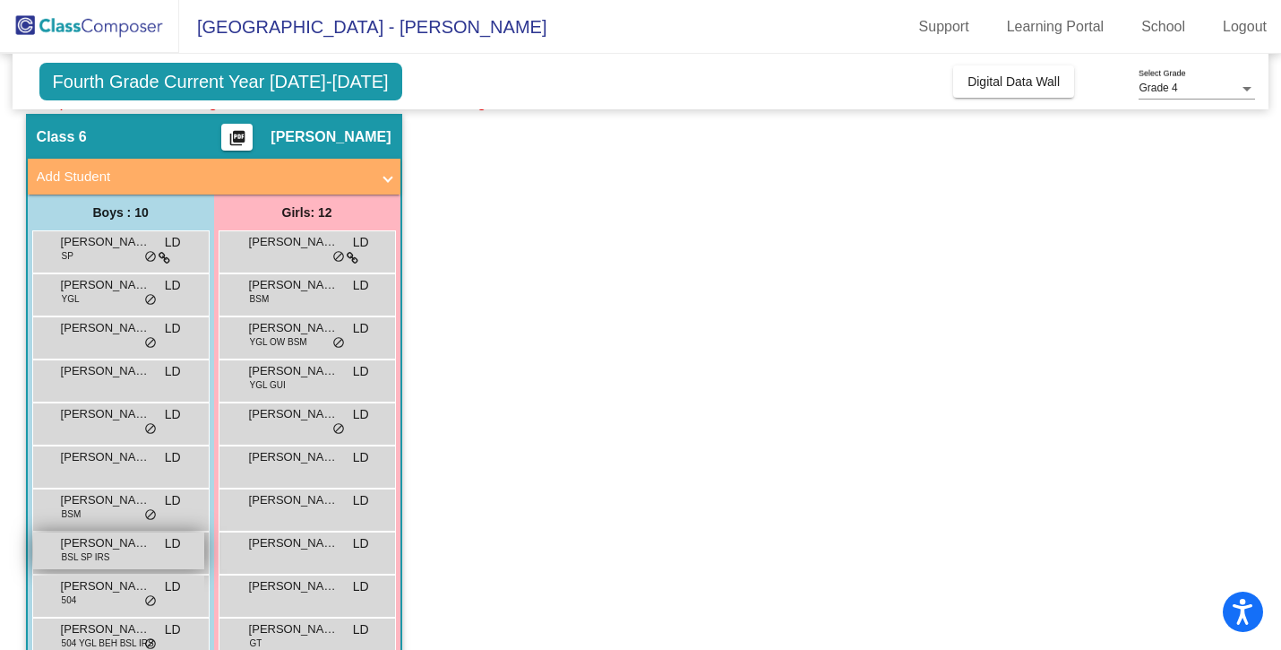
click at [87, 551] on span "BSL SP IRS" at bounding box center [86, 556] width 48 height 13
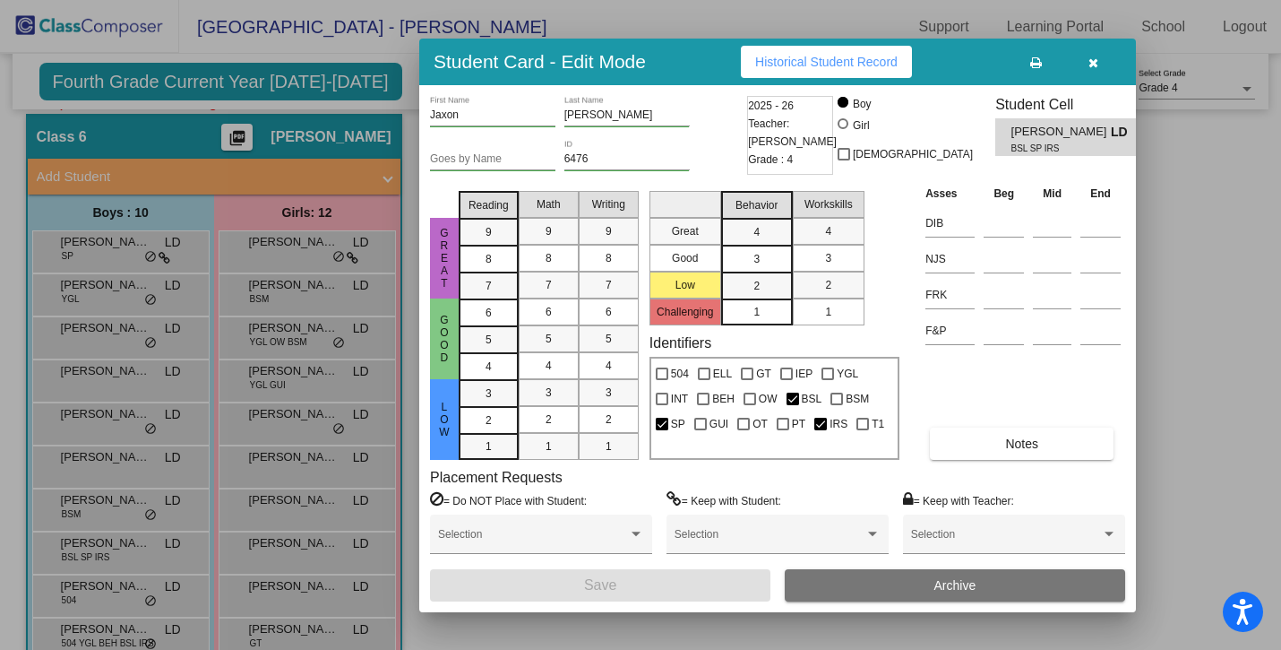
click at [777, 49] on button "Historical Student Record" at bounding box center [826, 62] width 171 height 32
click at [1096, 63] on icon "button" at bounding box center [1094, 62] width 10 height 13
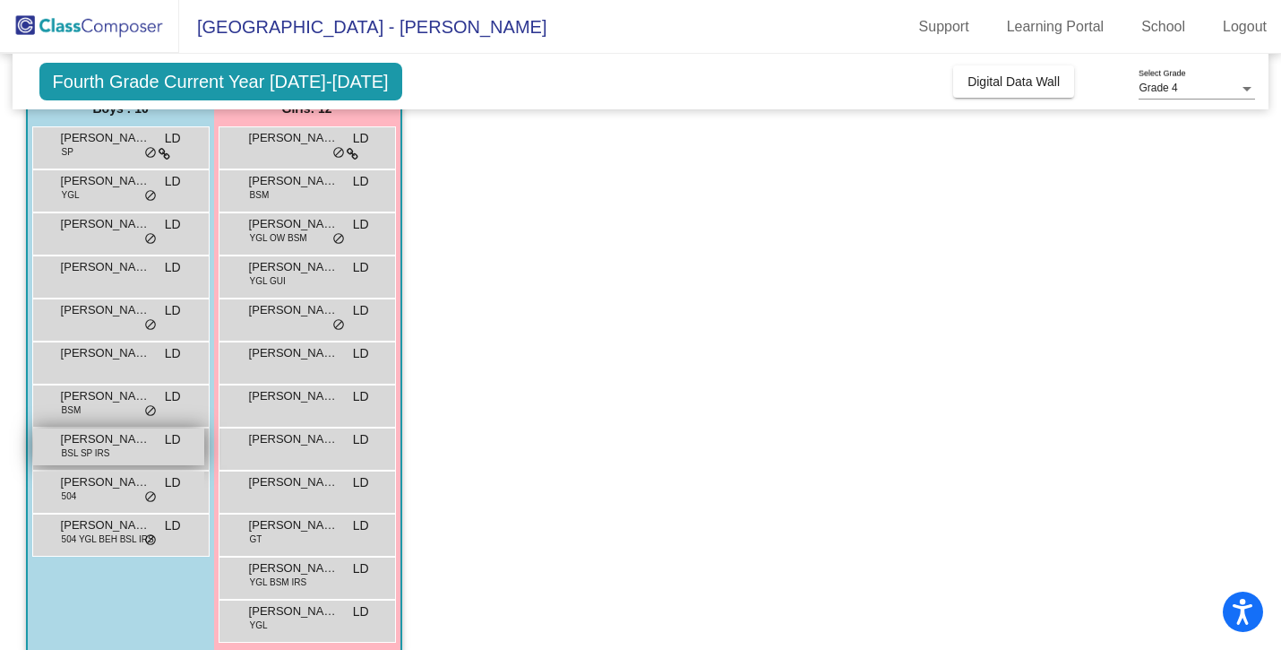
scroll to position [849, 0]
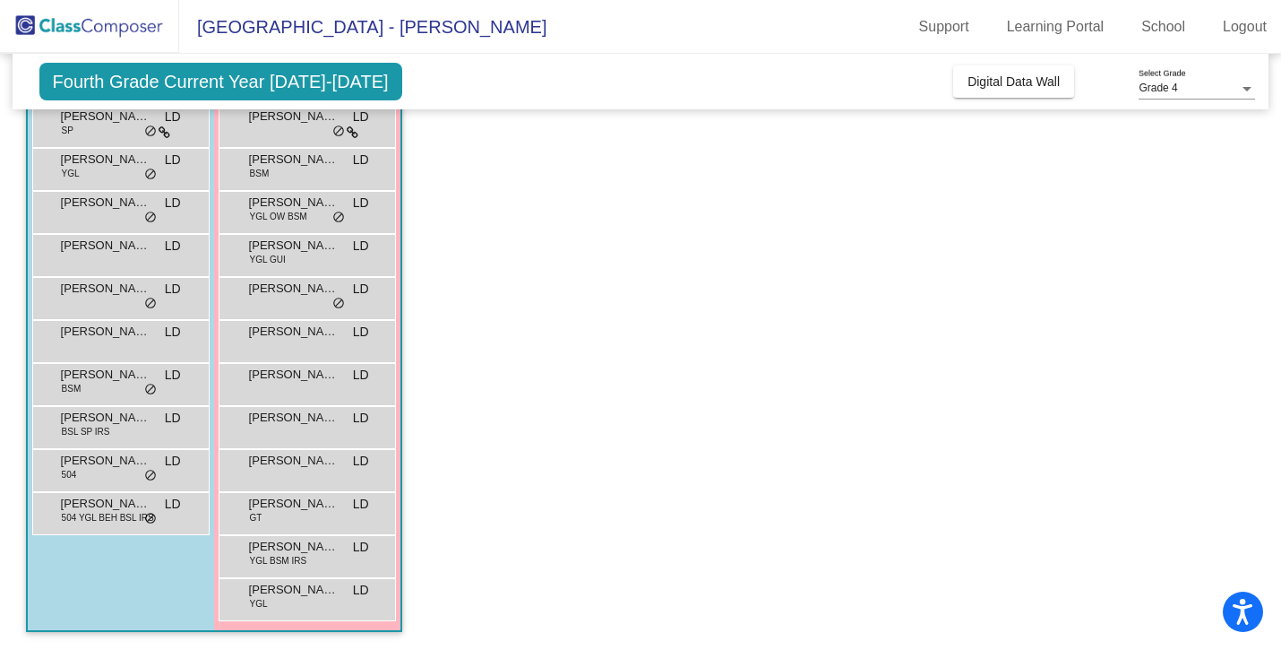
click at [98, 447] on div "[PERSON_NAME] BSL SP IRS LD lock do_not_disturb_alt" at bounding box center [120, 427] width 177 height 43
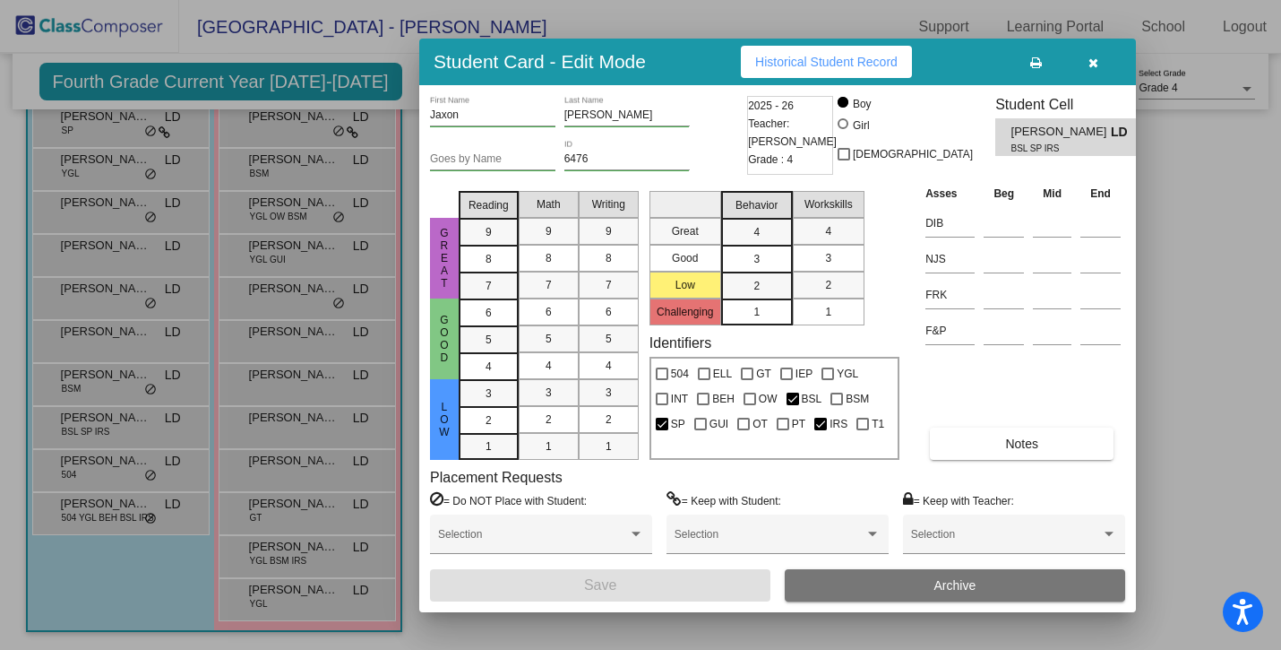
click at [775, 68] on button "Historical Student Record" at bounding box center [826, 62] width 171 height 32
click at [1092, 69] on button "button" at bounding box center [1093, 62] width 57 height 32
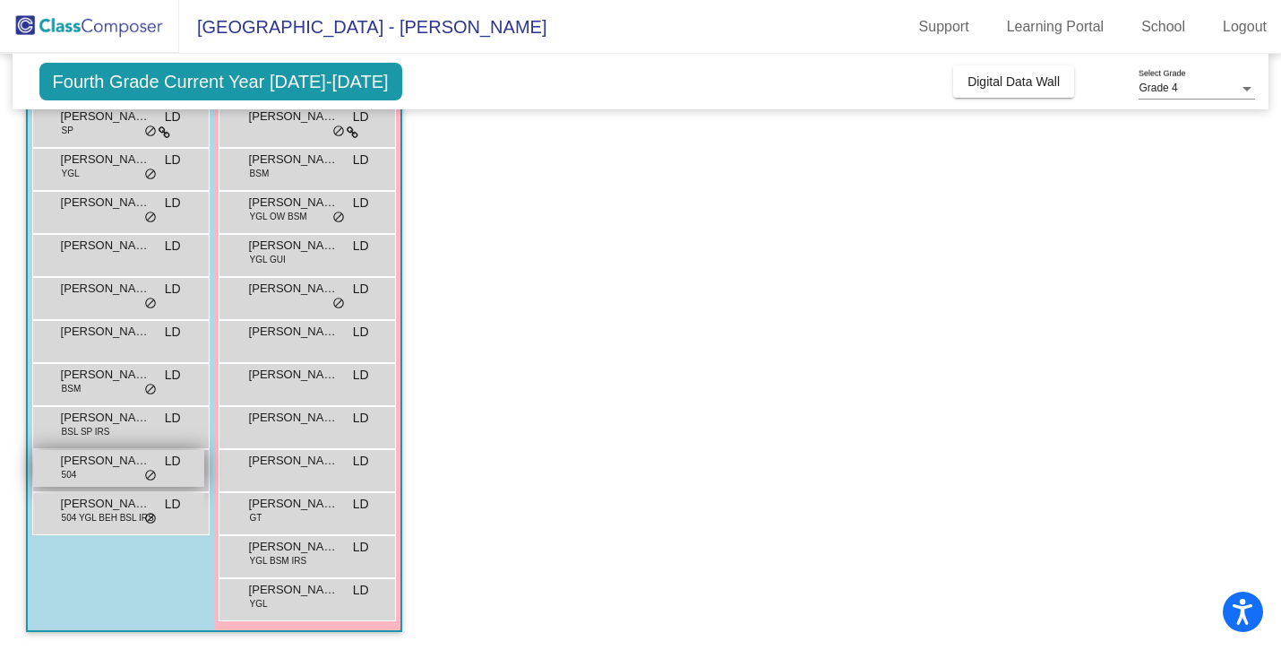
click at [90, 463] on span "[PERSON_NAME]" at bounding box center [106, 461] width 90 height 18
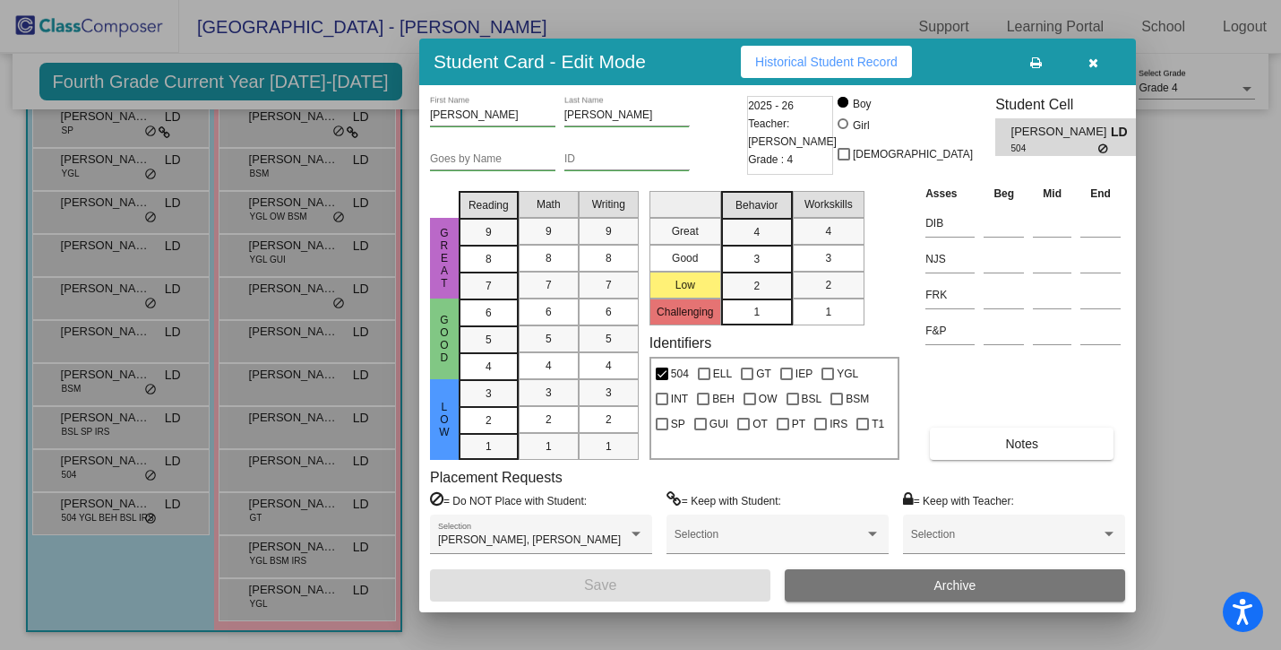
click at [851, 53] on button "Historical Student Record" at bounding box center [826, 62] width 171 height 32
click at [1090, 65] on icon "button" at bounding box center [1094, 62] width 10 height 13
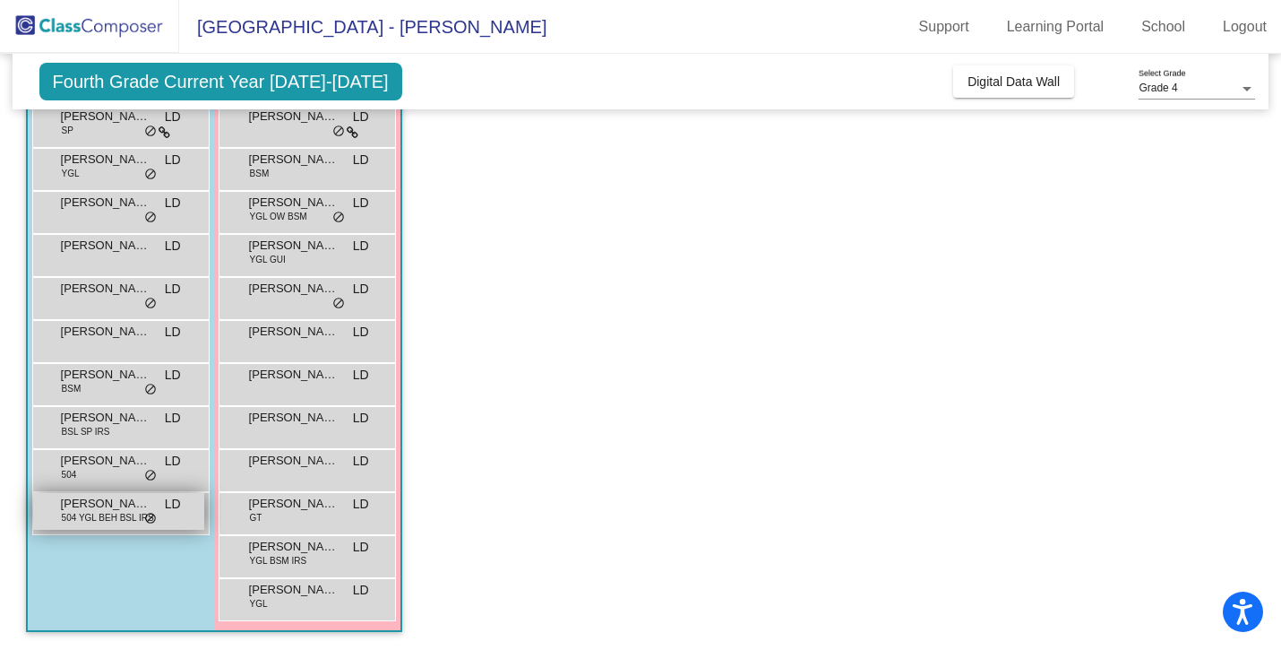
click at [104, 508] on span "[PERSON_NAME]" at bounding box center [106, 504] width 90 height 18
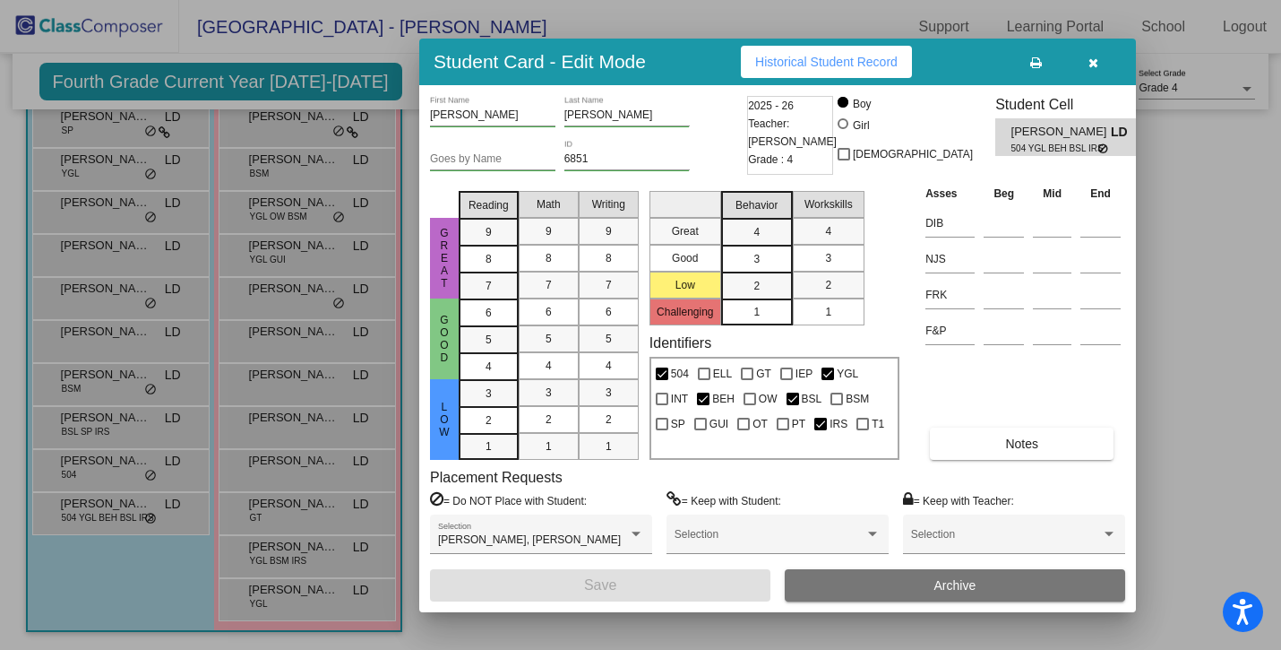
click at [786, 68] on button "Historical Student Record" at bounding box center [826, 62] width 171 height 32
click at [1096, 66] on icon "button" at bounding box center [1094, 62] width 10 height 13
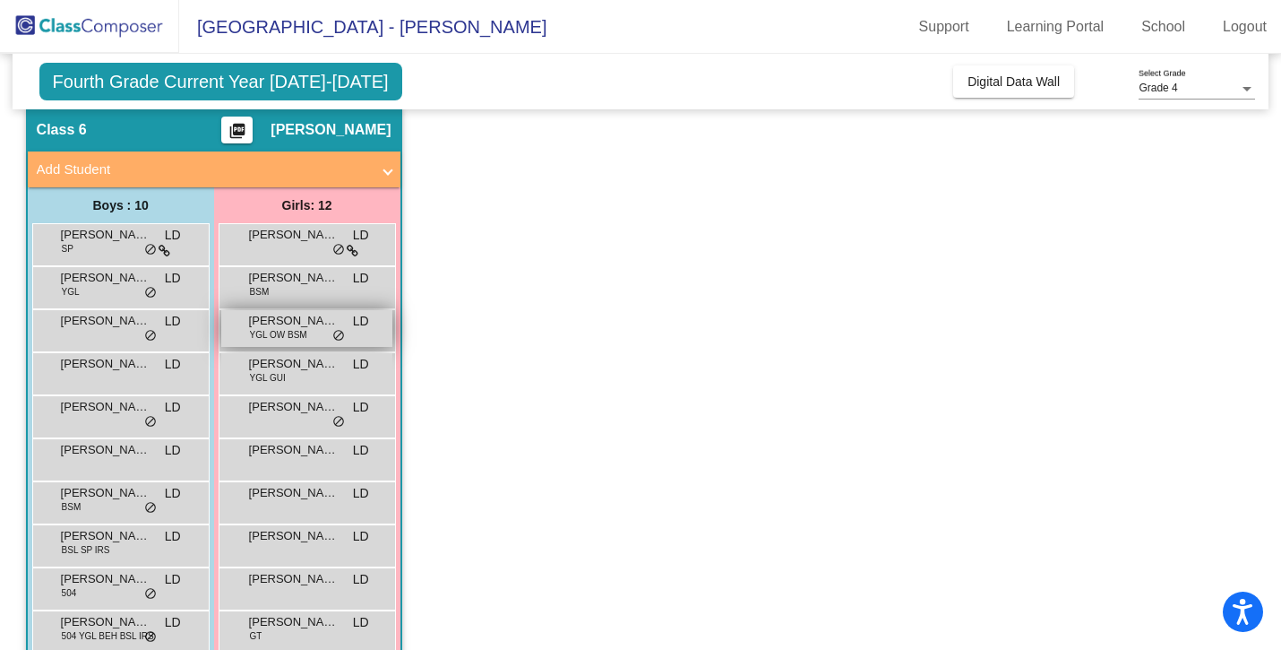
scroll to position [658, 0]
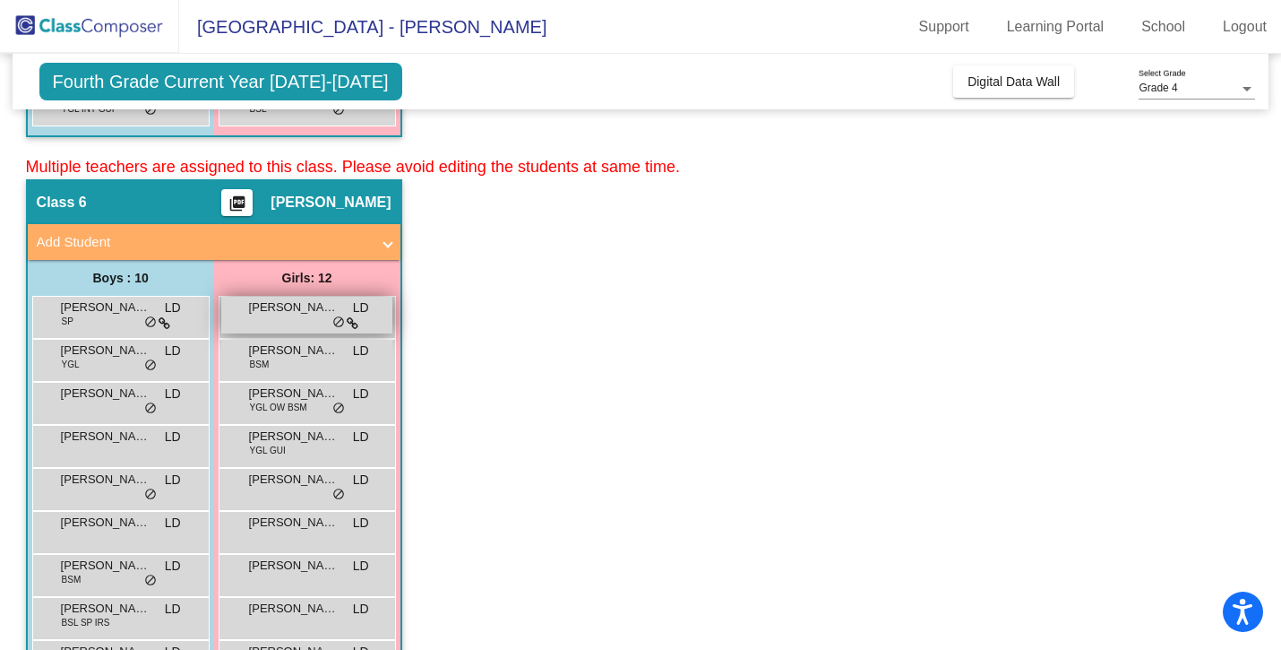
click at [275, 321] on div "[PERSON_NAME] lock do_not_disturb_alt" at bounding box center [306, 315] width 171 height 37
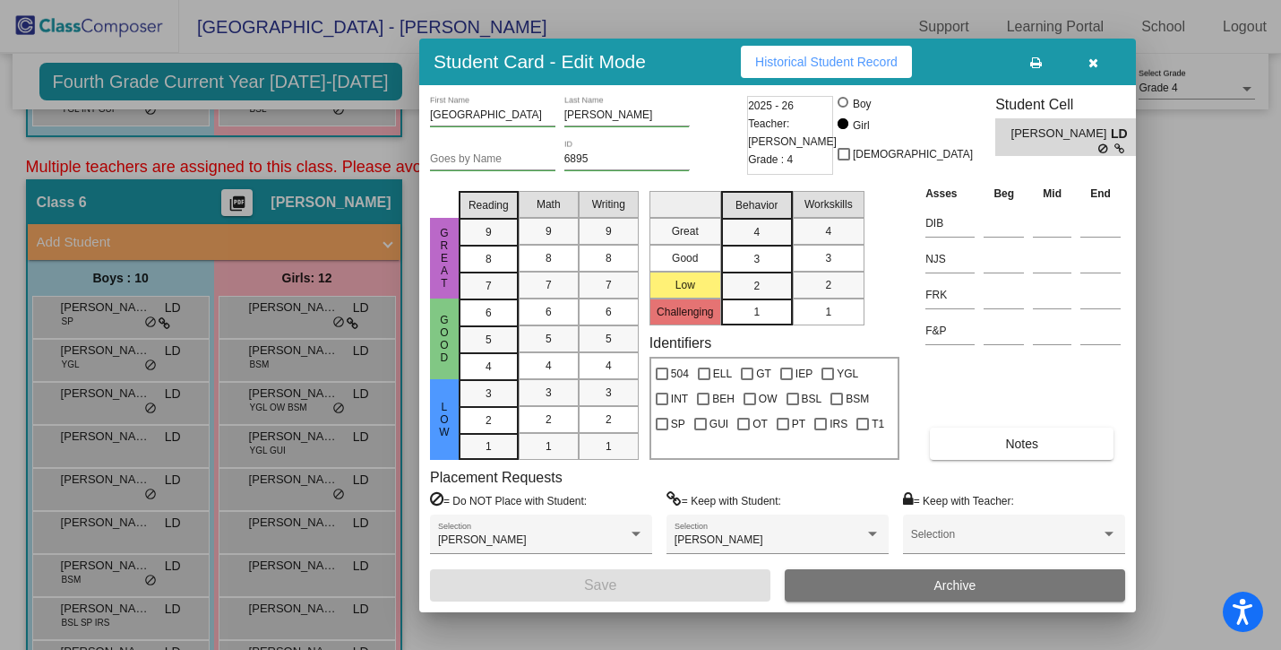
click at [822, 64] on span "Historical Student Record" at bounding box center [826, 62] width 142 height 14
click at [1106, 69] on button "button" at bounding box center [1093, 62] width 57 height 32
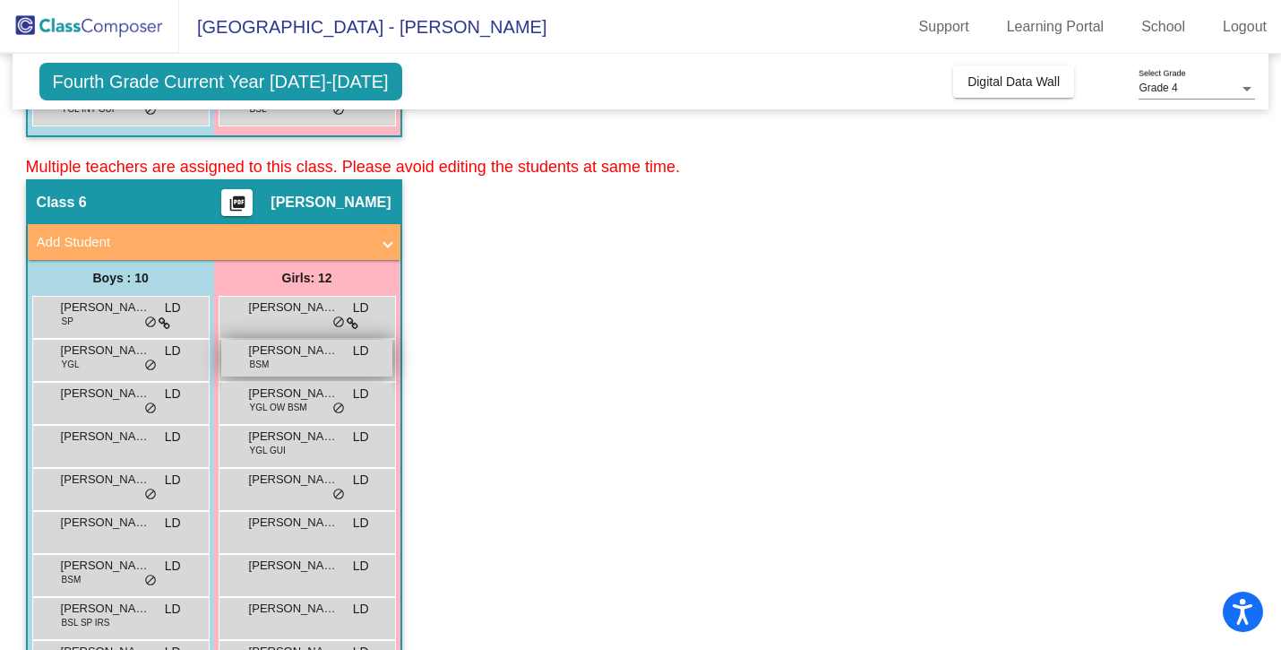
click at [297, 354] on span "[PERSON_NAME]" at bounding box center [294, 350] width 90 height 18
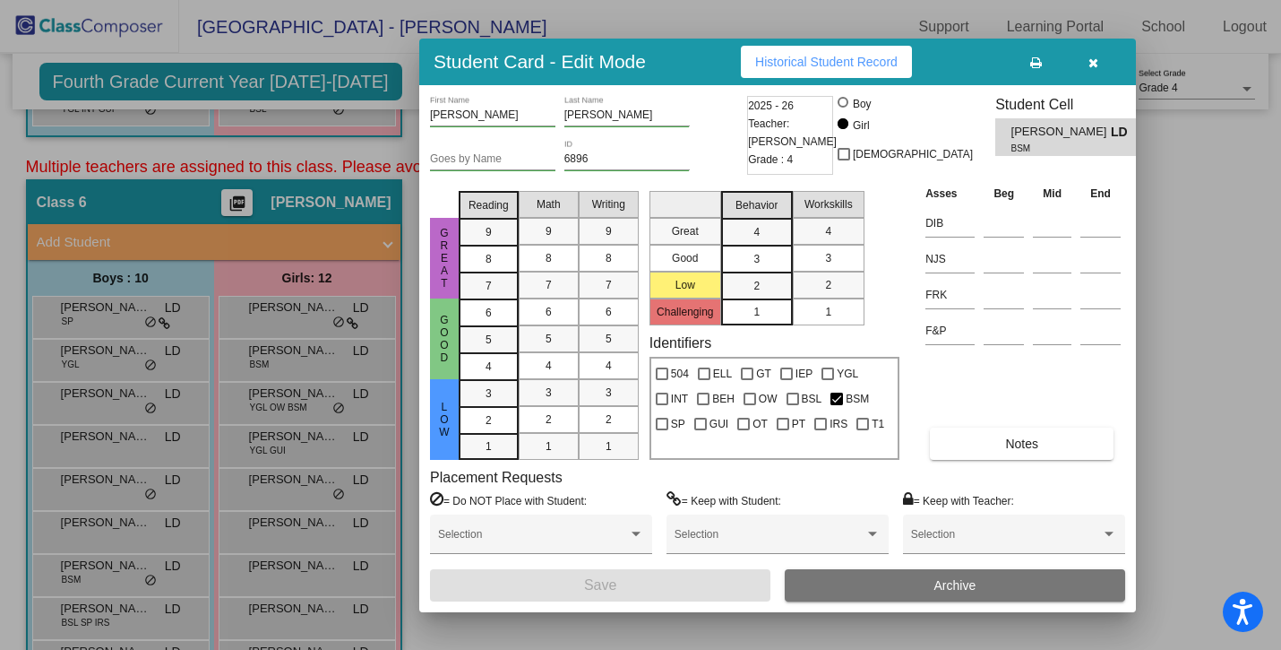
click at [818, 73] on button "Historical Student Record" at bounding box center [826, 62] width 171 height 32
click at [1101, 69] on button "button" at bounding box center [1093, 62] width 57 height 32
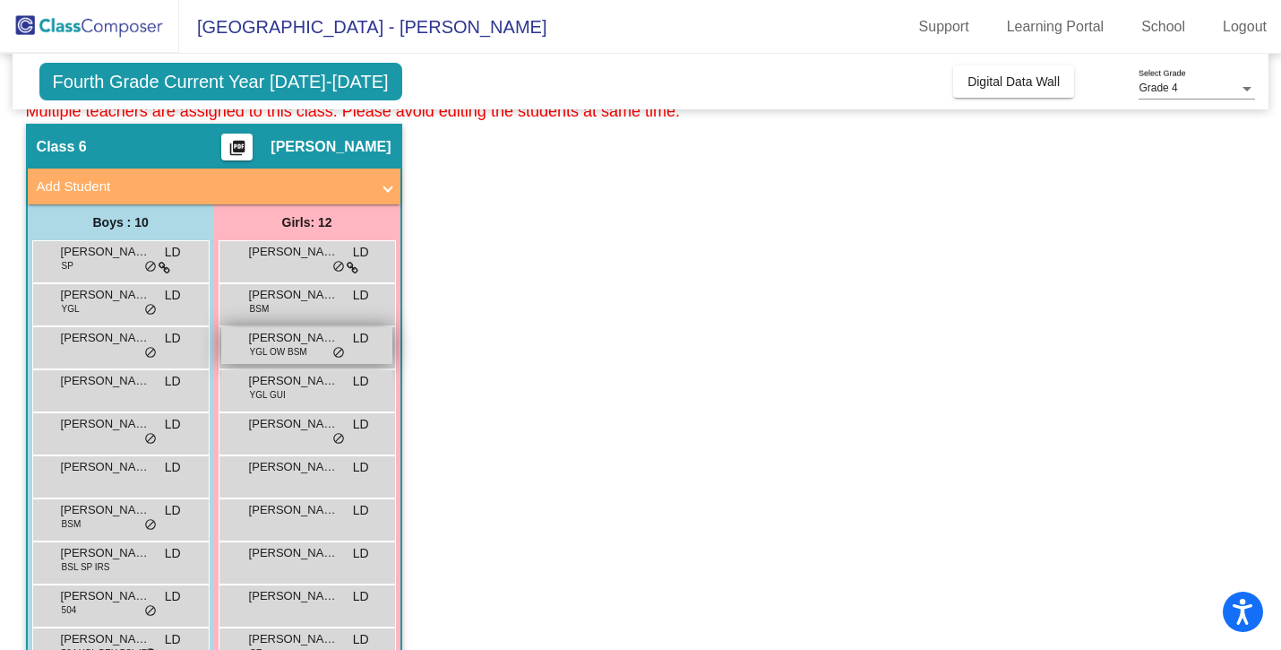
scroll to position [722, 0]
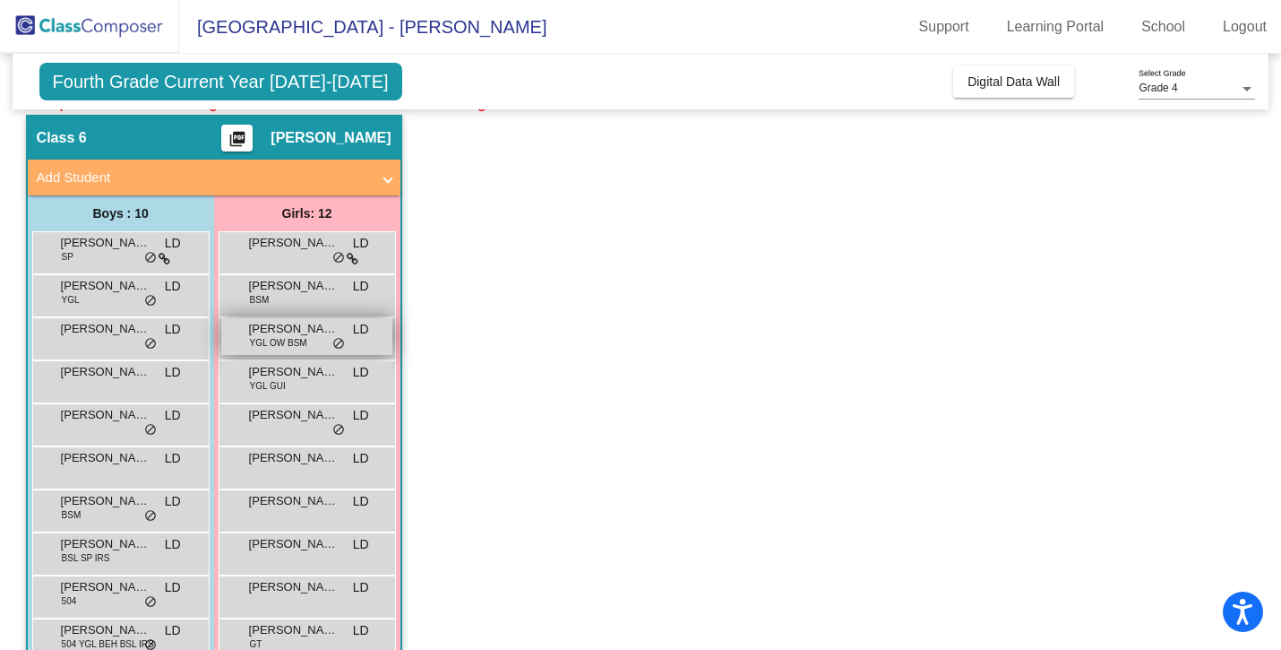
click at [290, 334] on span "[PERSON_NAME]" at bounding box center [294, 329] width 90 height 18
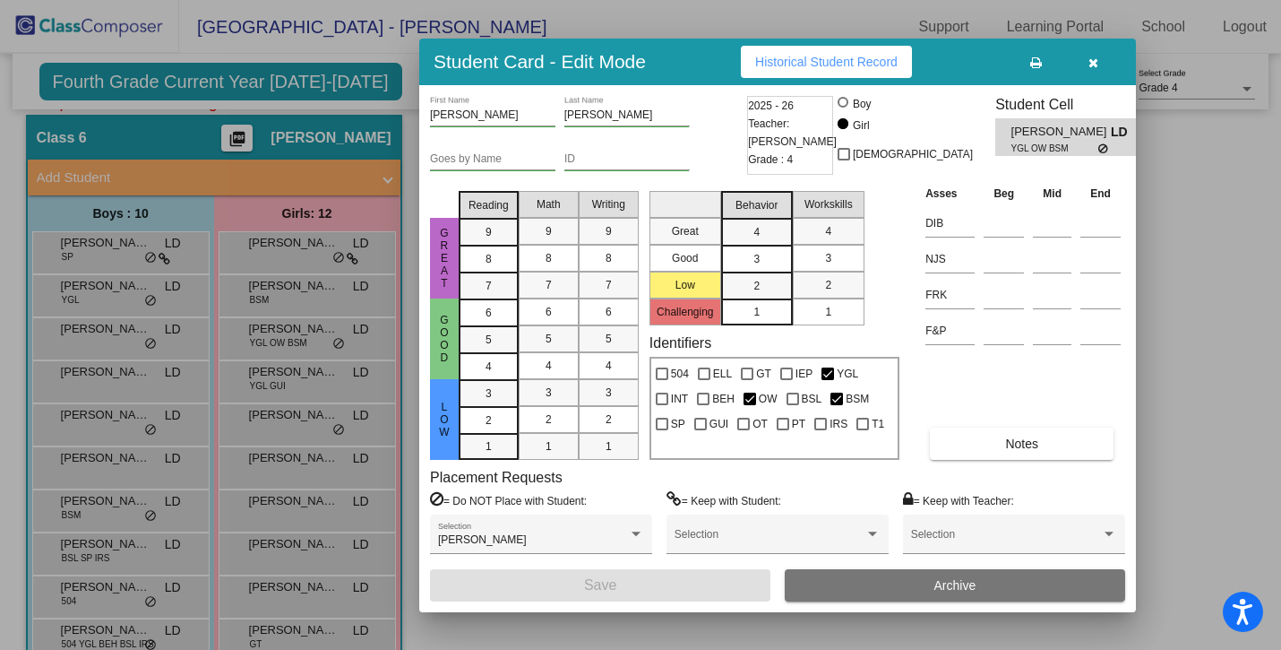
click at [799, 65] on span "Historical Student Record" at bounding box center [826, 62] width 142 height 14
click at [1101, 71] on button "button" at bounding box center [1093, 62] width 57 height 32
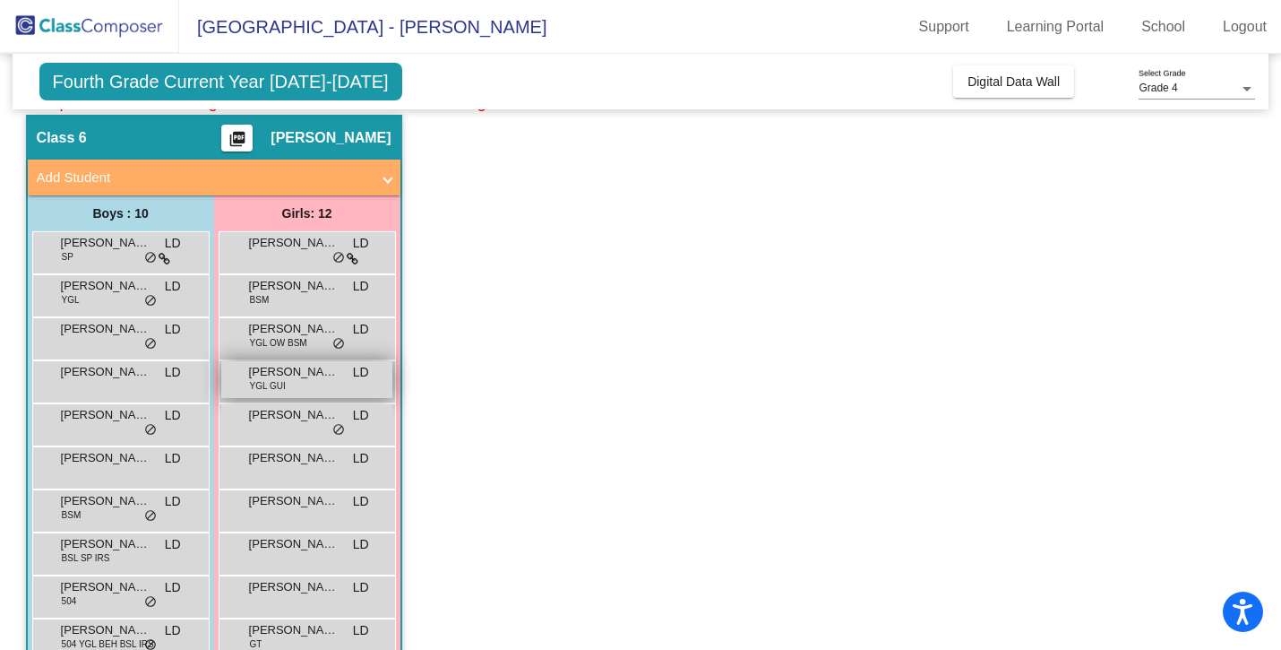
click at [265, 391] on span "YGL GUI" at bounding box center [268, 385] width 36 height 13
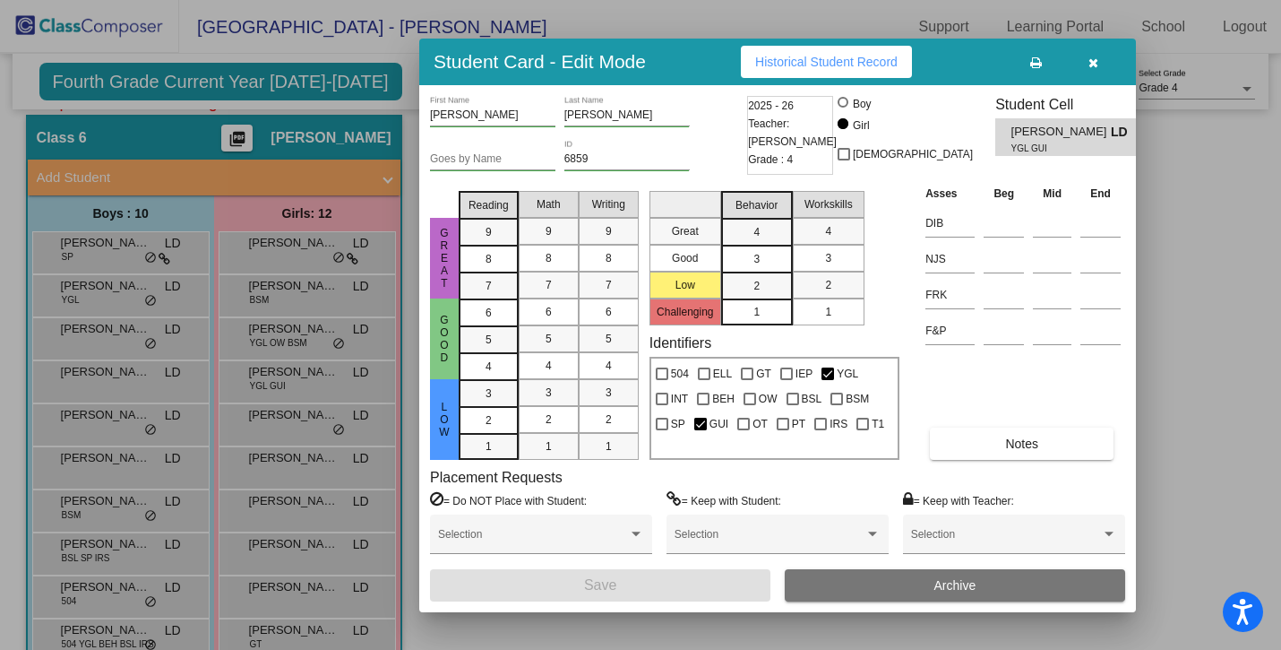
click at [795, 67] on span "Historical Student Record" at bounding box center [826, 62] width 142 height 14
click at [1095, 76] on button "button" at bounding box center [1093, 62] width 57 height 32
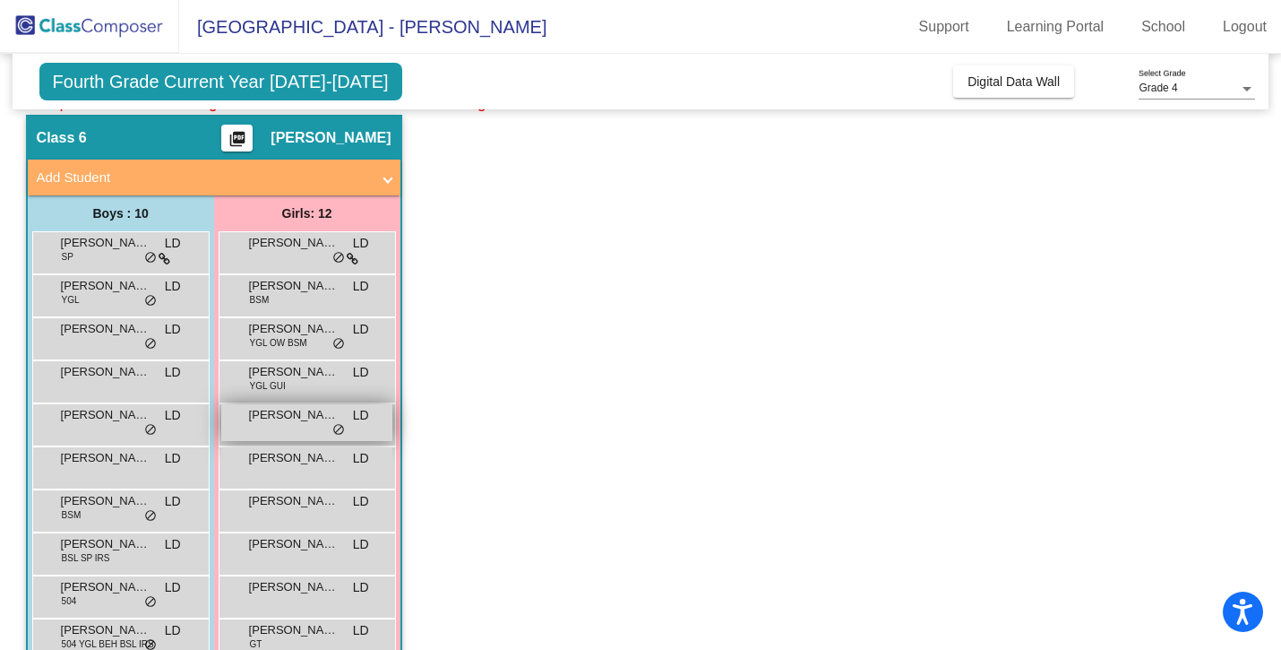
click at [280, 433] on div "[PERSON_NAME] LD lock do_not_disturb_alt" at bounding box center [306, 422] width 171 height 37
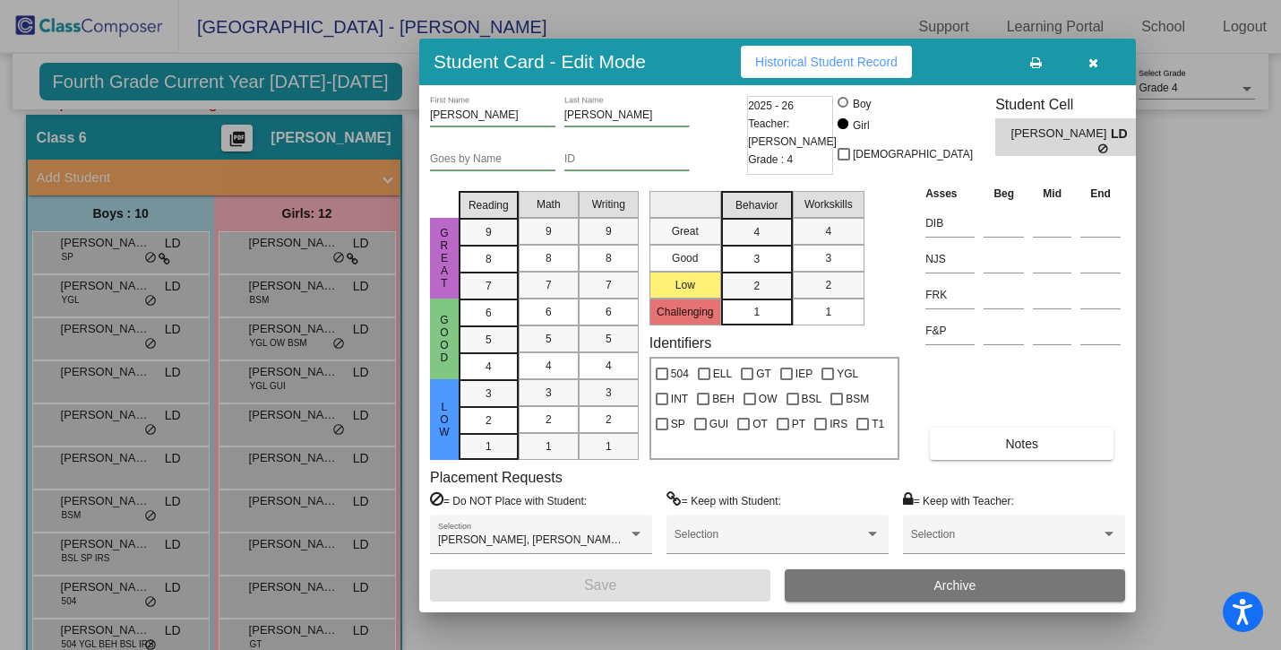
click at [817, 44] on div "Student Card - Edit Mode Historical Student Record" at bounding box center [777, 62] width 717 height 47
click at [814, 66] on span "Historical Student Record" at bounding box center [826, 62] width 142 height 14
click at [1079, 69] on button "button" at bounding box center [1093, 62] width 57 height 32
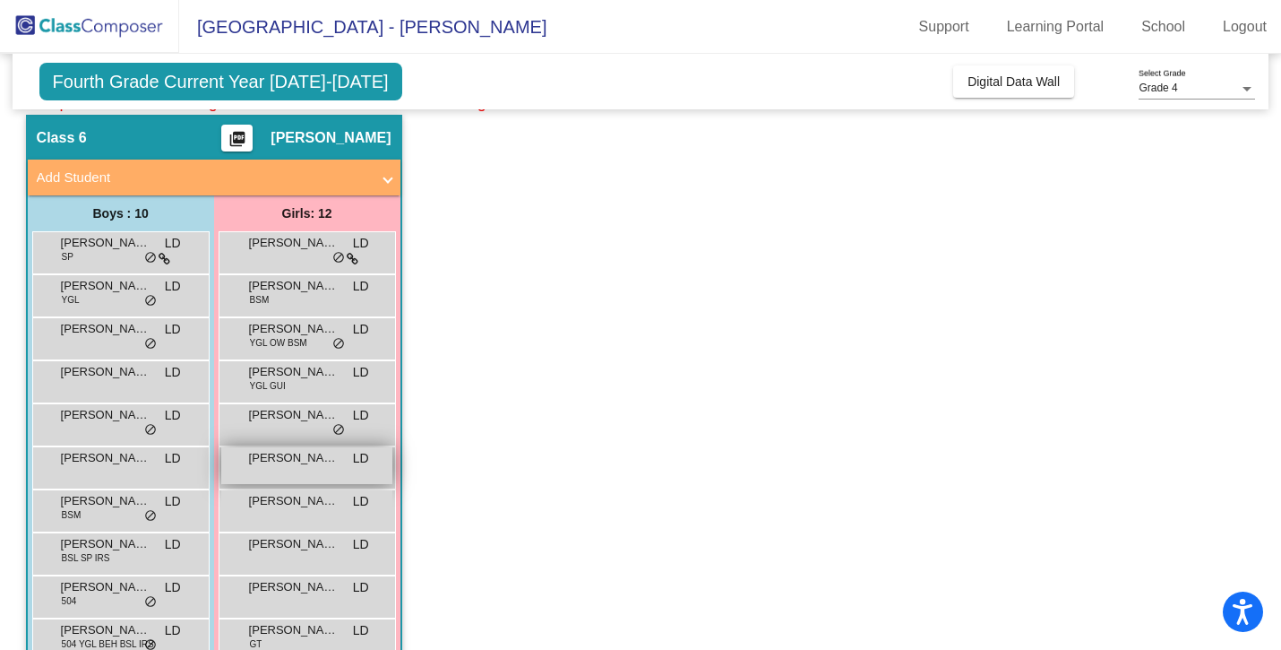
click at [276, 470] on div "[PERSON_NAME] lock do_not_disturb_alt" at bounding box center [306, 465] width 171 height 37
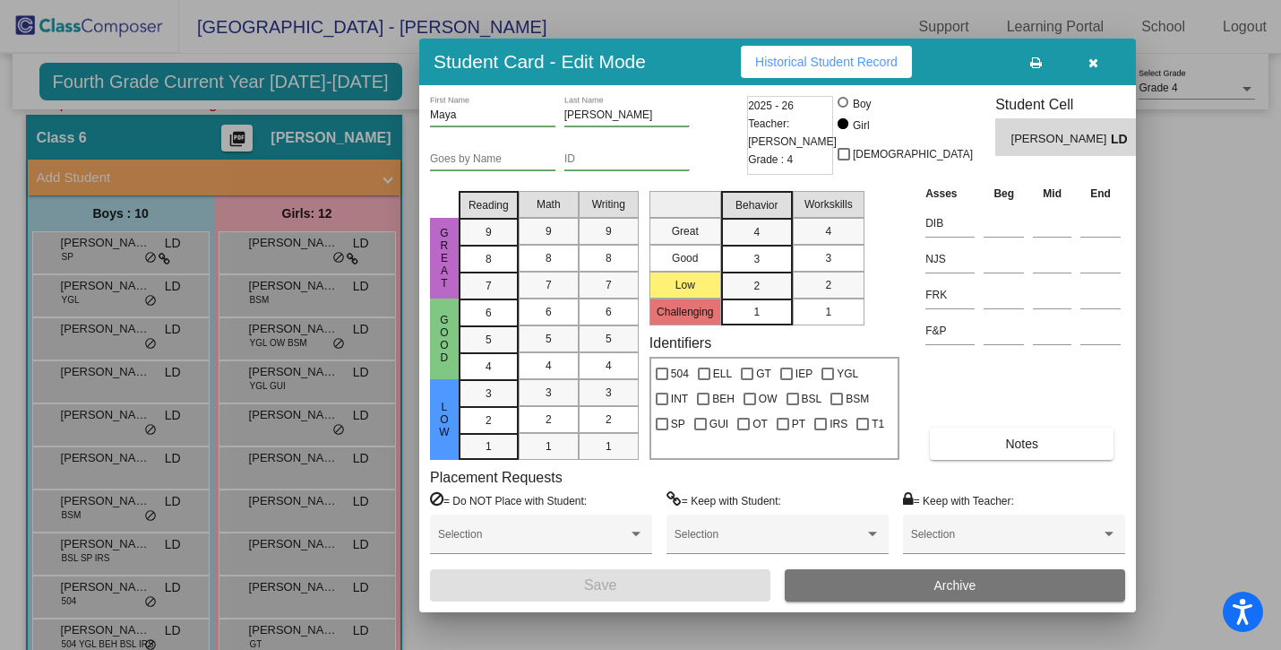
click at [792, 68] on button "Historical Student Record" at bounding box center [826, 62] width 171 height 32
click at [1083, 63] on button "button" at bounding box center [1093, 62] width 57 height 32
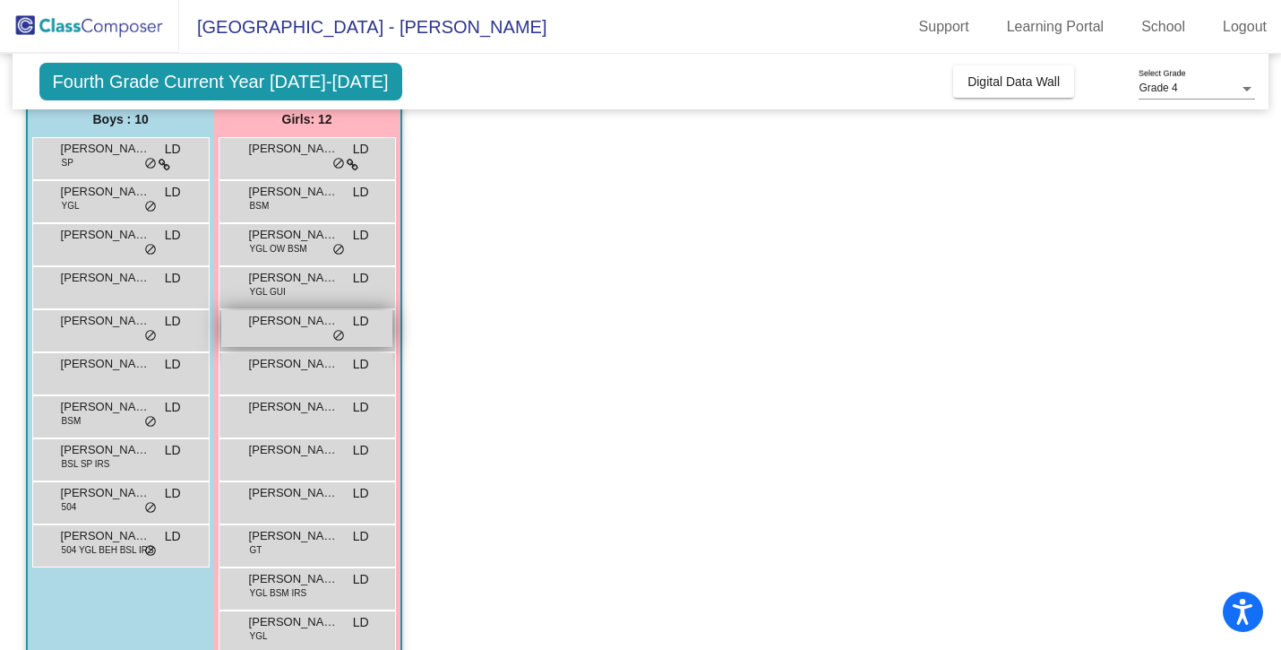
scroll to position [821, 0]
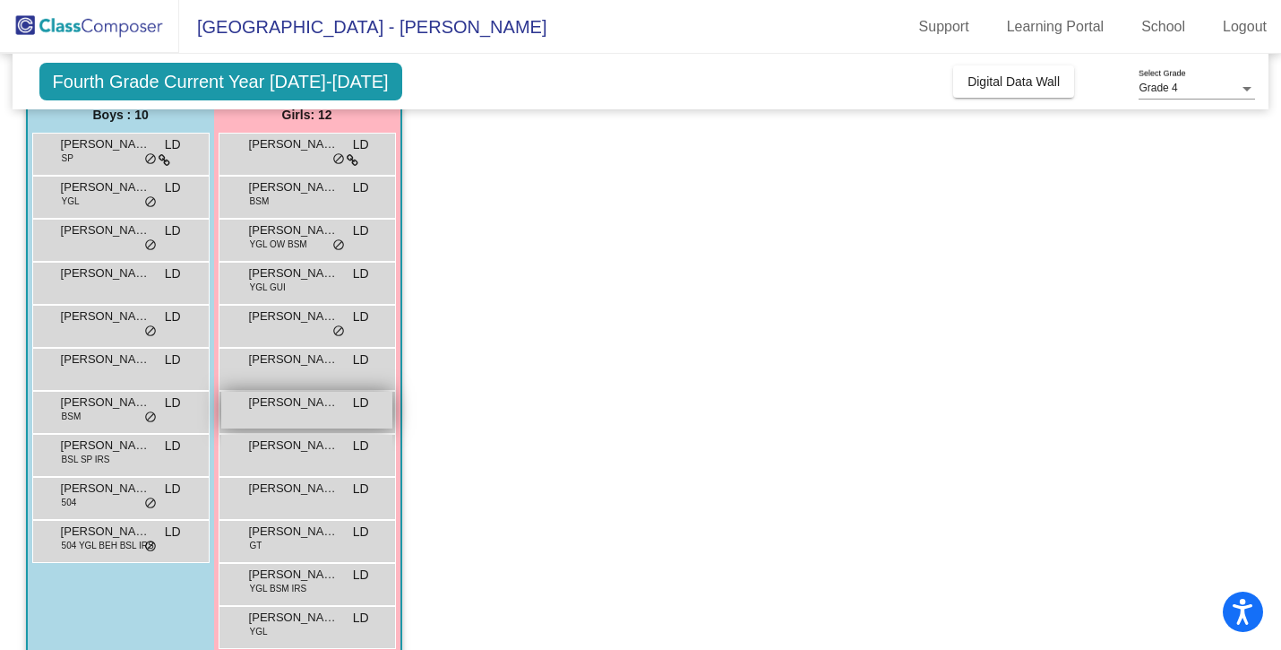
click at [290, 397] on span "[PERSON_NAME]" at bounding box center [294, 402] width 90 height 18
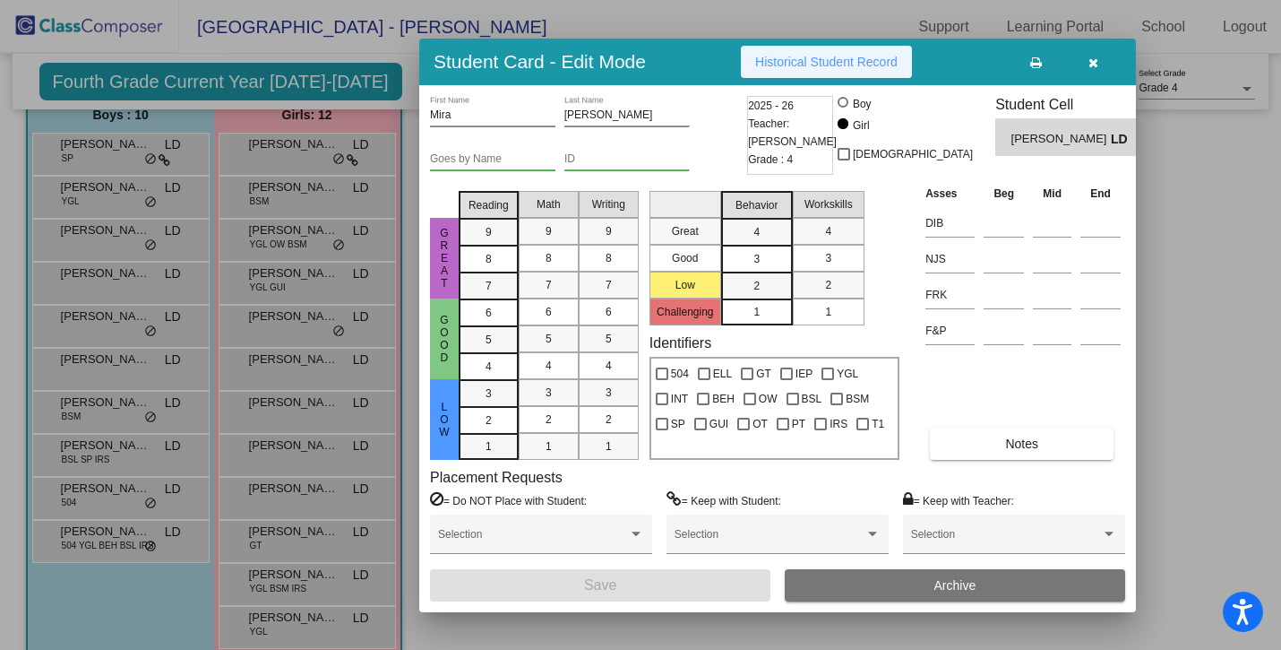
click at [787, 68] on span "Historical Student Record" at bounding box center [826, 62] width 142 height 14
click at [1100, 68] on button "button" at bounding box center [1093, 62] width 57 height 32
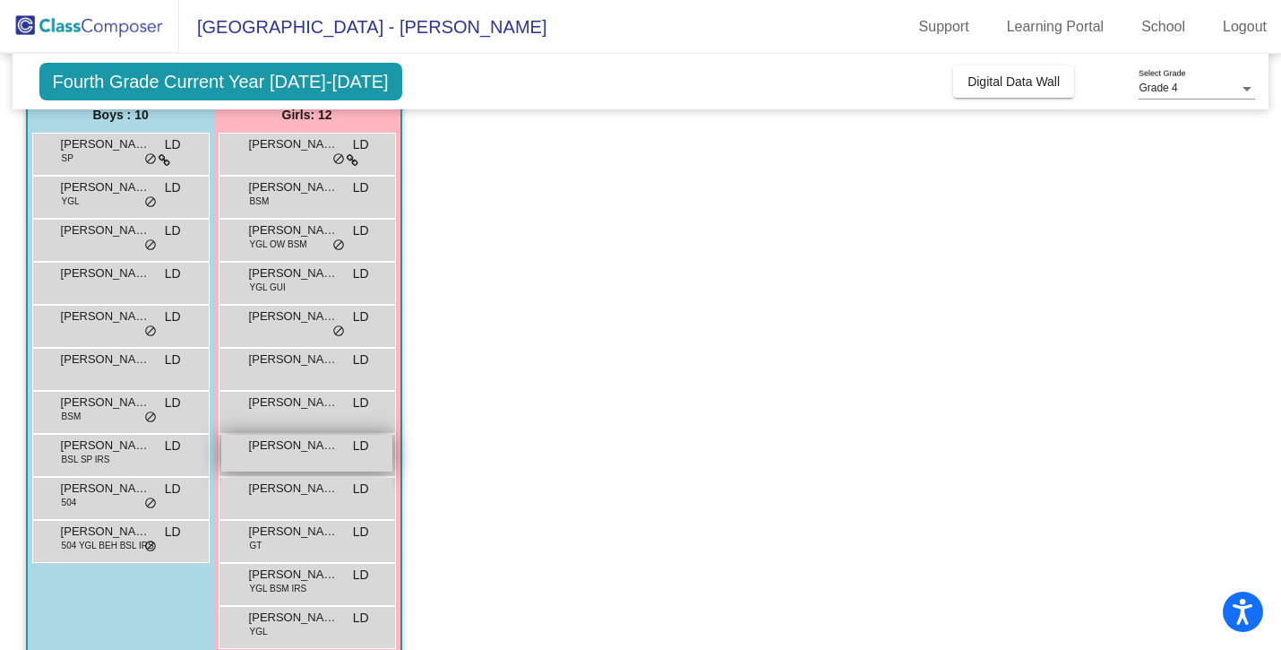
click at [289, 461] on div "[PERSON_NAME] lock do_not_disturb_alt" at bounding box center [306, 453] width 171 height 37
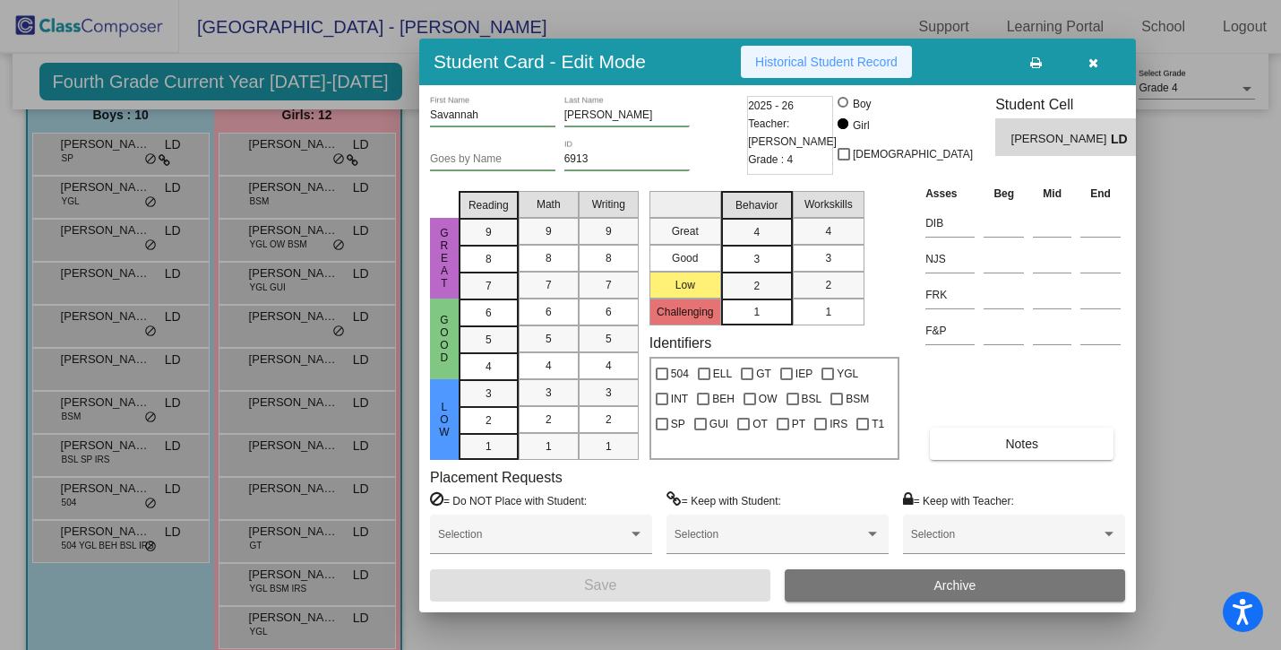
click at [807, 56] on span "Historical Student Record" at bounding box center [826, 62] width 142 height 14
click at [1092, 67] on icon "button" at bounding box center [1094, 62] width 10 height 13
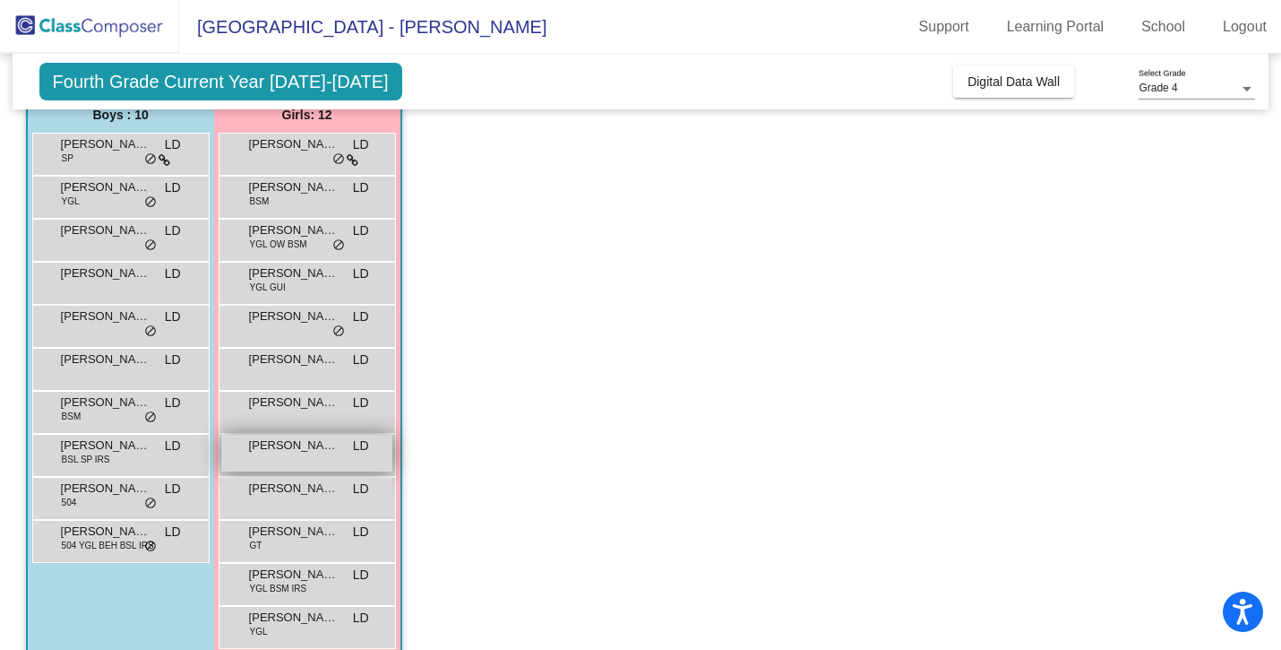
scroll to position [849, 0]
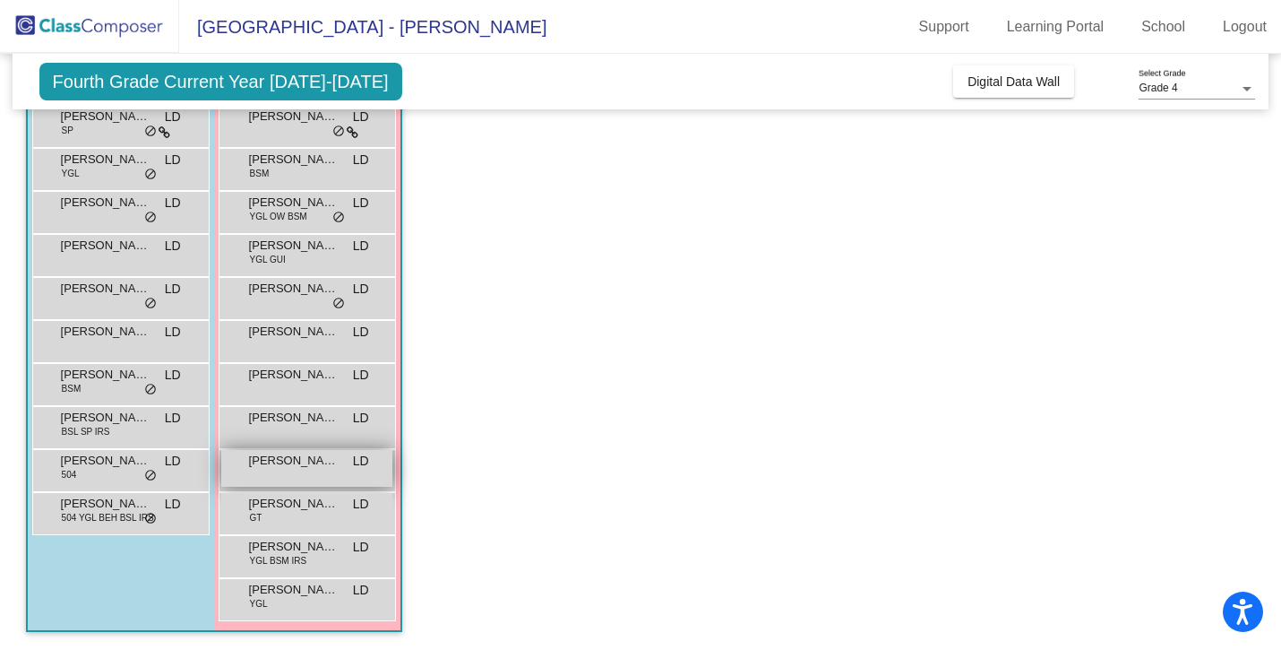
click at [300, 462] on span "[PERSON_NAME]" at bounding box center [294, 461] width 90 height 18
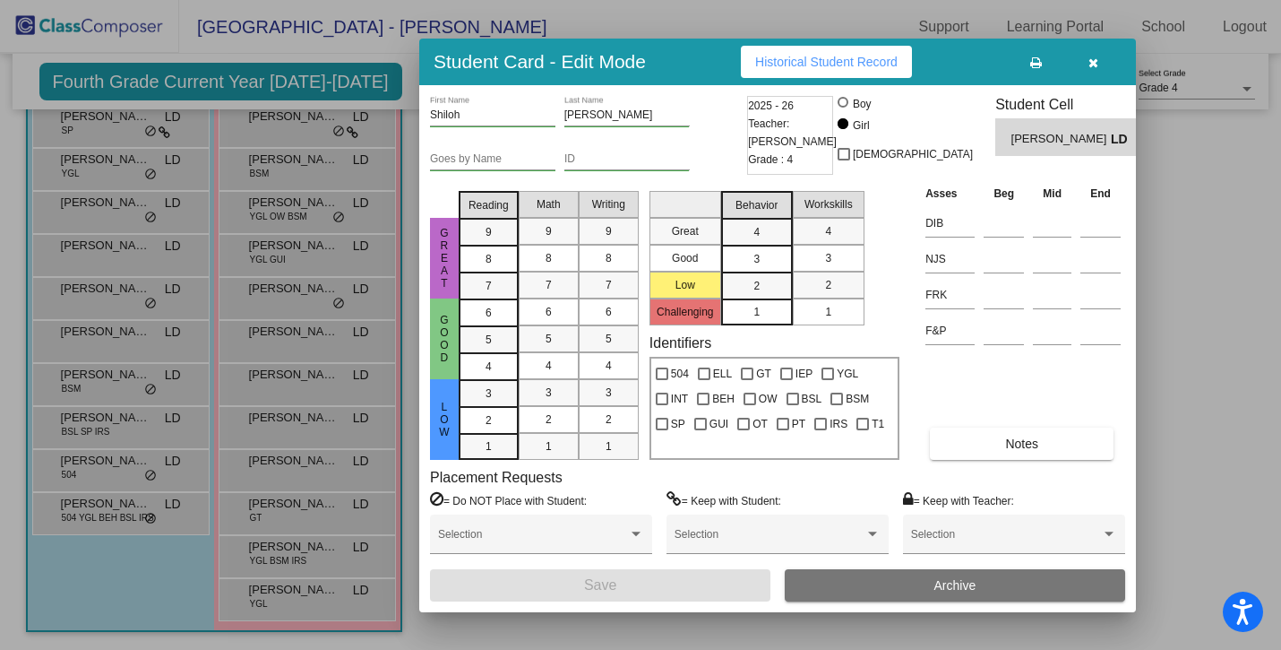
click at [807, 57] on span "Historical Student Record" at bounding box center [826, 62] width 142 height 14
click at [1086, 73] on button "button" at bounding box center [1093, 62] width 57 height 32
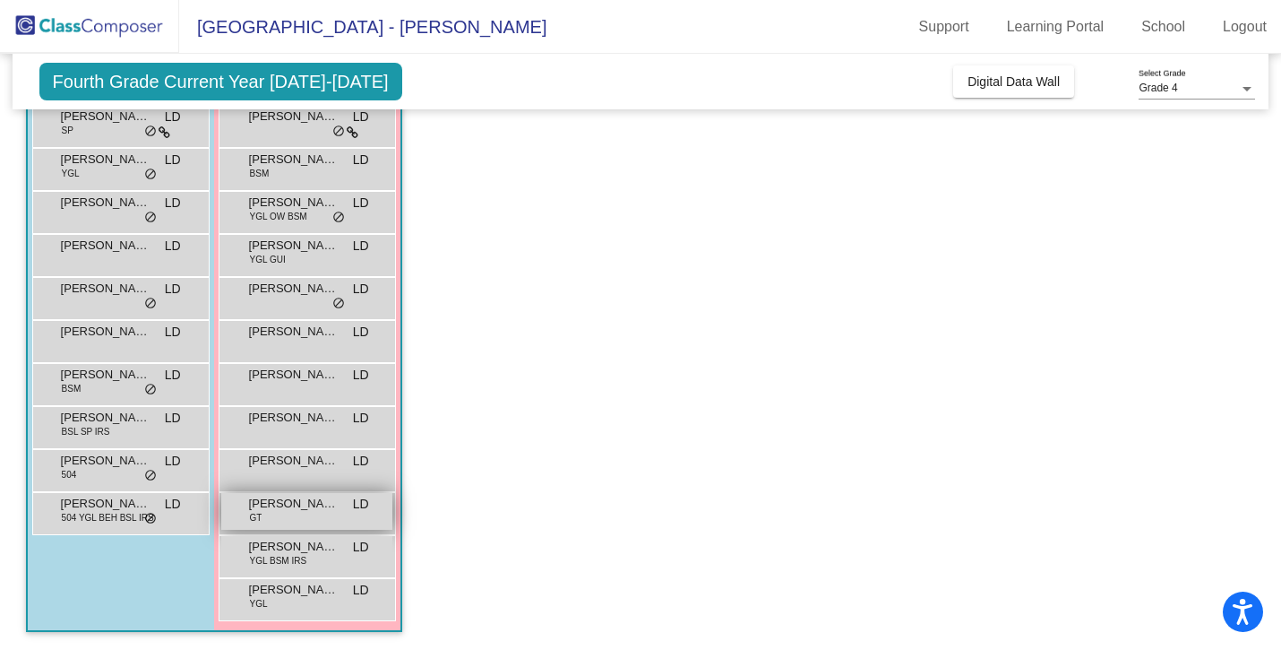
click at [289, 506] on span "[PERSON_NAME]" at bounding box center [294, 504] width 90 height 18
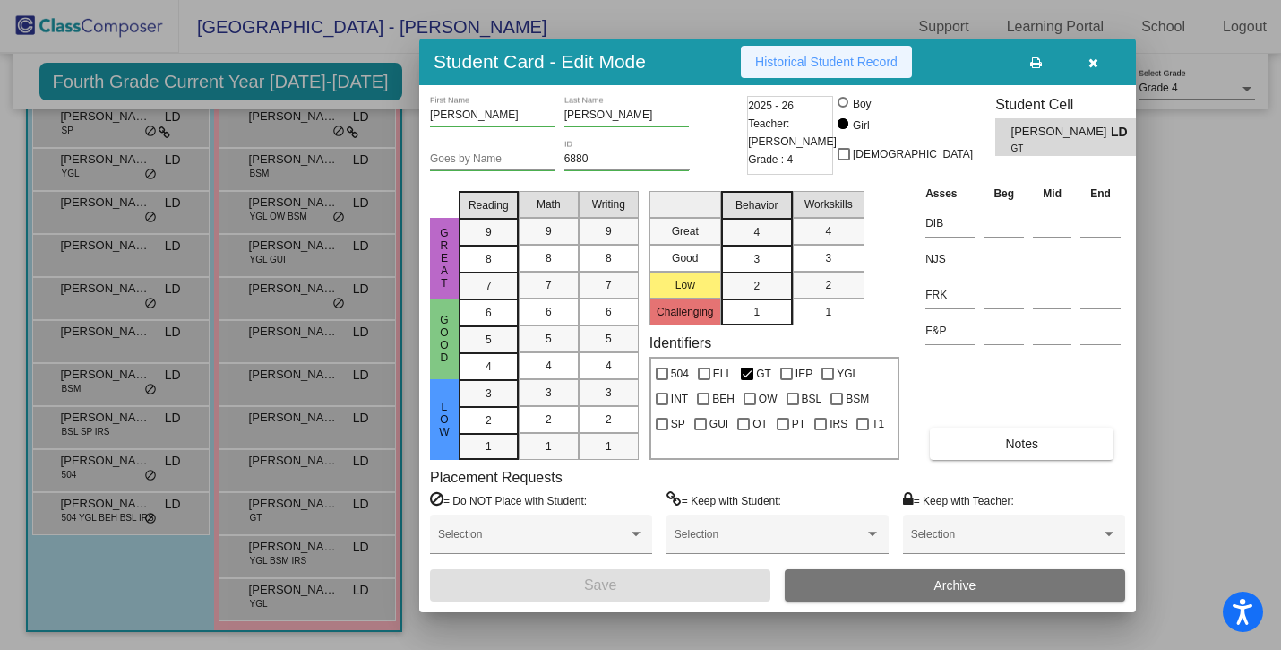
click at [827, 60] on span "Historical Student Record" at bounding box center [826, 62] width 142 height 14
click at [1086, 63] on button "button" at bounding box center [1093, 62] width 57 height 32
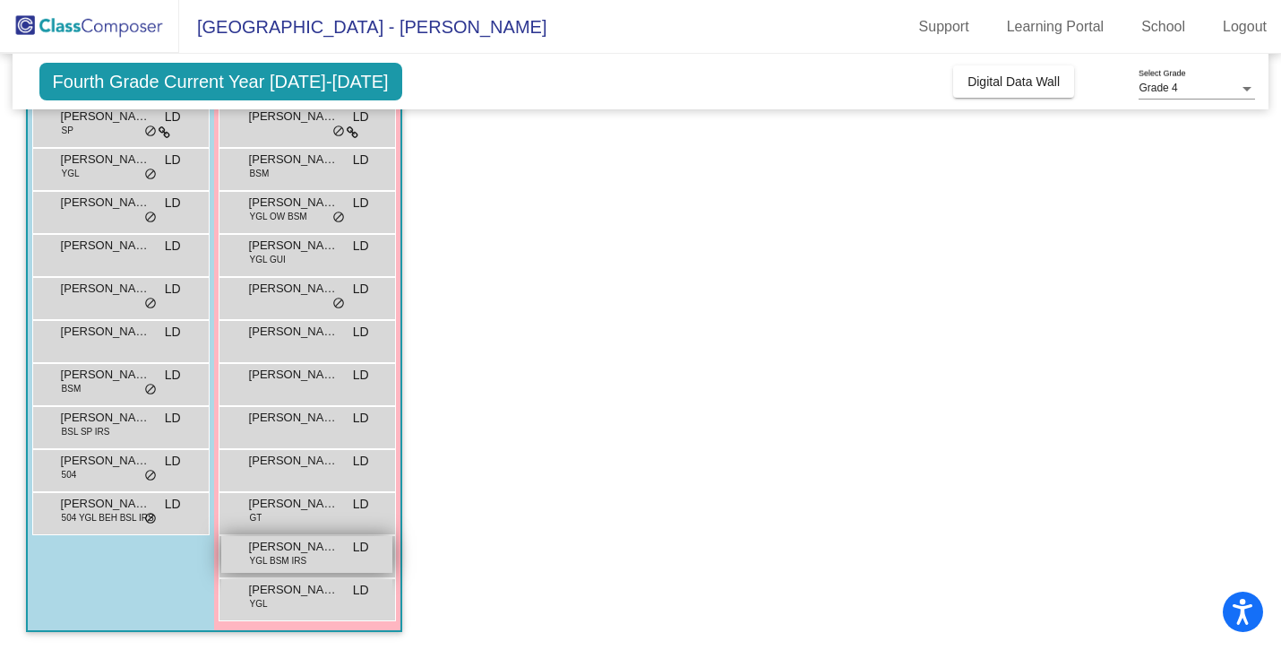
click at [267, 549] on span "[PERSON_NAME]" at bounding box center [294, 547] width 90 height 18
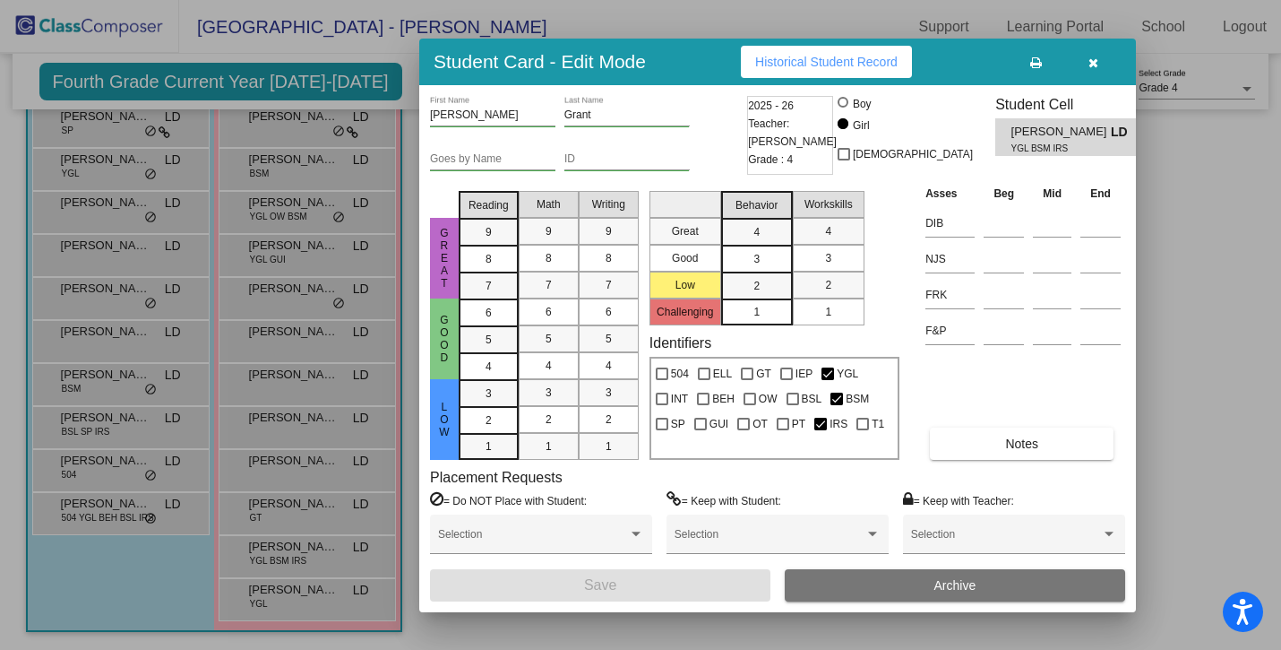
click at [798, 55] on span "Historical Student Record" at bounding box center [826, 62] width 142 height 14
click at [1100, 73] on button "button" at bounding box center [1093, 62] width 57 height 32
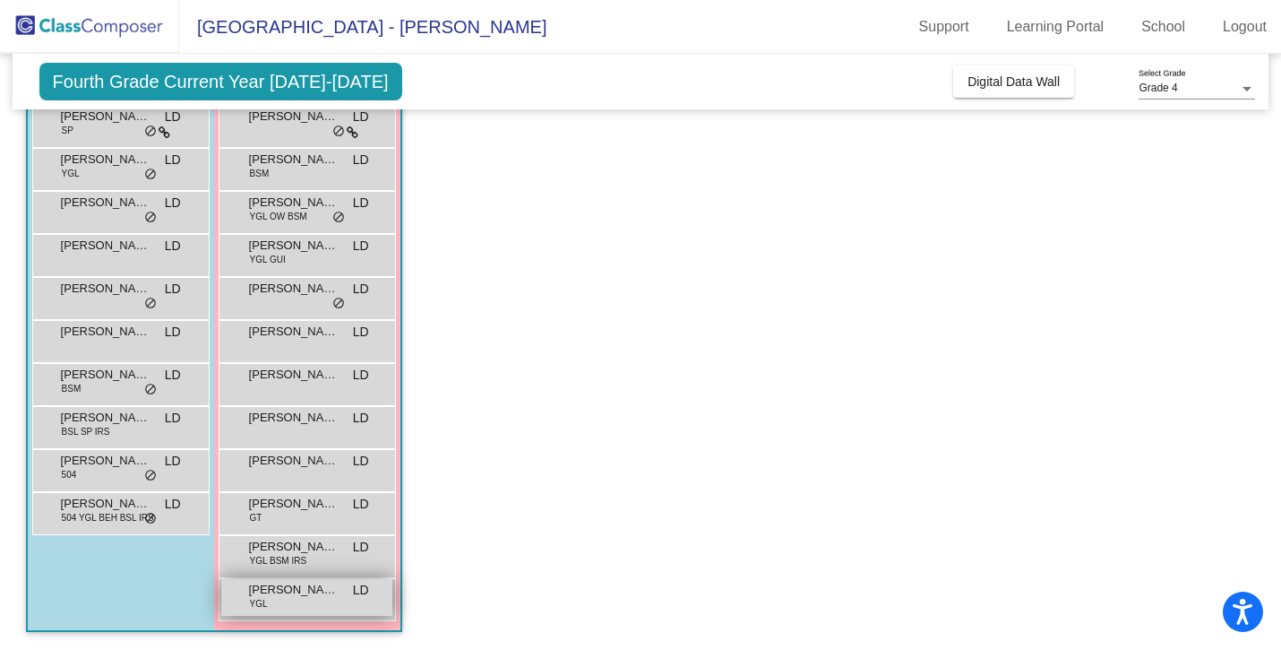
click at [285, 610] on div "[PERSON_NAME] YGL LD lock do_not_disturb_alt" at bounding box center [306, 597] width 171 height 37
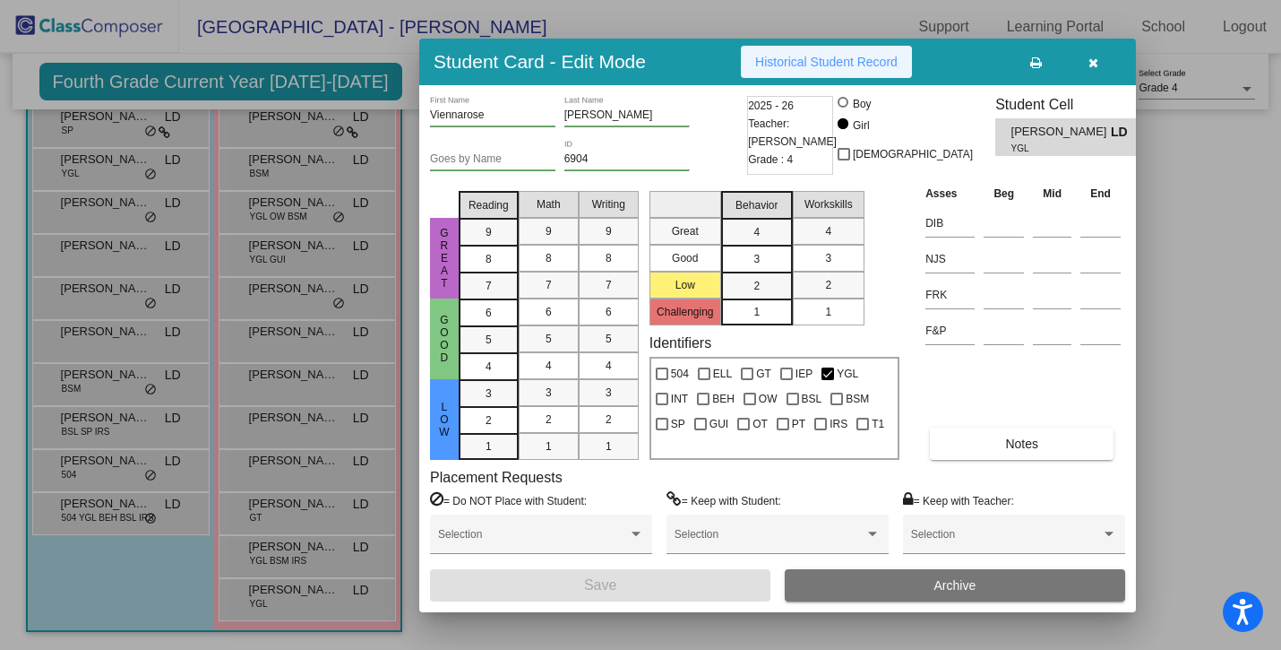
click at [818, 64] on span "Historical Student Record" at bounding box center [826, 62] width 142 height 14
click at [1083, 77] on div "Student Card - Edit Mode Historical Student Record" at bounding box center [777, 62] width 717 height 47
click at [1092, 67] on icon "button" at bounding box center [1094, 62] width 10 height 13
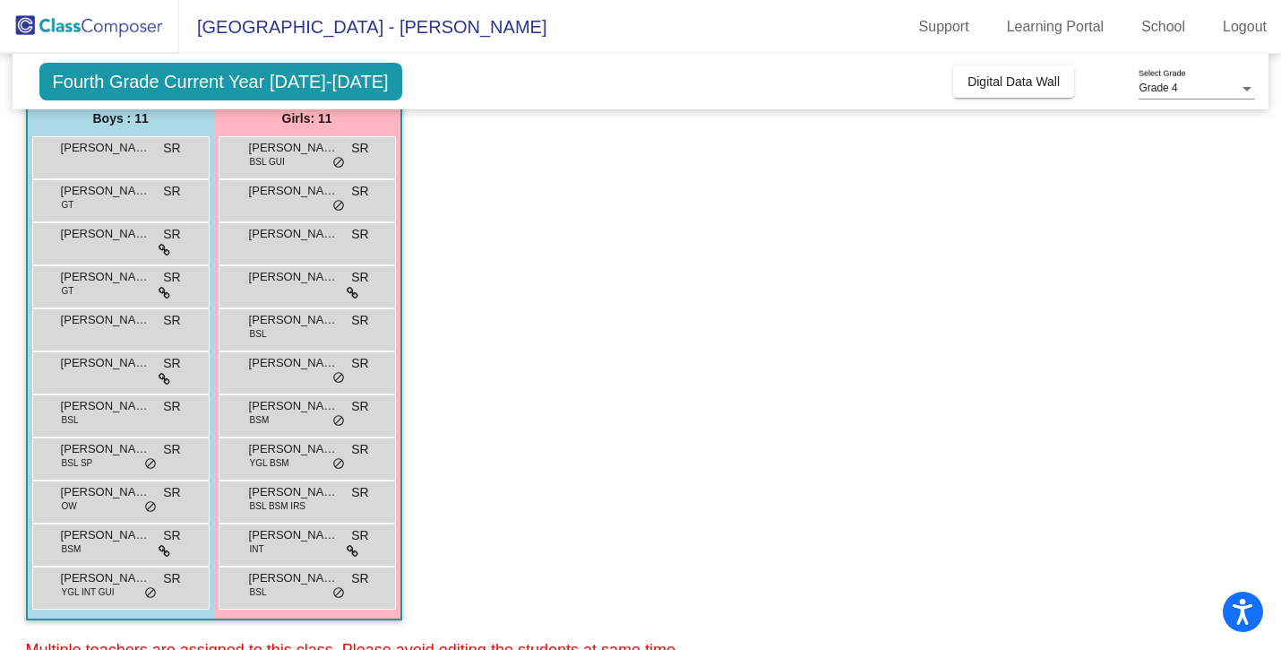
scroll to position [178, 0]
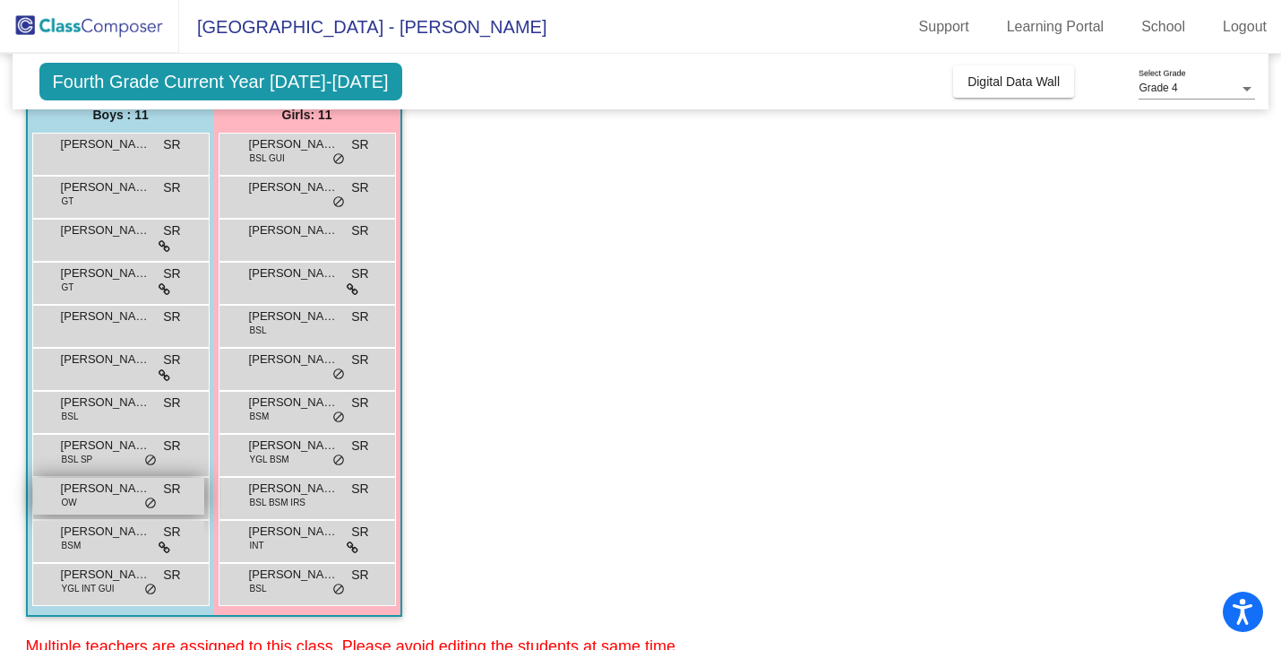
click at [111, 510] on div "[PERSON_NAME] [PERSON_NAME] lock do_not_disturb_alt" at bounding box center [118, 496] width 171 height 37
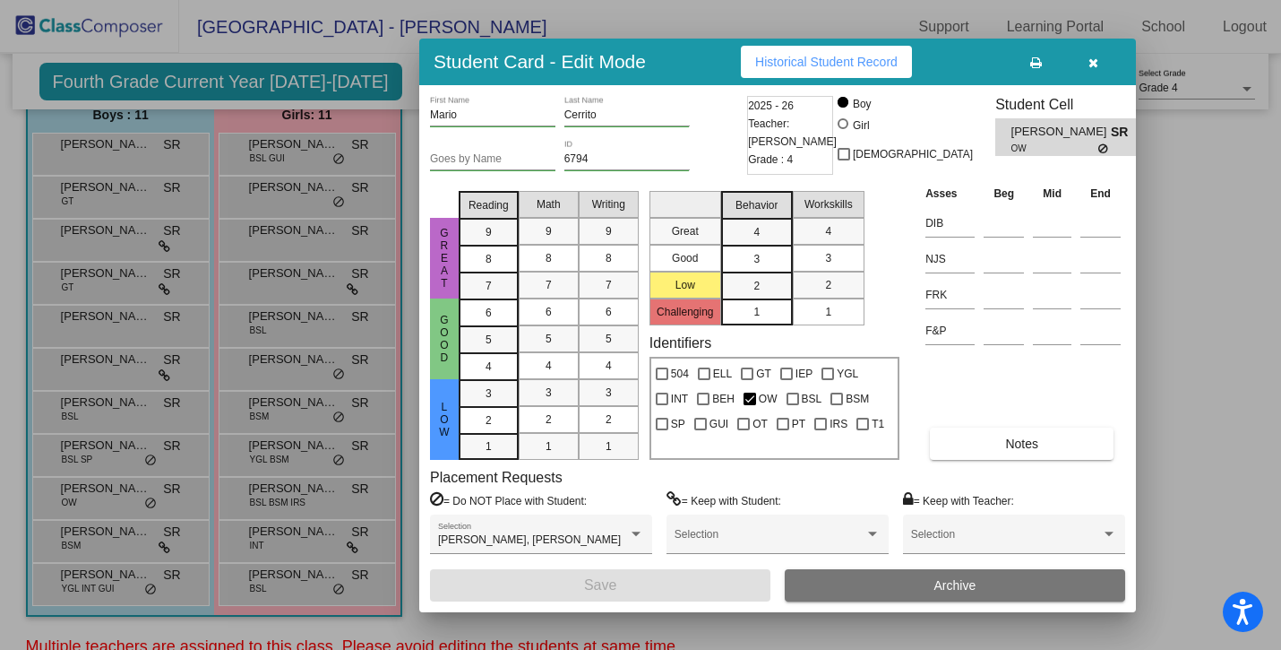
click at [780, 63] on span "Historical Student Record" at bounding box center [826, 62] width 142 height 14
click at [1086, 67] on button "button" at bounding box center [1093, 62] width 57 height 32
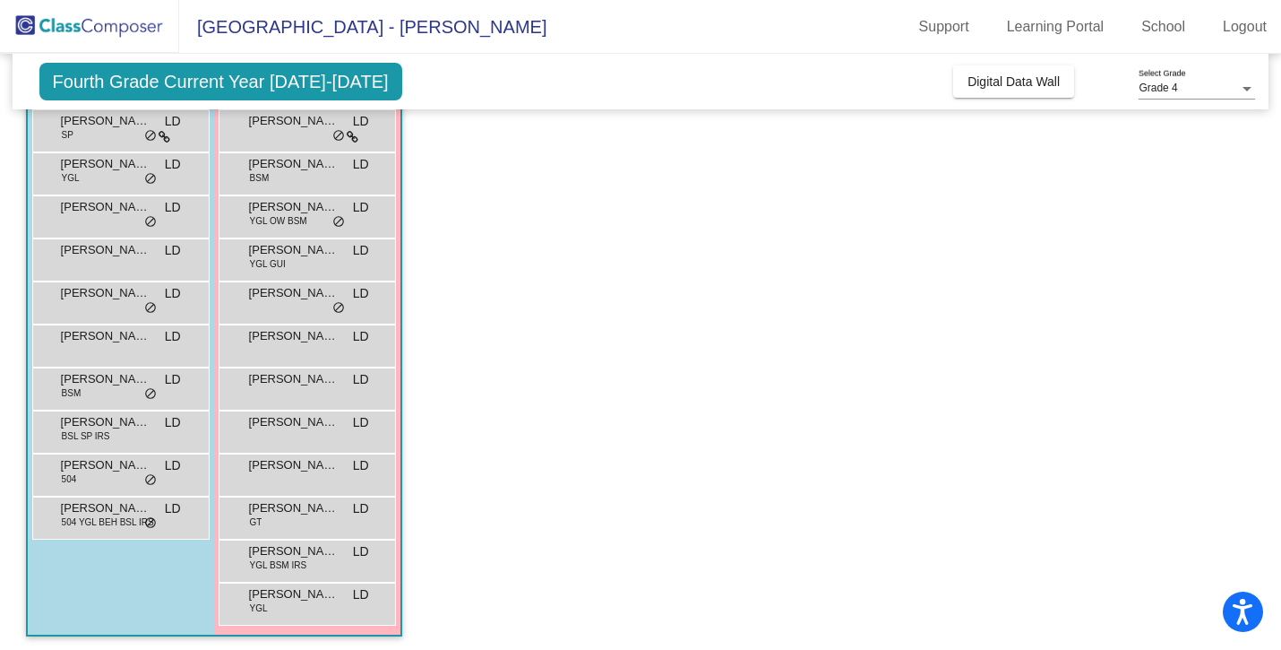
scroll to position [849, 0]
